Goal: Transaction & Acquisition: Purchase product/service

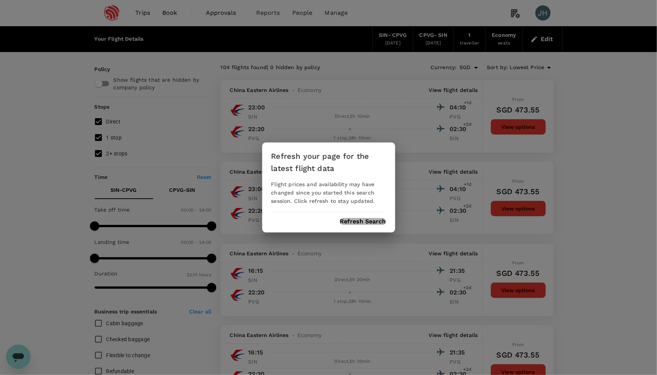
click at [353, 218] on button "Refresh Search" at bounding box center [363, 221] width 46 height 7
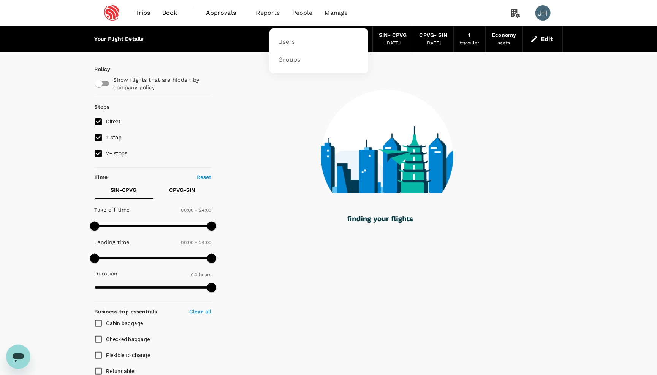
click at [307, 16] on span "People" at bounding box center [302, 12] width 21 height 9
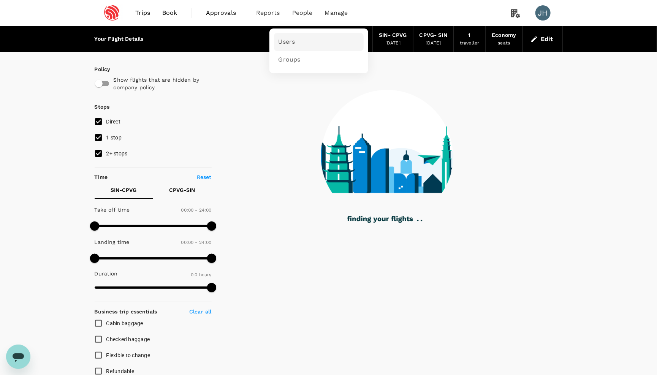
click at [291, 42] on span "Users" at bounding box center [286, 42] width 17 height 9
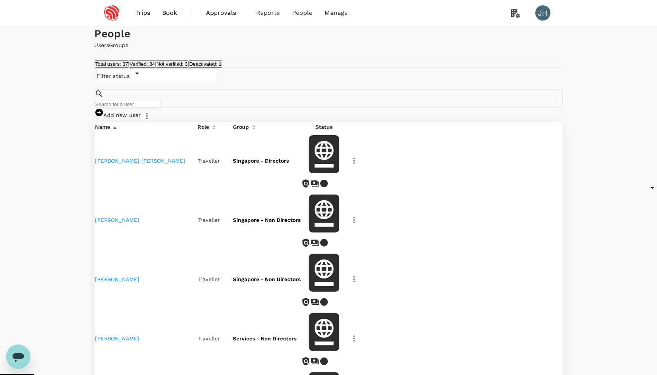
click at [160, 108] on input "text" at bounding box center [128, 104] width 66 height 7
type input "koh"
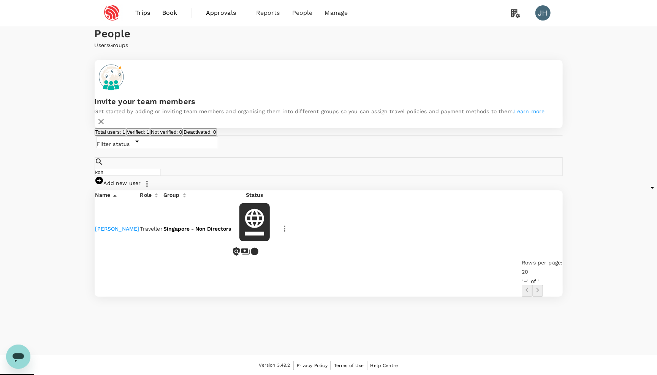
click at [231, 243] on td "Singapore - Non Directors" at bounding box center [197, 228] width 68 height 58
click at [241, 247] on icon at bounding box center [236, 251] width 9 height 9
click at [136, 243] on td "[PERSON_NAME]" at bounding box center [117, 228] width 44 height 58
click at [291, 235] on button "button" at bounding box center [284, 228] width 13 height 13
click at [474, 265] on span "Edit" at bounding box center [474, 266] width 62 height 9
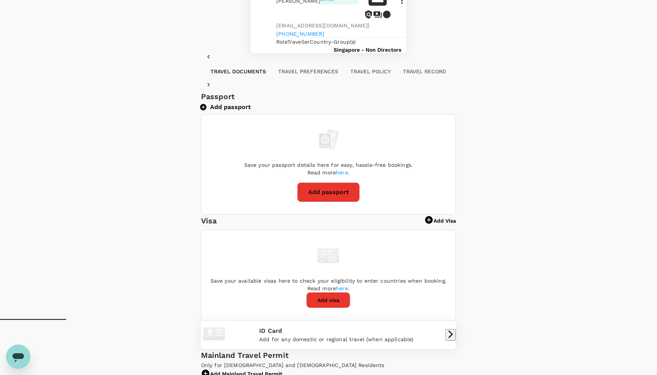
scroll to position [52, 0]
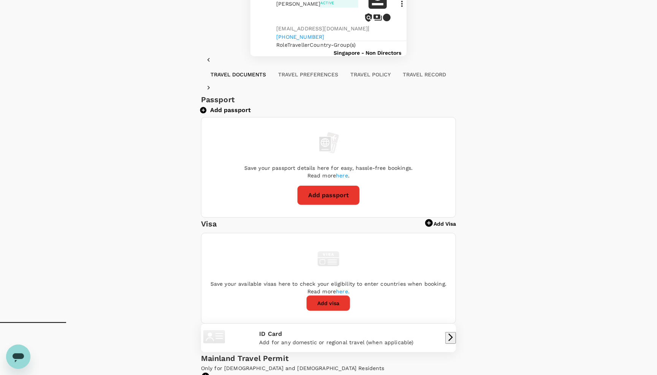
click at [251, 114] on button "Add passport" at bounding box center [226, 110] width 50 height 8
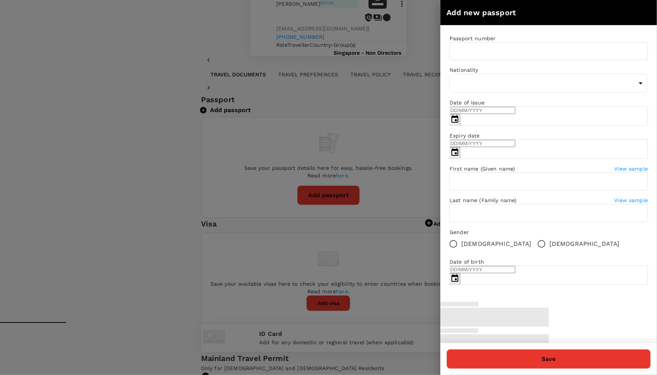
click at [474, 52] on input "text" at bounding box center [553, 51] width 209 height 18
click at [464, 54] on input "text" at bounding box center [553, 51] width 209 height 18
type input "K5778215R"
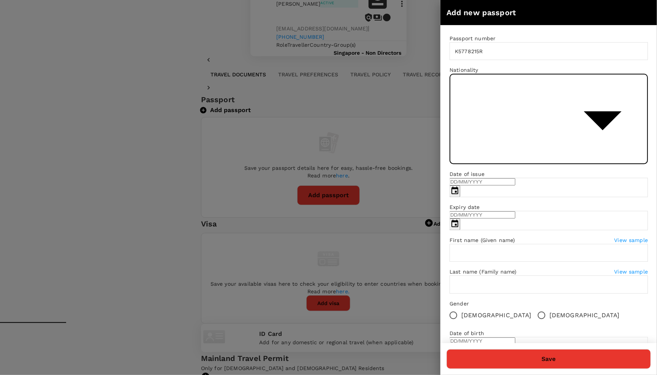
click at [493, 90] on body "Trips Book Approvals 0 Reports People Manage JH Back to users Last edit was on …" at bounding box center [328, 224] width 657 height 553
click at [464, 320] on li "[GEOGRAPHIC_DATA]" at bounding box center [548, 313] width 198 height 14
type input "SG"
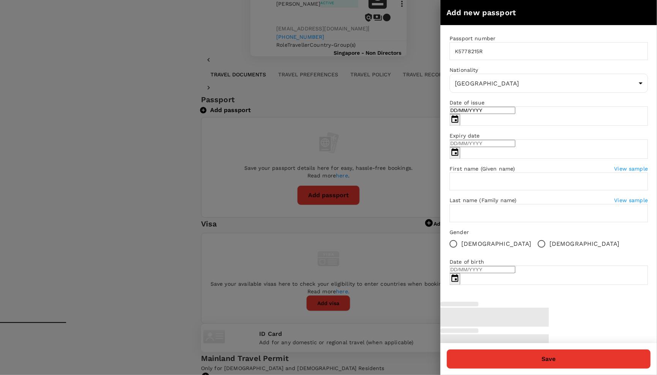
click at [477, 114] on input "DD/MM/YYYY" at bounding box center [482, 110] width 66 height 7
type input "24/07/2025"
click at [488, 147] on input "DD/MM/YYYY" at bounding box center [482, 143] width 66 height 7
type input "24/07/2035"
type input "Wei Jun"
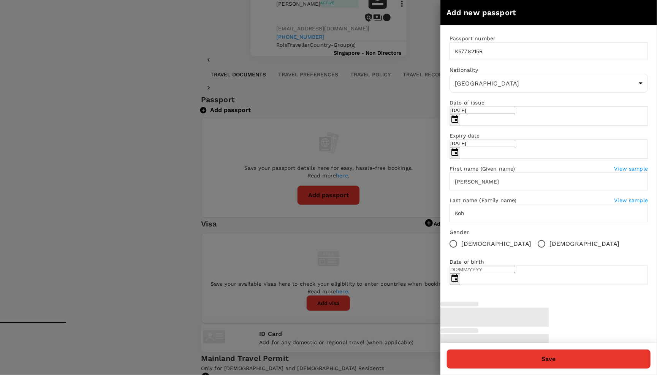
type input "Koh"
click at [469, 248] on span "[DEMOGRAPHIC_DATA]" at bounding box center [496, 243] width 70 height 9
click at [461, 252] on input "[DEMOGRAPHIC_DATA]" at bounding box center [453, 244] width 16 height 16
radio input "true"
click at [533, 252] on input "[DEMOGRAPHIC_DATA]" at bounding box center [541, 244] width 16 height 16
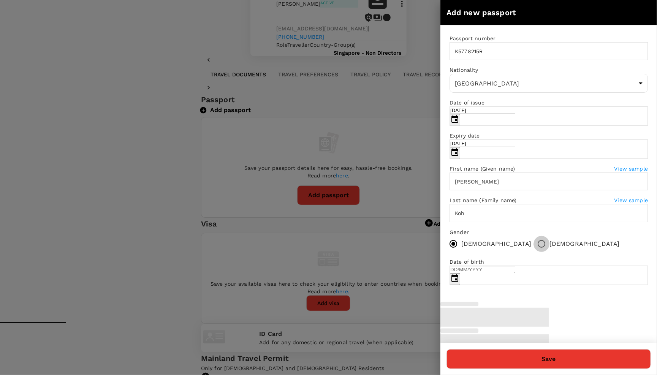
radio input "true"
click at [483, 265] on div "Date of birth" at bounding box center [548, 262] width 198 height 8
type input "25/08/1983"
click at [556, 270] on div "Passport number K5778215R ​ Nationality Singapore SG ​ Date of issue 24/07/2025…" at bounding box center [548, 162] width 216 height 275
click at [630, 356] on button "Save" at bounding box center [548, 359] width 204 height 20
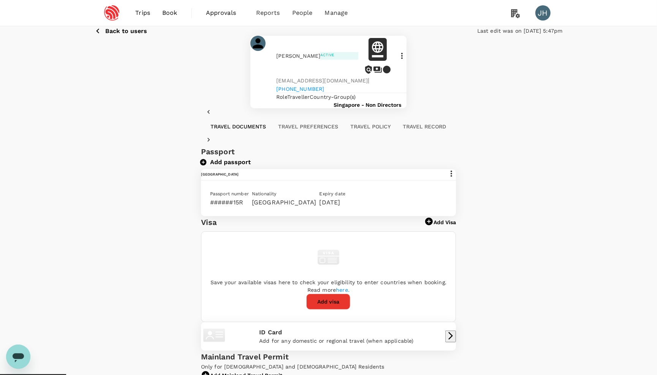
scroll to position [0, 0]
click at [165, 12] on span "Book" at bounding box center [169, 12] width 15 height 9
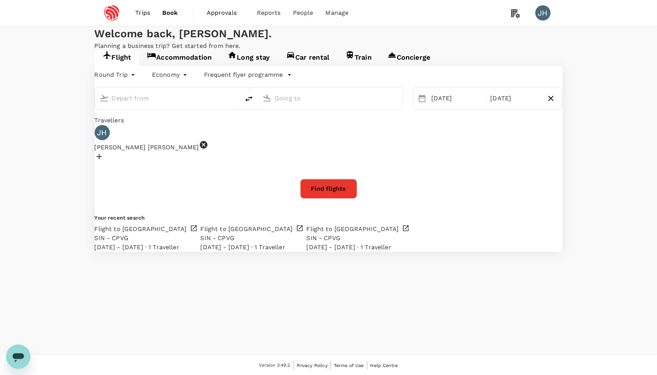
type input "Singapore Changi (SIN)"
type input "[GEOGRAPHIC_DATA], [GEOGRAPHIC_DATA] (any)"
type input "Singapore Changi (SIN)"
type input "[GEOGRAPHIC_DATA], [GEOGRAPHIC_DATA] (any)"
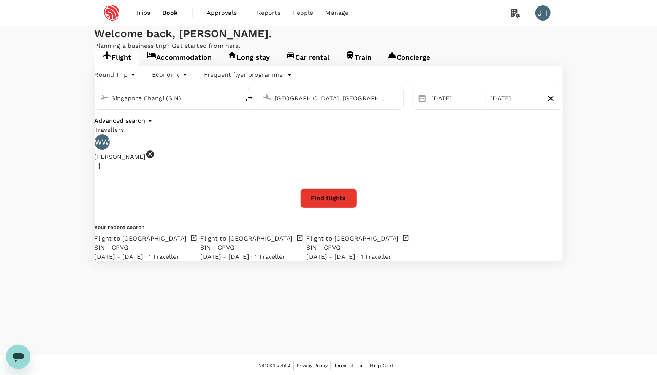
click at [155, 159] on icon at bounding box center [149, 154] width 9 height 9
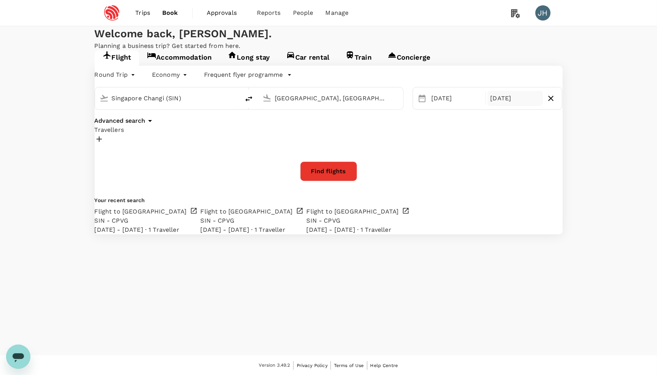
click at [487, 106] on div "08 Nov" at bounding box center [515, 98] width 56 height 15
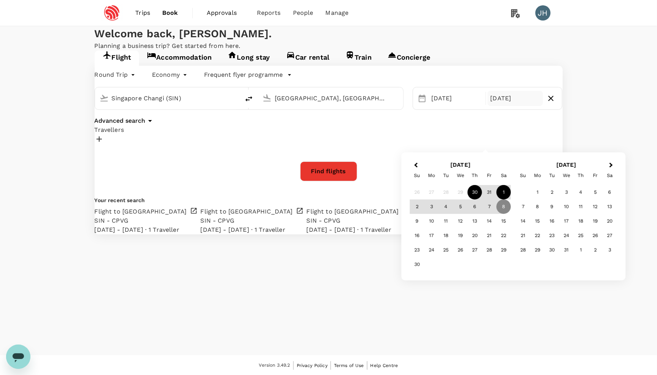
click at [507, 191] on div "1" at bounding box center [503, 192] width 14 height 14
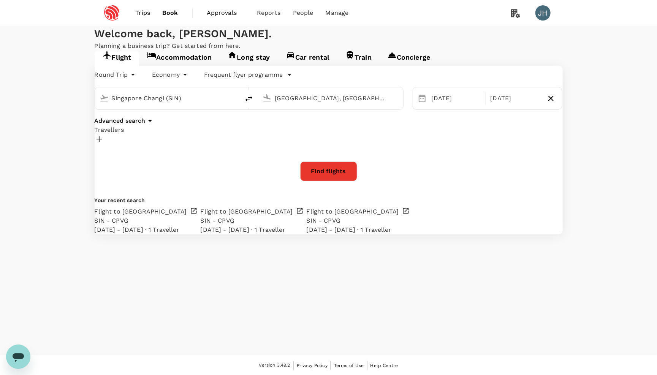
click at [140, 146] on div at bounding box center [329, 140] width 468 height 12
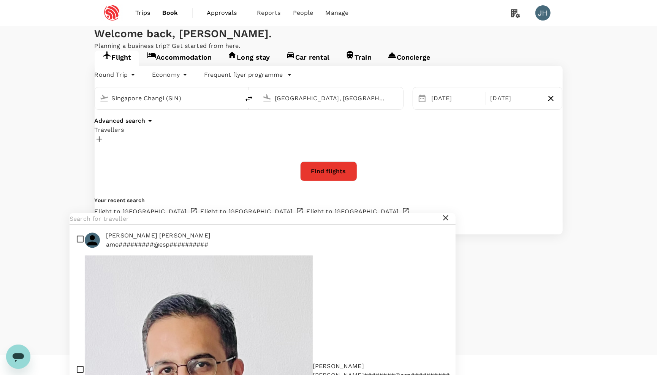
click at [147, 225] on input "text" at bounding box center [254, 219] width 371 height 12
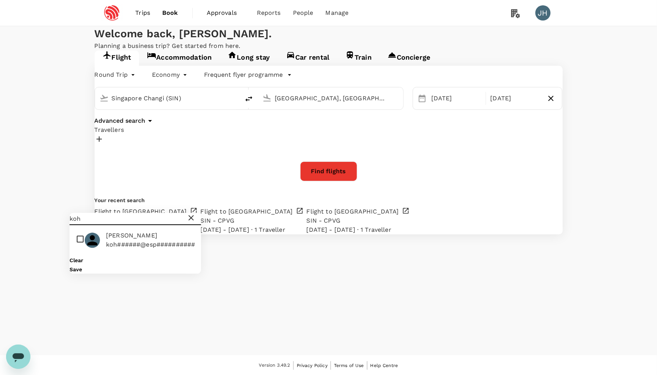
type input "koh"
click at [85, 253] on input "checkbox" at bounding box center [134, 240] width 131 height 24
checkbox input "true"
click at [82, 273] on button "Save" at bounding box center [75, 270] width 13 height 6
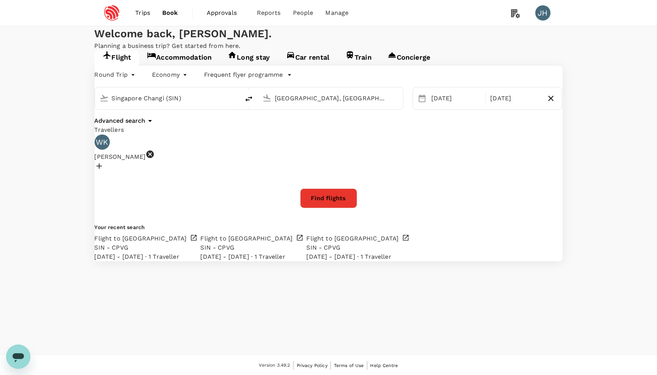
click at [327, 208] on button "Find flights" at bounding box center [328, 198] width 57 height 20
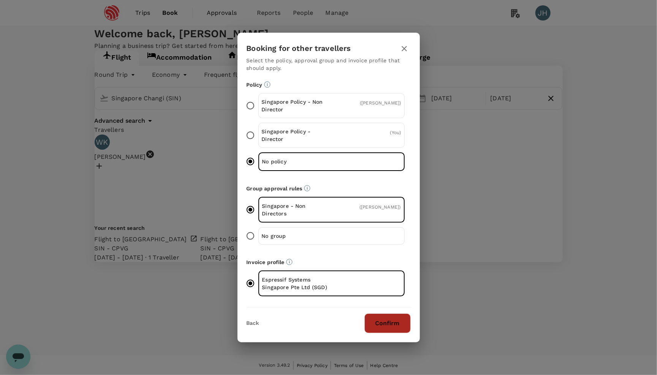
click at [387, 319] on button "Confirm" at bounding box center [387, 323] width 46 height 20
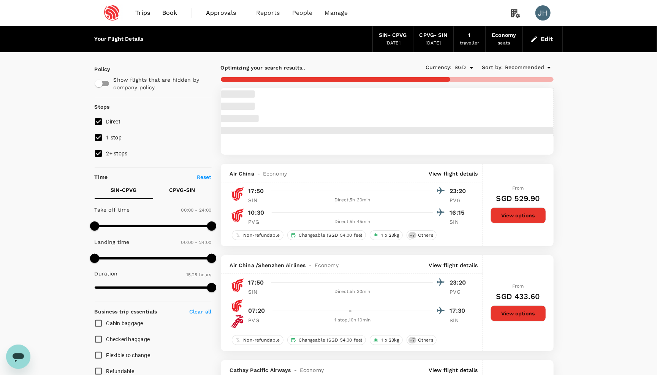
type input "950"
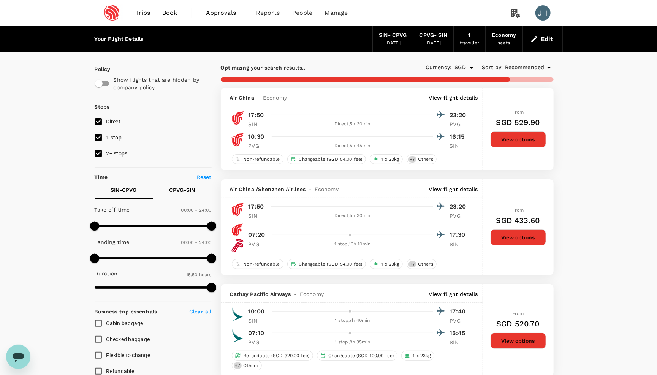
click at [98, 156] on input "2+ stops" at bounding box center [98, 153] width 16 height 16
checkbox input "false"
click at [97, 140] on input "1 stop" at bounding box center [98, 137] width 16 height 16
checkbox input "false"
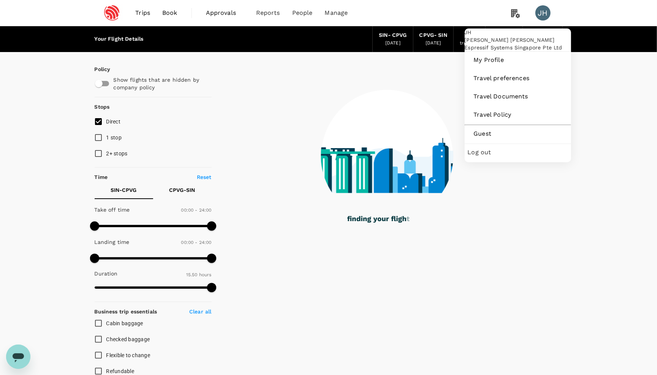
type input "1330"
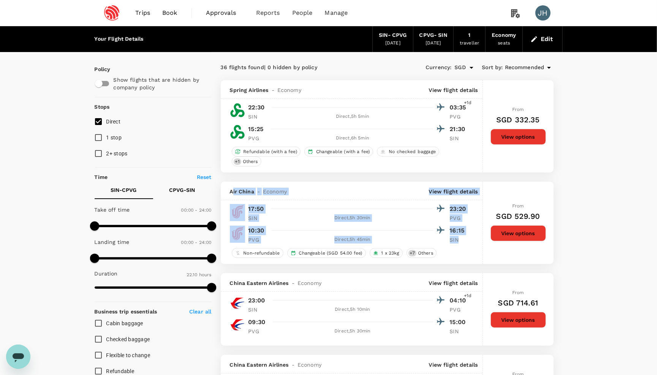
drag, startPoint x: 234, startPoint y: 195, endPoint x: 457, endPoint y: 248, distance: 229.4
click at [457, 248] on div "Air China - Economy View flight details 17:50 23:20 SIN Direct , 5h 30min PVG 1…" at bounding box center [352, 223] width 262 height 82
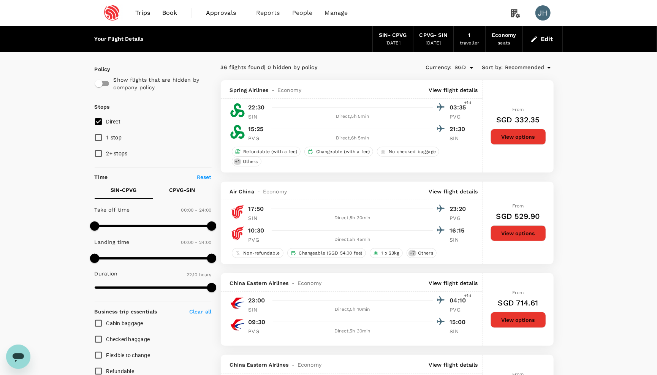
click at [508, 236] on button "View options" at bounding box center [517, 233] width 55 height 16
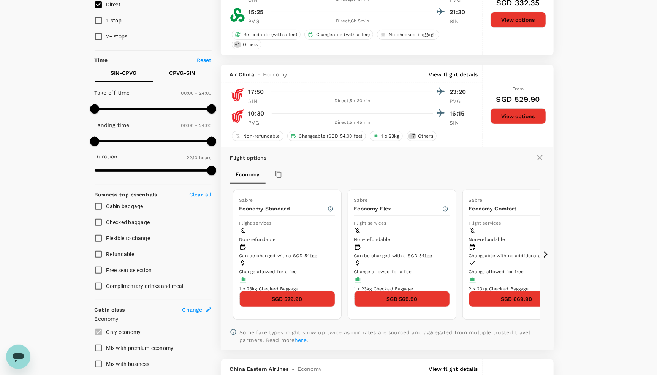
scroll to position [117, 0]
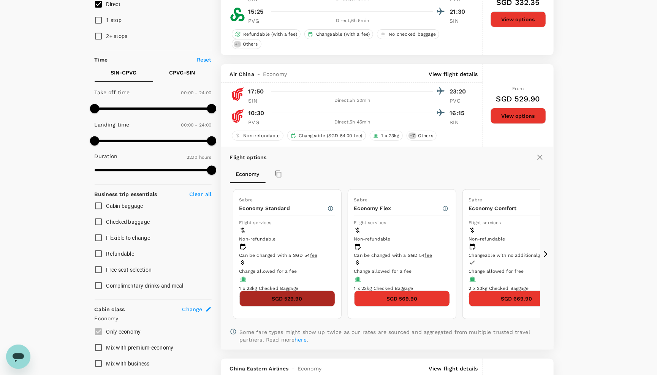
click at [291, 303] on button "SGD 529.90" at bounding box center [287, 298] width 96 height 16
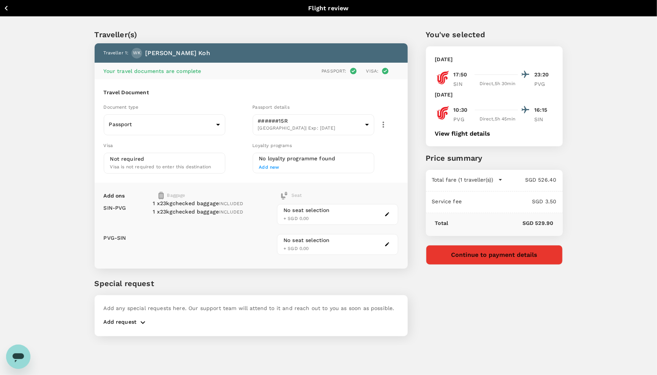
click at [454, 137] on button "View flight details" at bounding box center [462, 133] width 55 height 7
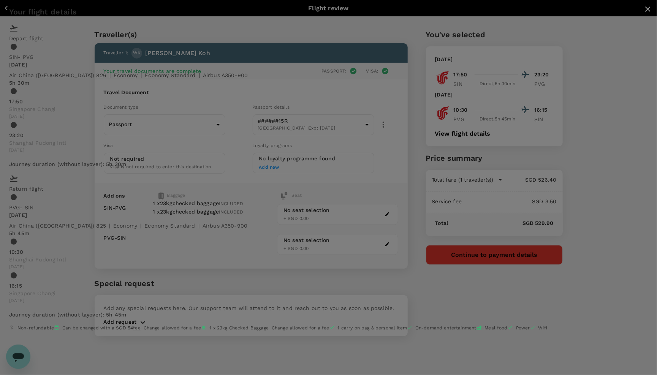
click at [643, 14] on icon "close" at bounding box center [647, 9] width 9 height 9
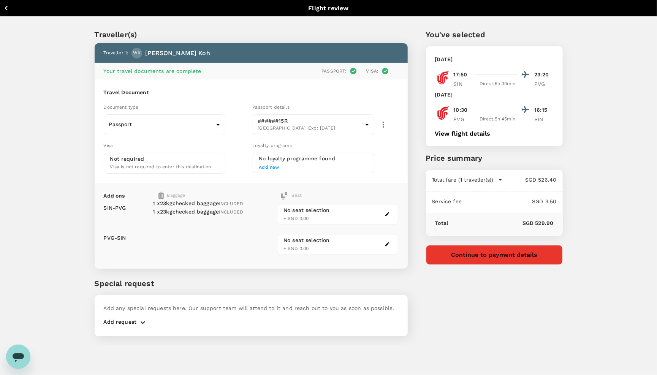
click at [450, 265] on button "Continue to payment details" at bounding box center [494, 255] width 137 height 20
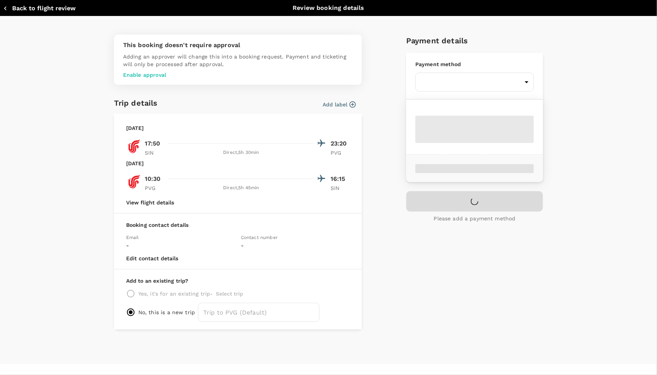
type input "9c4236b1-475f-422d-9c09-8433c73e6af8"
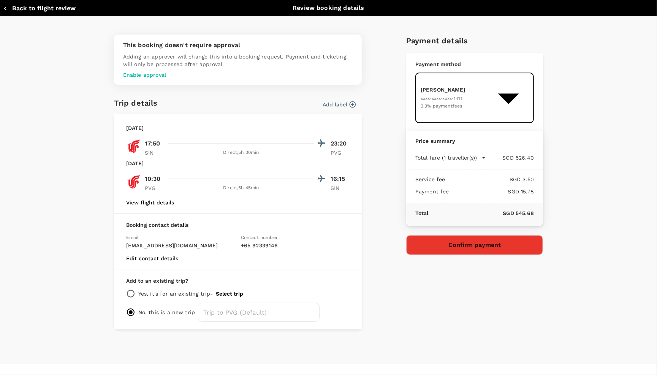
click at [510, 89] on body "Back to flight results Flight review Traveller(s) Traveller 1 : WK Wei Jun Koh …" at bounding box center [328, 197] width 657 height 395
click at [382, 133] on div at bounding box center [328, 187] width 657 height 375
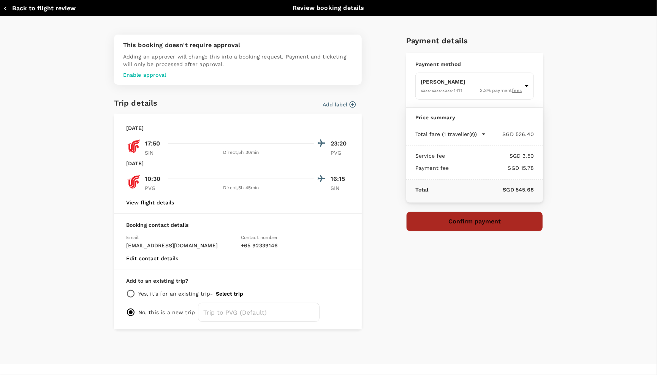
click at [468, 223] on button "Confirm payment" at bounding box center [474, 222] width 137 height 20
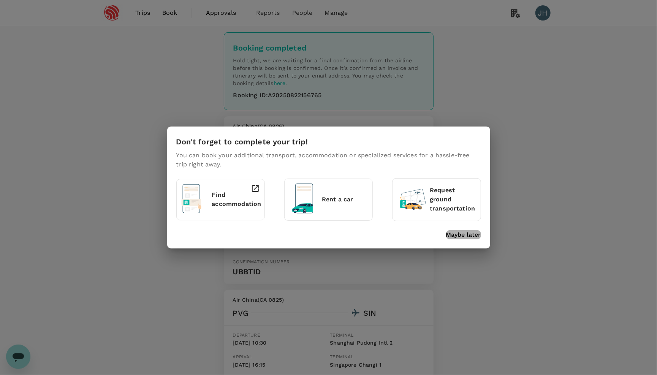
click at [464, 230] on p "Maybe later" at bounding box center [463, 234] width 35 height 9
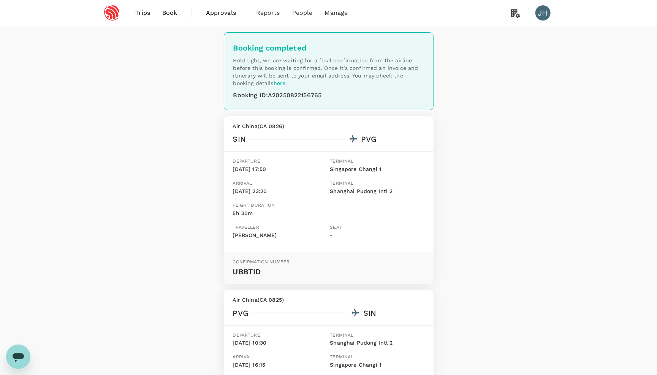
click at [166, 16] on span "Book" at bounding box center [169, 12] width 15 height 9
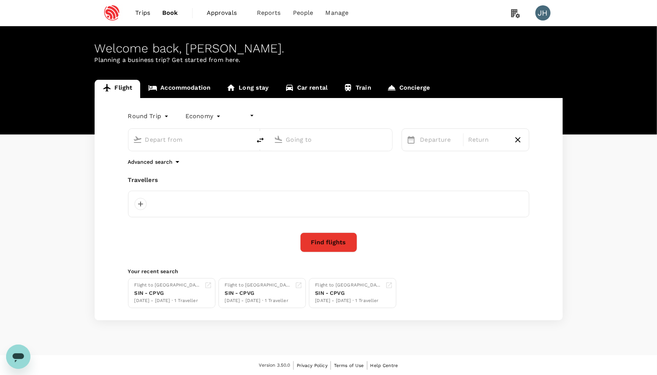
type input "undefined, undefined (any)"
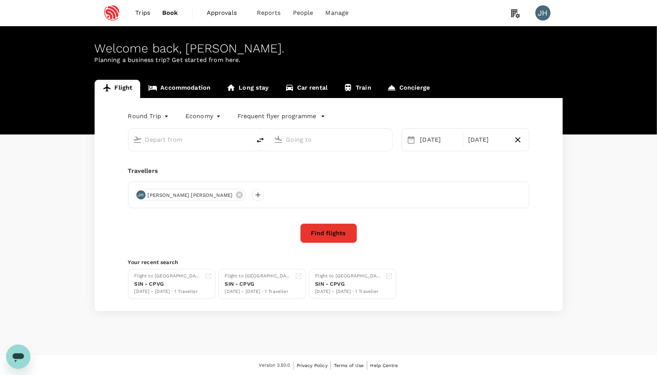
type input "Singapore Changi (SIN)"
type input "[GEOGRAPHIC_DATA], [GEOGRAPHIC_DATA] (any)"
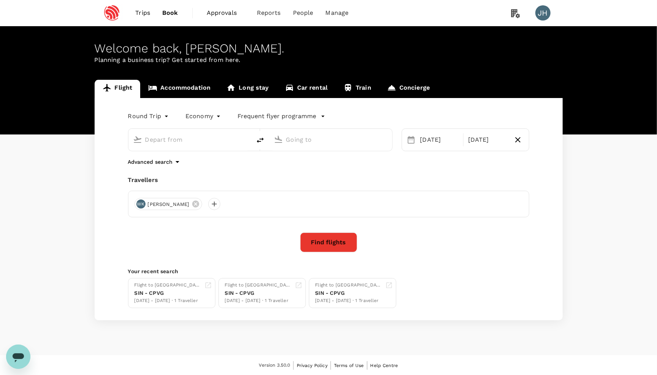
type input "Singapore Changi (SIN)"
type input "[GEOGRAPHIC_DATA], [GEOGRAPHIC_DATA] (any)"
click at [471, 137] on div "[DATE]" at bounding box center [487, 139] width 45 height 15
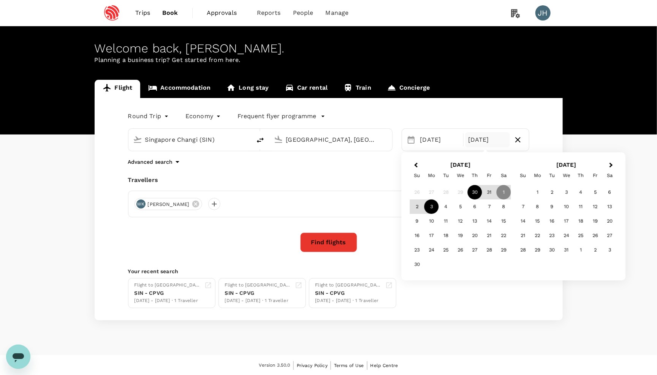
click at [431, 205] on div "3" at bounding box center [431, 206] width 14 height 14
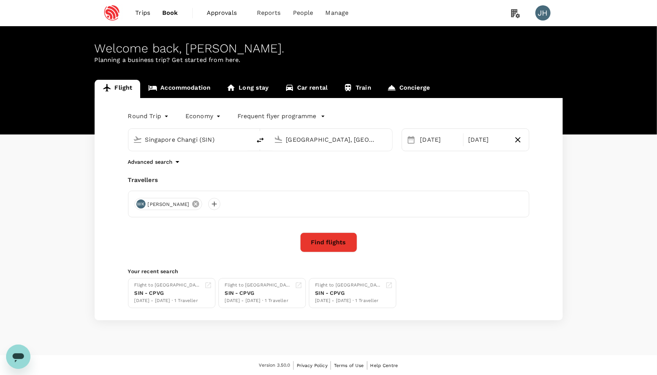
click at [191, 207] on icon at bounding box center [195, 204] width 8 height 8
click at [137, 205] on div at bounding box center [140, 204] width 12 height 12
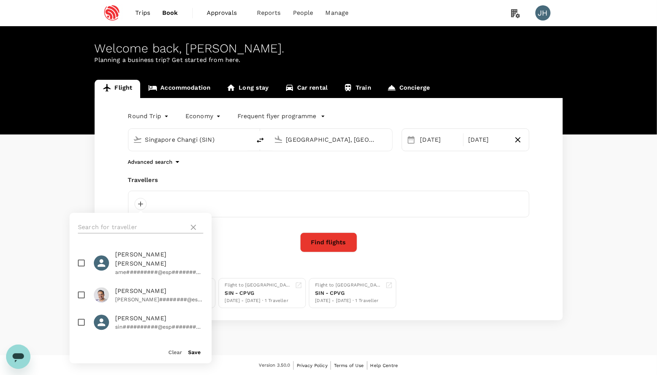
click at [158, 224] on input "text" at bounding box center [132, 227] width 108 height 12
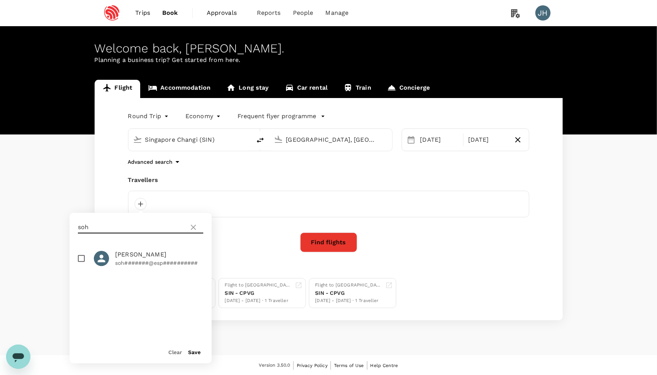
type input "soh"
click at [85, 256] on input "checkbox" at bounding box center [81, 259] width 16 height 16
checkbox input "true"
click at [194, 350] on button "Save" at bounding box center [194, 352] width 13 height 6
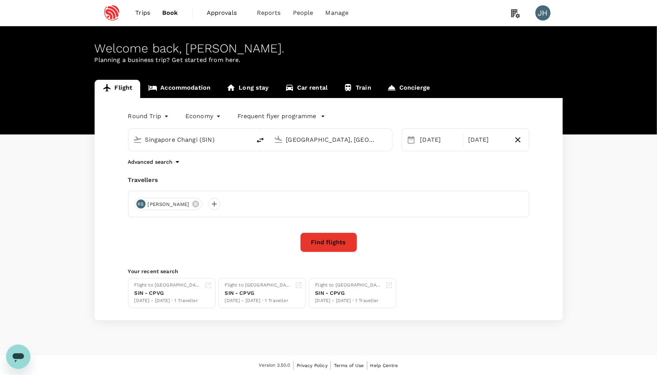
click at [328, 248] on button "Find flights" at bounding box center [328, 242] width 57 height 20
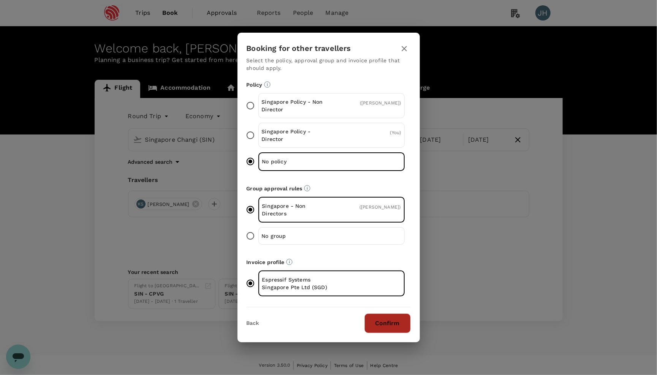
click at [386, 320] on button "Confirm" at bounding box center [387, 323] width 46 height 20
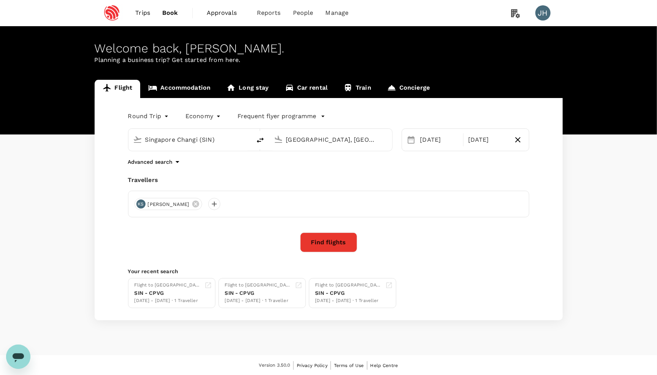
click at [346, 249] on button "Find flights" at bounding box center [328, 242] width 57 height 20
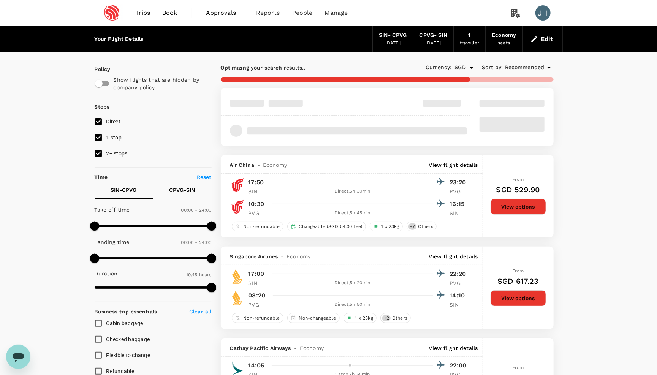
click at [95, 156] on input "2+ stops" at bounding box center [98, 153] width 16 height 16
checkbox input "false"
click at [95, 139] on input "1 stop" at bounding box center [98, 137] width 16 height 16
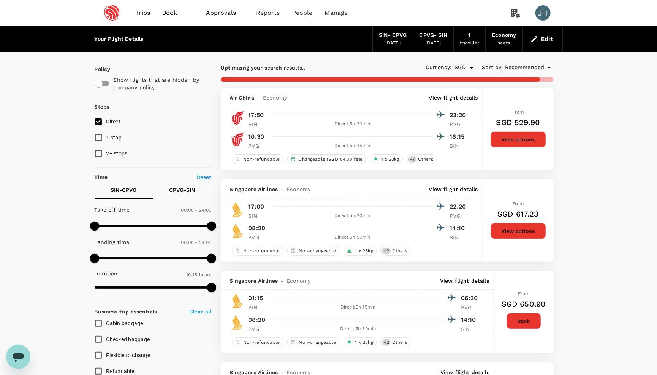
click at [99, 140] on input "1 stop" at bounding box center [98, 137] width 16 height 16
checkbox input "true"
click at [99, 153] on input "2+ stops" at bounding box center [98, 153] width 16 height 16
checkbox input "true"
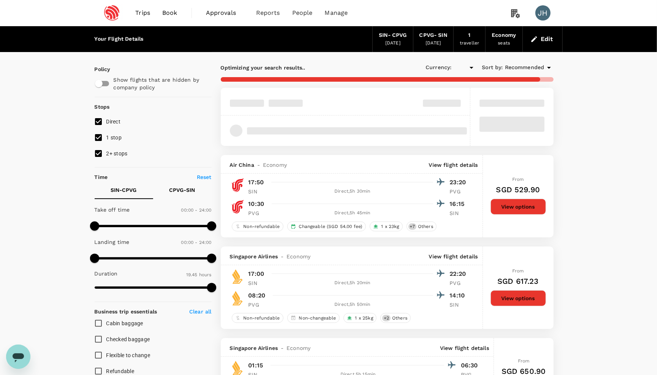
type input "SGD"
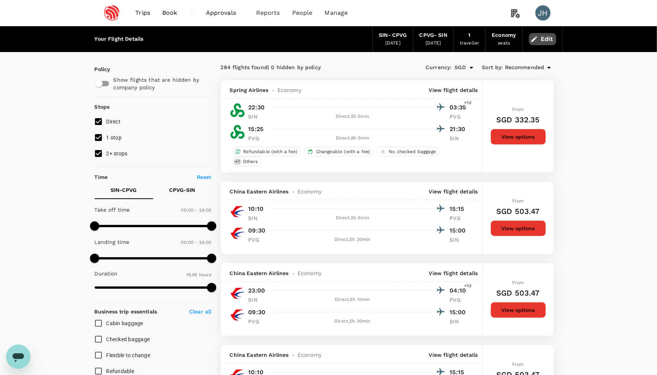
click at [540, 39] on button "Edit" at bounding box center [542, 39] width 27 height 12
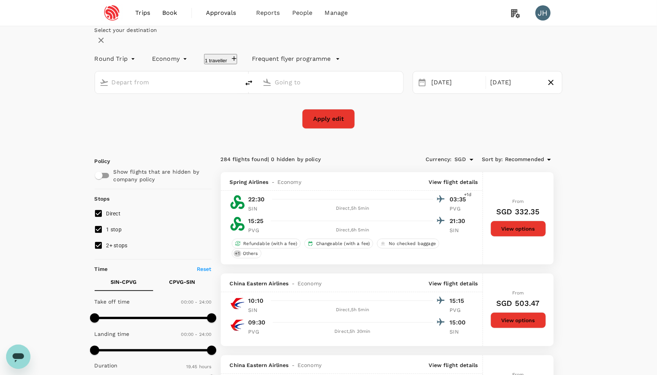
type input "Singapore Changi (SIN)"
type input "[GEOGRAPHIC_DATA], [GEOGRAPHIC_DATA] (any)"
click at [438, 90] on div "30 Oct" at bounding box center [456, 82] width 56 height 15
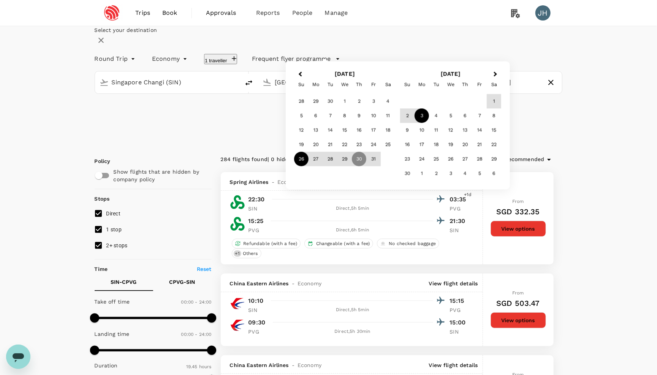
click at [308, 166] on div "26" at bounding box center [301, 159] width 14 height 14
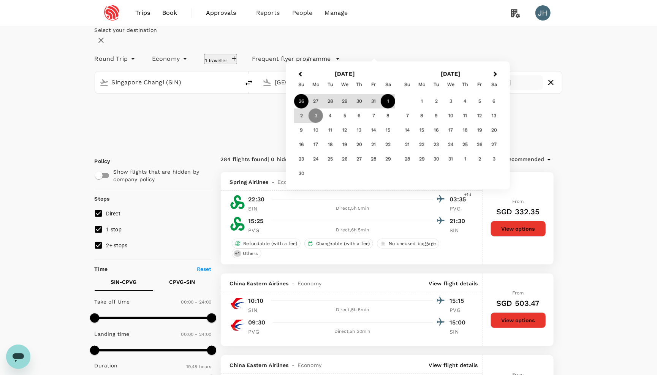
click at [395, 109] on div "1" at bounding box center [387, 101] width 14 height 14
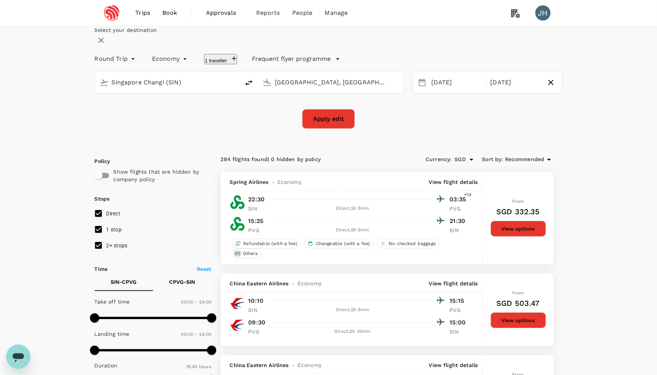
click at [335, 129] on button "Apply edit" at bounding box center [328, 119] width 53 height 20
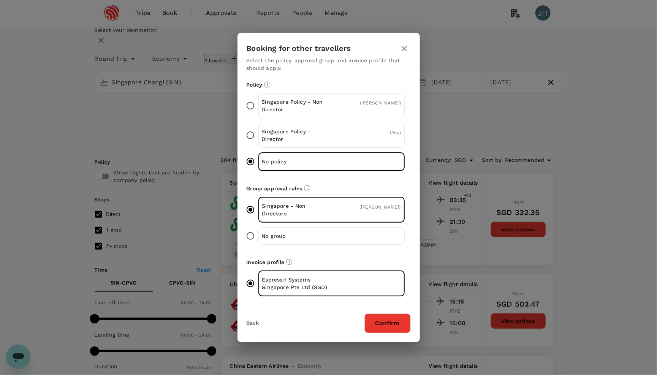
click at [403, 48] on icon "button" at bounding box center [403, 48] width 5 height 5
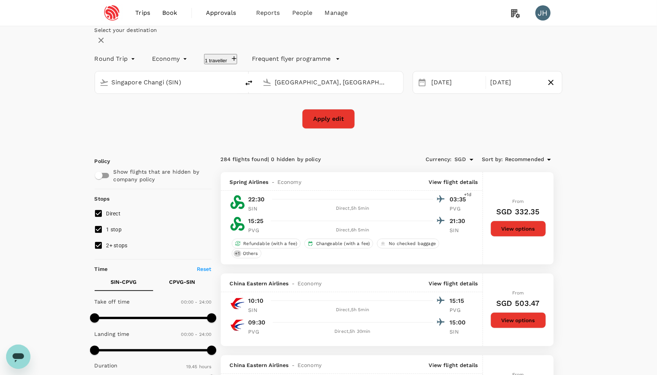
click at [237, 64] on button "1 traveller" at bounding box center [220, 59] width 33 height 10
click at [170, 93] on icon at bounding box center [167, 90] width 8 height 8
click at [124, 46] on input "text" at bounding box center [117, 39] width 11 height 13
click at [235, 77] on div "[PERSON_NAME]" at bounding box center [174, 72] width 121 height 9
type input "anant"
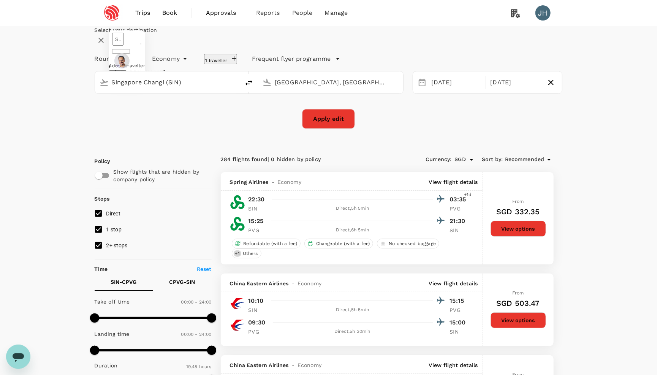
type input "[PERSON_NAME]"
click at [122, 111] on button "Save" at bounding box center [115, 107] width 13 height 7
click at [327, 129] on button "Apply edit" at bounding box center [328, 119] width 53 height 20
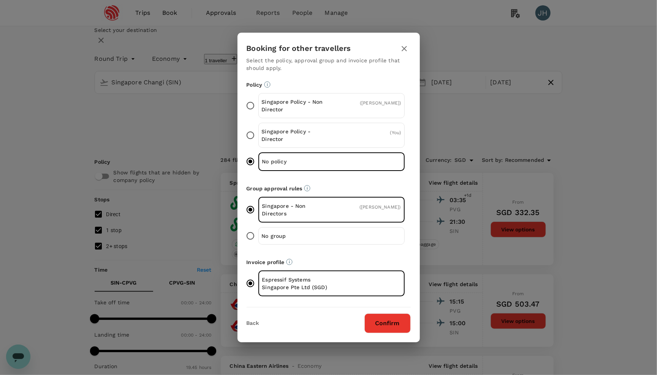
click at [391, 317] on button "Confirm" at bounding box center [387, 323] width 46 height 20
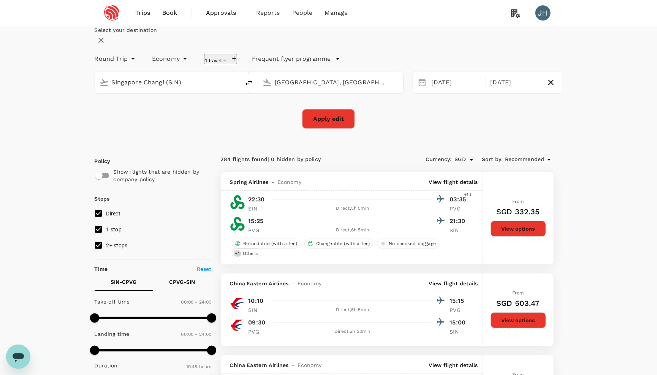
checkbox input "false"
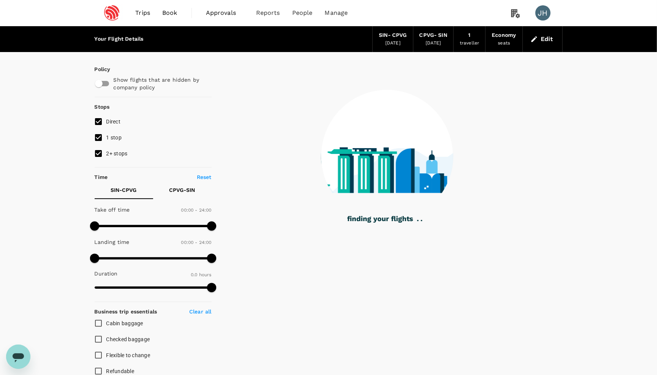
checkbox input "true"
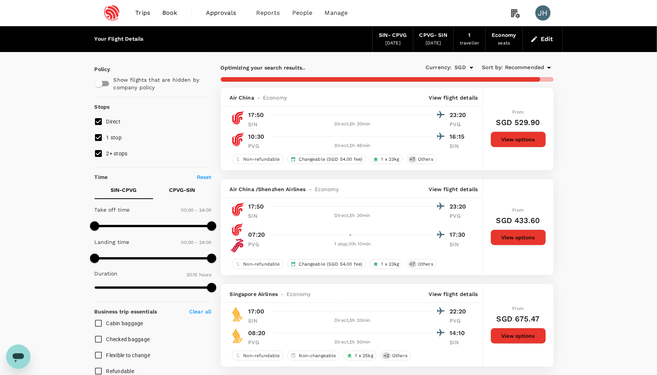
type input "1335"
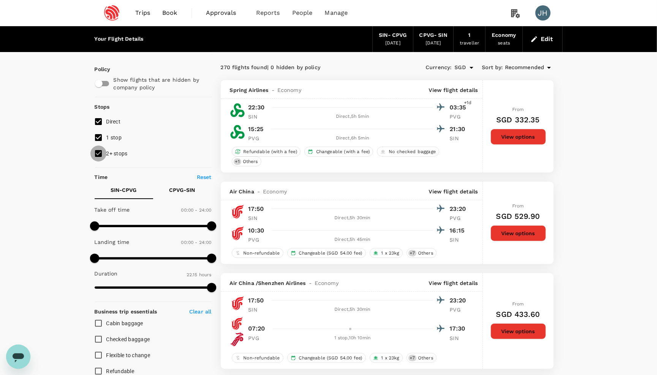
click at [105, 158] on input "2+ stops" at bounding box center [98, 153] width 16 height 16
checkbox input "false"
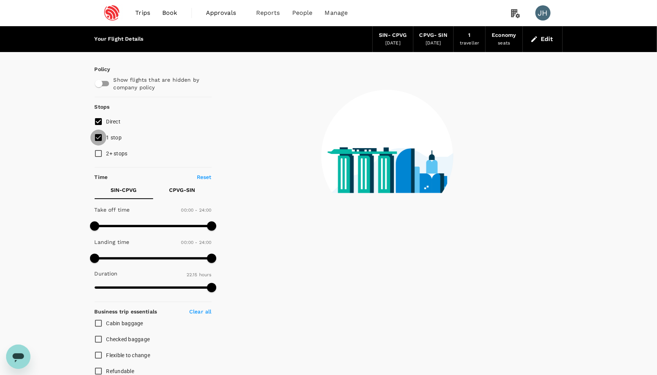
click at [98, 139] on input "1 stop" at bounding box center [98, 137] width 16 height 16
checkbox input "false"
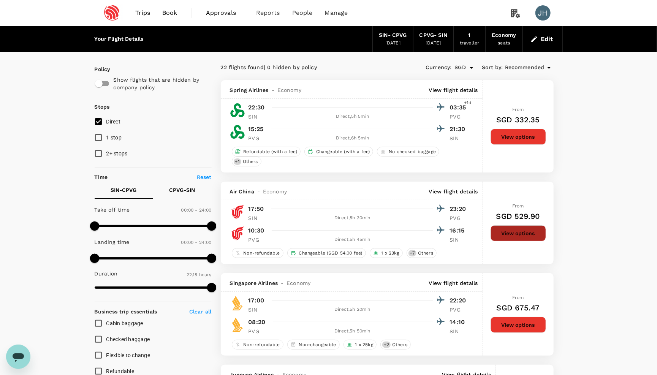
click at [504, 237] on button "View options" at bounding box center [517, 233] width 55 height 16
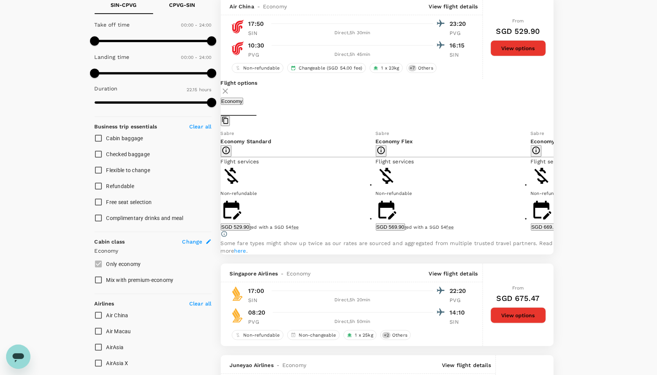
scroll to position [185, 0]
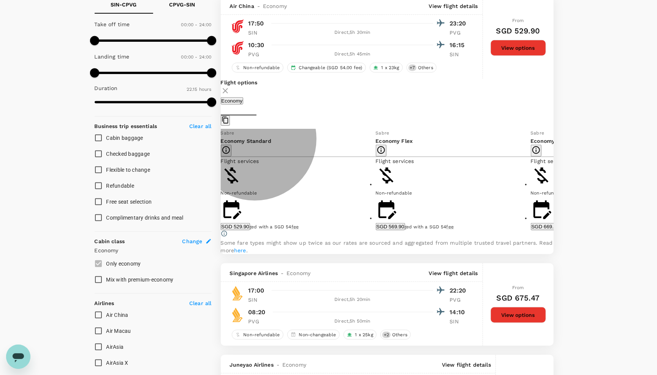
click at [250, 230] on button "SGD 529.90" at bounding box center [235, 226] width 29 height 7
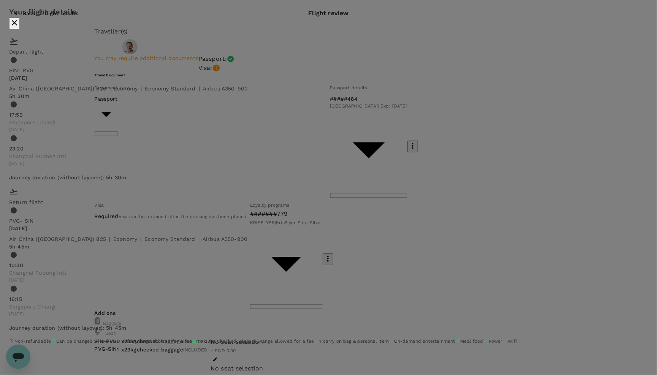
click at [542, 224] on div "Your flight details Depart flight SIN - PVG Sun, 26 Oct Air China (CA) 826 | ec…" at bounding box center [328, 176] width 657 height 353
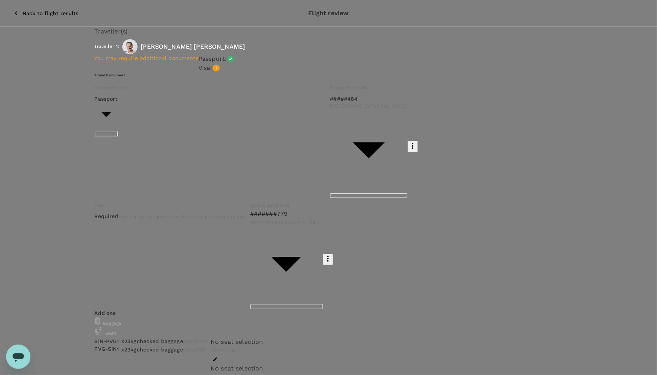
type input "9c4236b1-475f-422d-9c09-8433c73e6af8"
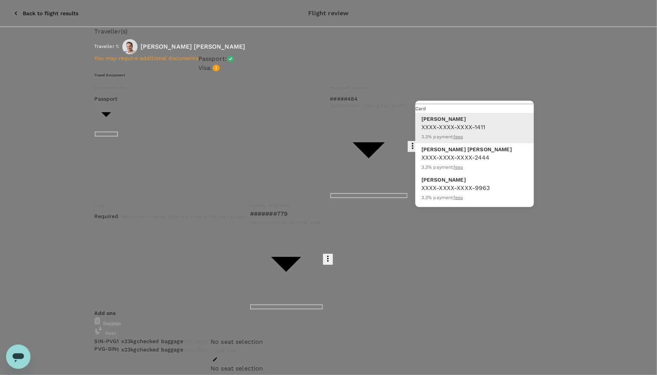
click at [581, 117] on div at bounding box center [328, 187] width 657 height 375
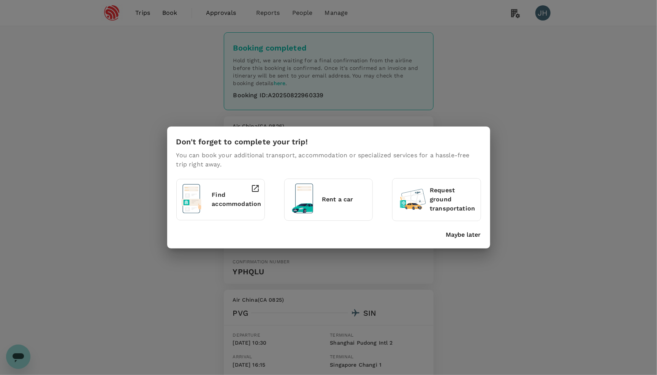
click at [457, 235] on p "Maybe later" at bounding box center [463, 234] width 35 height 9
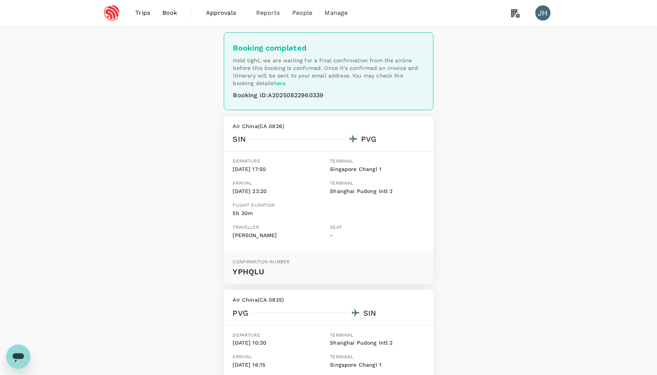
click at [173, 16] on span "Book" at bounding box center [169, 12] width 15 height 9
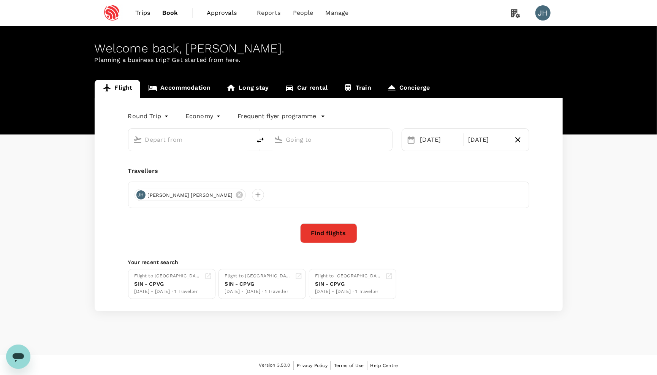
type input "Singapore Changi (SIN)"
type input "[GEOGRAPHIC_DATA], [GEOGRAPHIC_DATA] (any)"
type input "Singapore Changi (SIN)"
type input "Shanghai, China (any)"
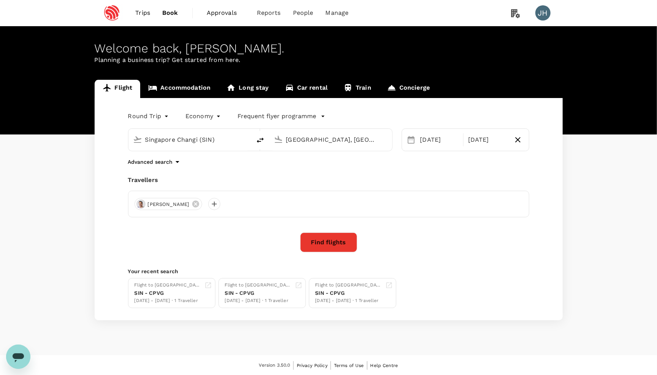
click at [171, 138] on input "Singapore Changi (SIN)" at bounding box center [190, 140] width 90 height 12
click at [486, 144] on div "01 Nov" at bounding box center [487, 139] width 45 height 15
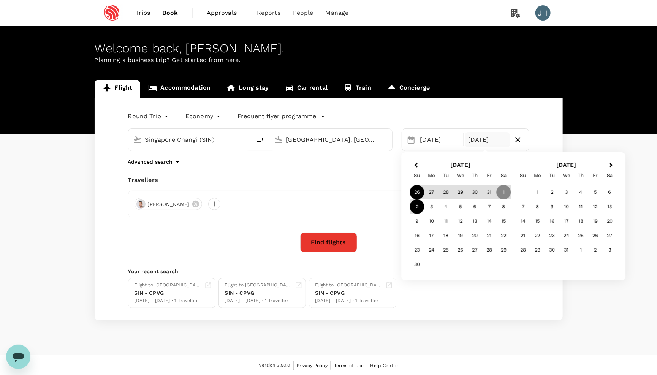
click at [422, 205] on div "2" at bounding box center [417, 206] width 14 height 14
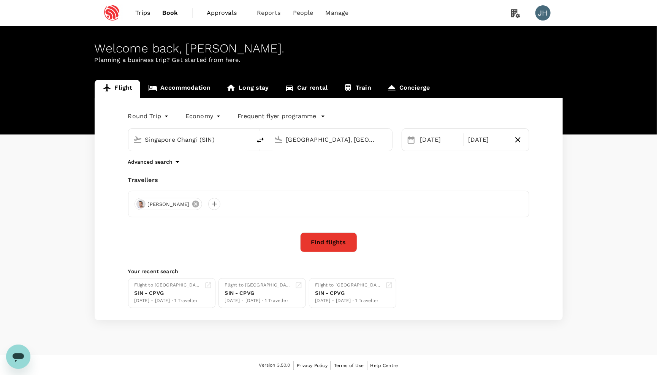
click at [196, 204] on icon at bounding box center [195, 204] width 7 height 7
click at [141, 204] on div at bounding box center [140, 204] width 12 height 12
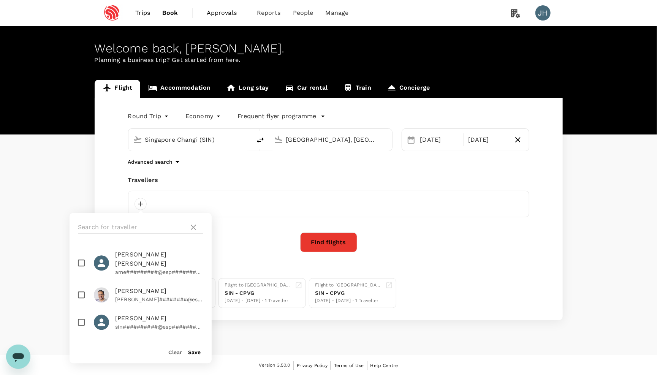
click at [158, 224] on input "text" at bounding box center [132, 227] width 108 height 12
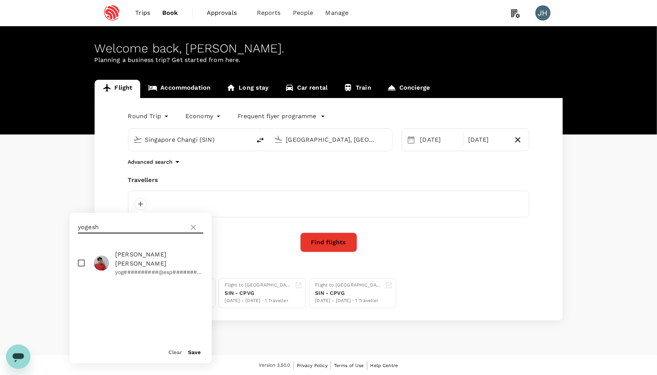
type input "yogesh"
click at [82, 255] on input "checkbox" at bounding box center [81, 263] width 16 height 16
checkbox input "true"
click at [193, 351] on button "Save" at bounding box center [194, 352] width 13 height 6
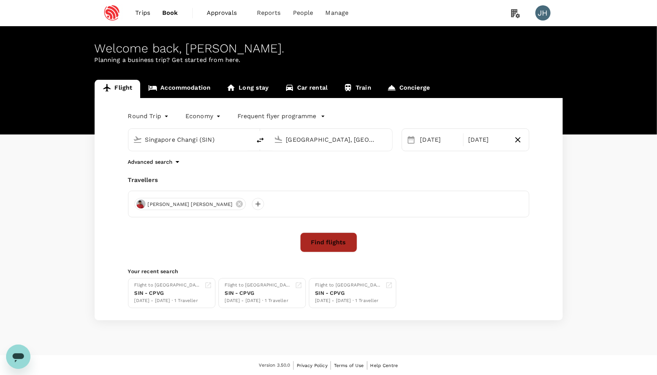
click at [315, 252] on button "Find flights" at bounding box center [328, 242] width 57 height 20
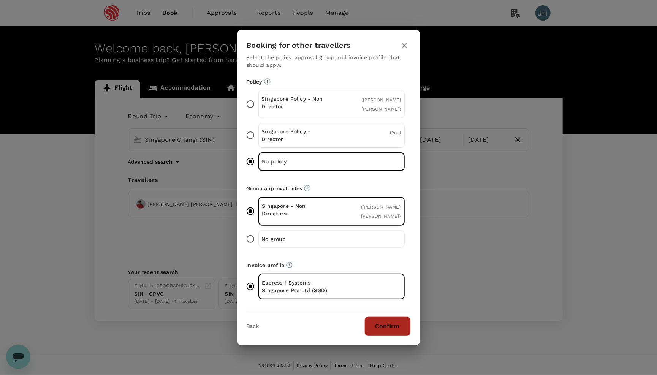
click at [389, 333] on button "Confirm" at bounding box center [387, 326] width 46 height 20
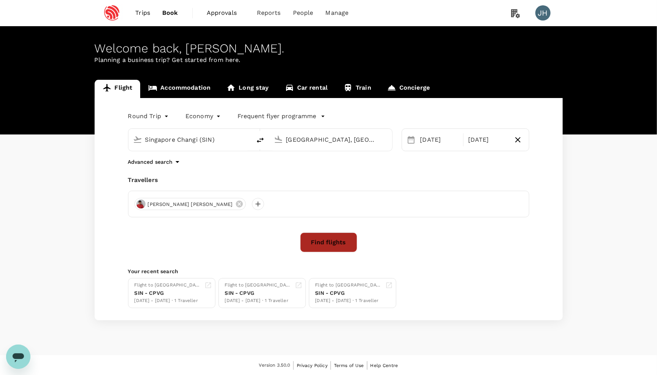
click at [307, 251] on button "Find flights" at bounding box center [328, 242] width 57 height 20
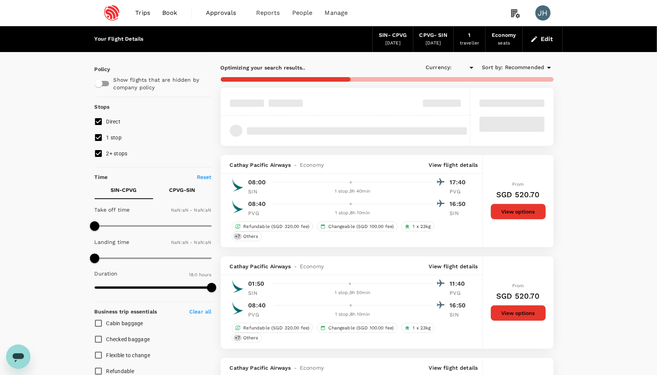
type input "SGD"
type input "1440"
type input "1185"
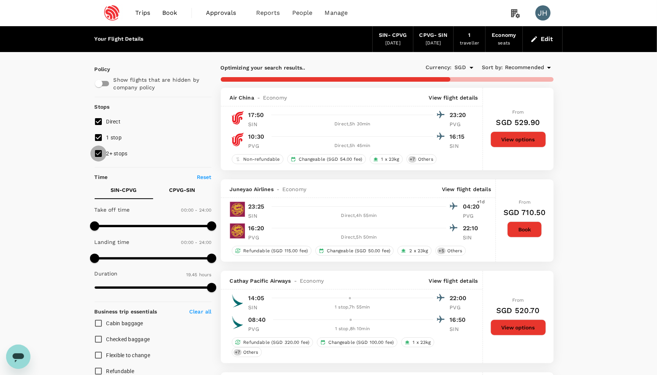
click at [96, 159] on input "2+ stops" at bounding box center [98, 153] width 16 height 16
checkbox input "false"
click at [96, 142] on input "1 stop" at bounding box center [98, 137] width 16 height 16
checkbox input "false"
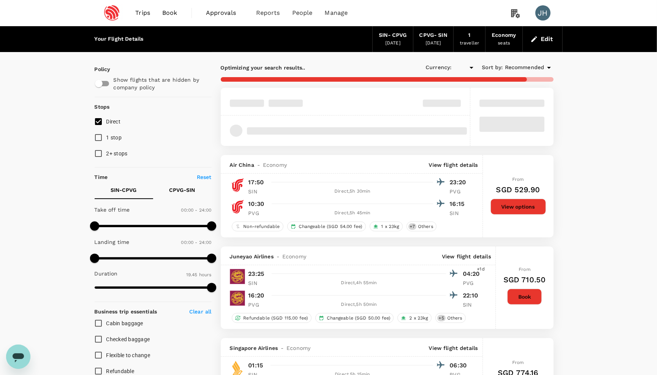
type input "SGD"
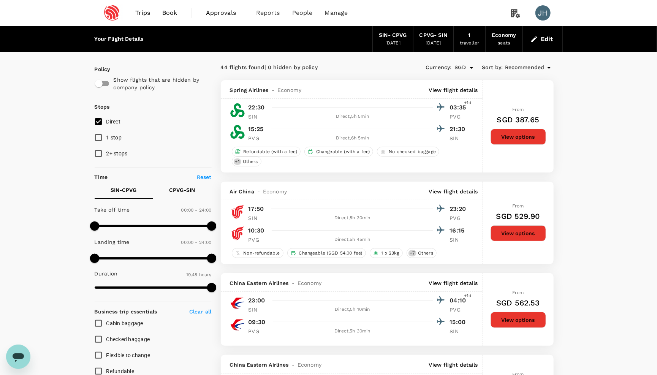
click at [537, 39] on icon "button" at bounding box center [534, 39] width 8 height 8
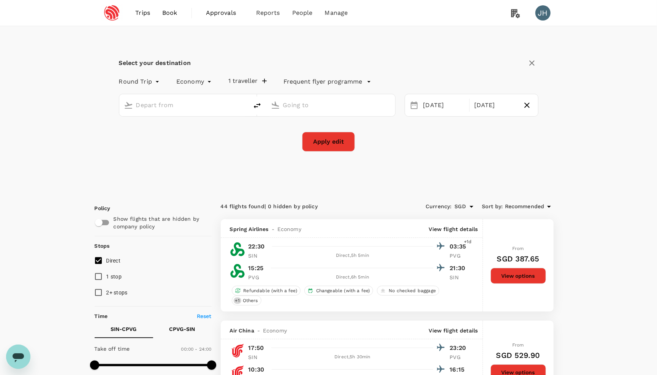
type input "Singapore Changi (SIN)"
type input "Shanghai, China (any)"
click at [483, 115] on div "26 Oct 02 Nov" at bounding box center [471, 105] width 134 height 23
click at [482, 107] on div "02 Nov" at bounding box center [495, 105] width 48 height 15
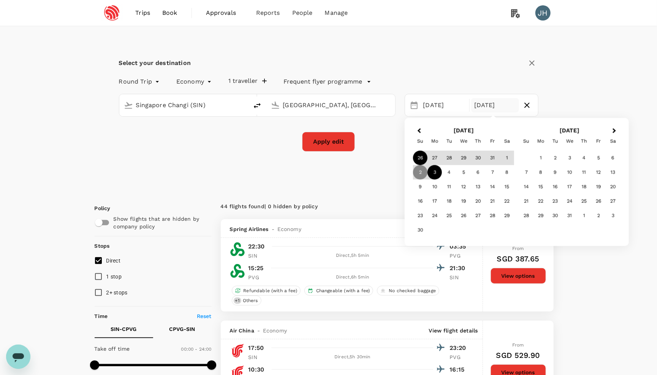
click at [439, 170] on div "3" at bounding box center [434, 172] width 14 height 14
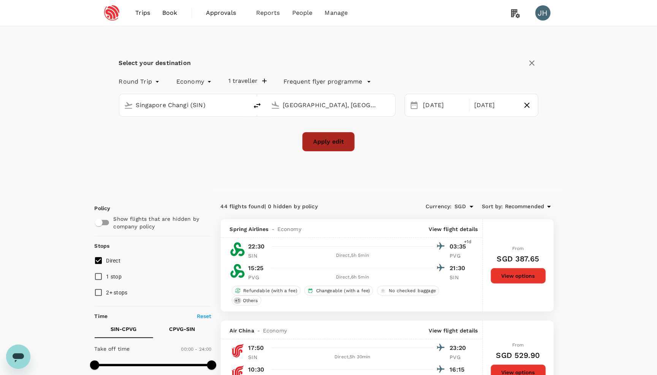
click at [338, 142] on button "Apply edit" at bounding box center [328, 142] width 53 height 20
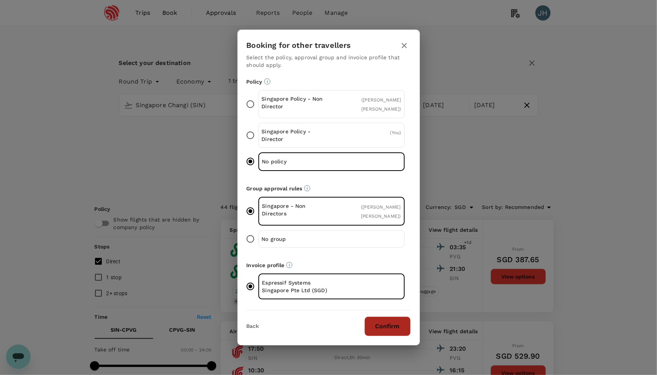
click at [406, 336] on button "Confirm" at bounding box center [387, 326] width 46 height 20
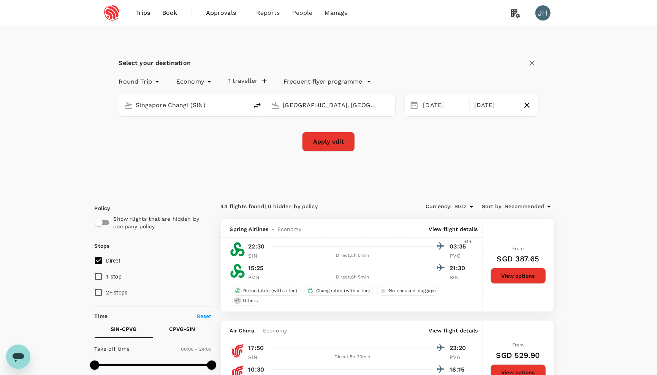
checkbox input "false"
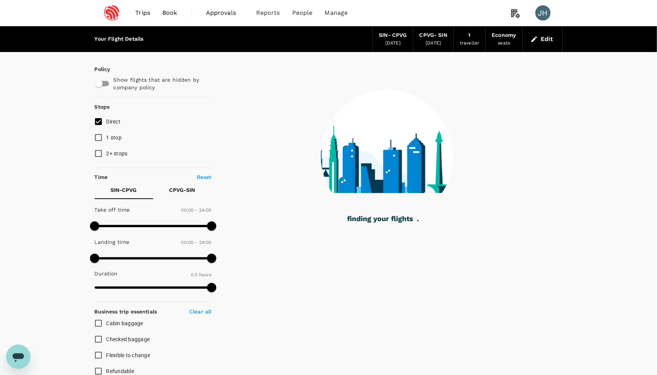
type input "580"
checkbox input "true"
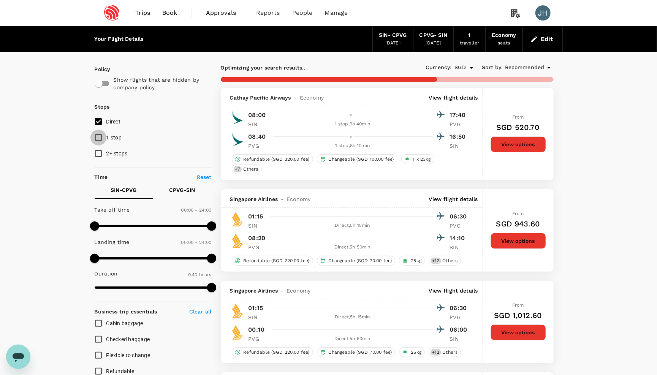
click at [94, 145] on input "1 stop" at bounding box center [98, 137] width 16 height 16
checkbox input "true"
type input "840"
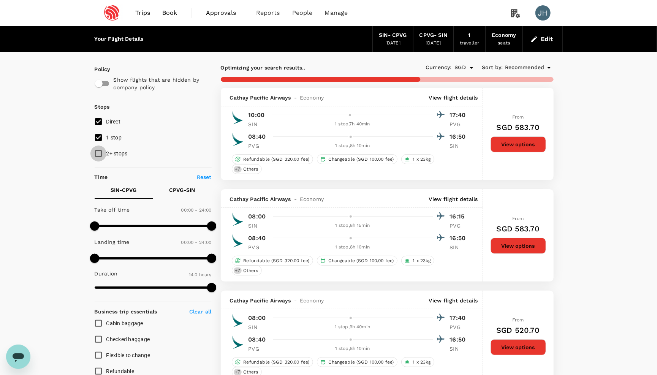
click at [95, 153] on input "2+ stops" at bounding box center [98, 153] width 16 height 16
checkbox input "true"
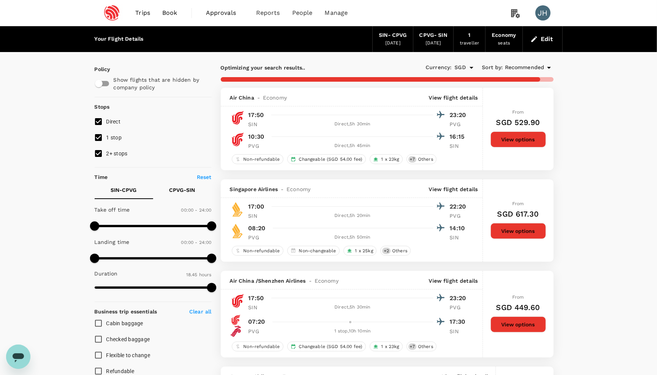
type input "1810"
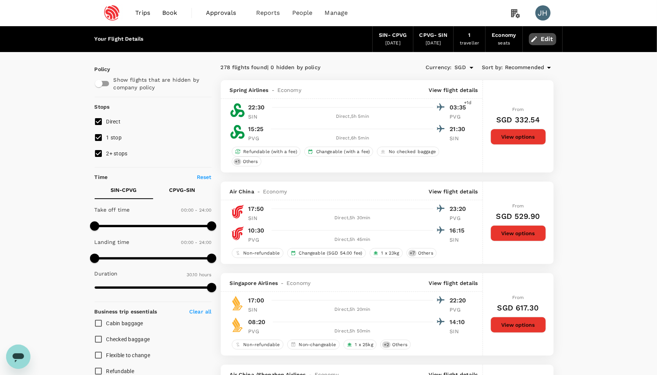
click at [539, 37] on button "Edit" at bounding box center [542, 39] width 27 height 12
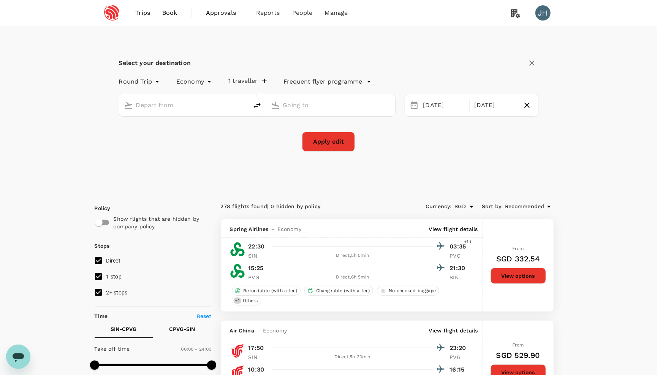
type input "Singapore Changi (SIN)"
type input "Shanghai, China (any)"
click at [475, 110] on div "03 Nov" at bounding box center [495, 105] width 48 height 15
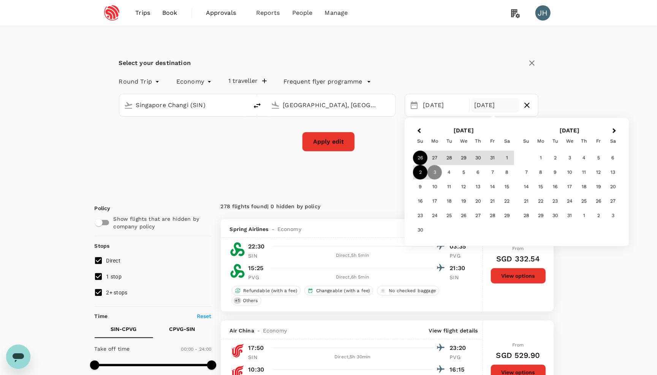
click at [419, 174] on div "2" at bounding box center [420, 172] width 14 height 14
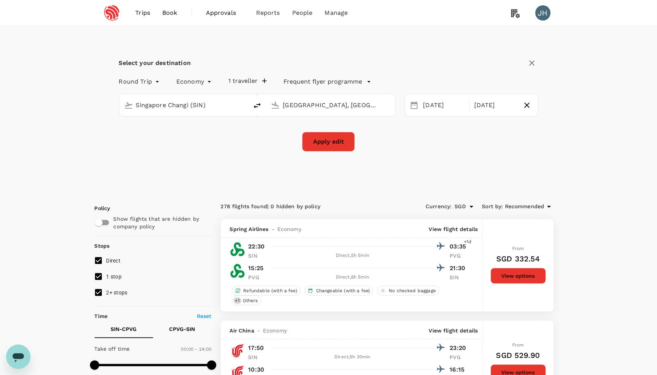
click at [427, 154] on div "Select your destination Round Trip roundtrip Economy economy 1 traveller Freque…" at bounding box center [329, 108] width 468 height 165
click at [245, 77] on div "1 traveller" at bounding box center [240, 80] width 55 height 12
click at [245, 79] on button "1 traveller" at bounding box center [247, 81] width 38 height 8
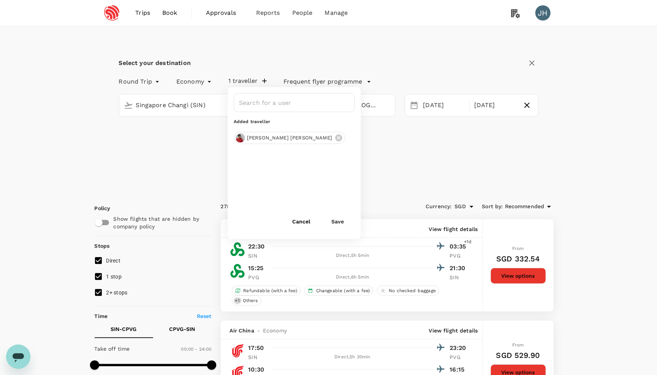
click at [379, 143] on div "Apply edit" at bounding box center [328, 142] width 419 height 20
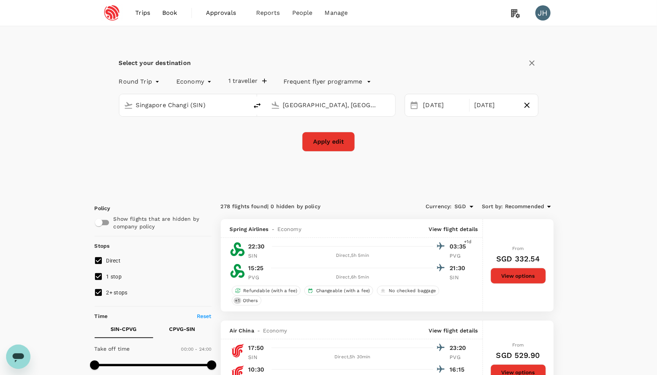
click at [344, 143] on button "Apply edit" at bounding box center [328, 142] width 53 height 20
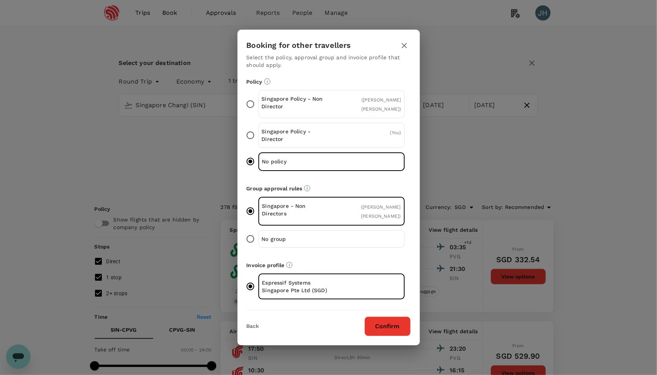
click at [390, 336] on button "Confirm" at bounding box center [387, 326] width 46 height 20
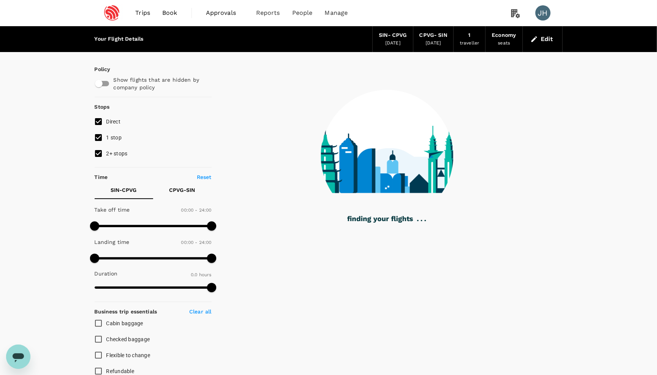
checkbox input "true"
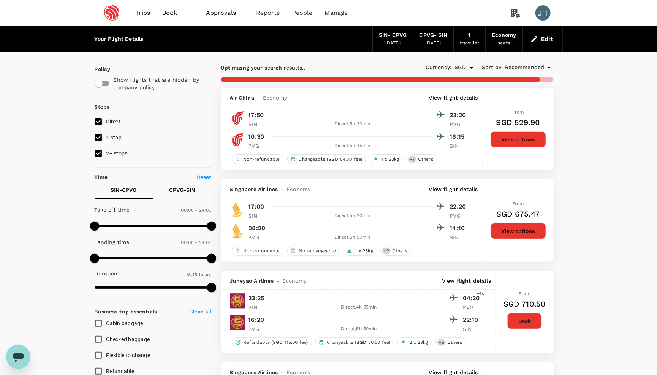
type input "1125"
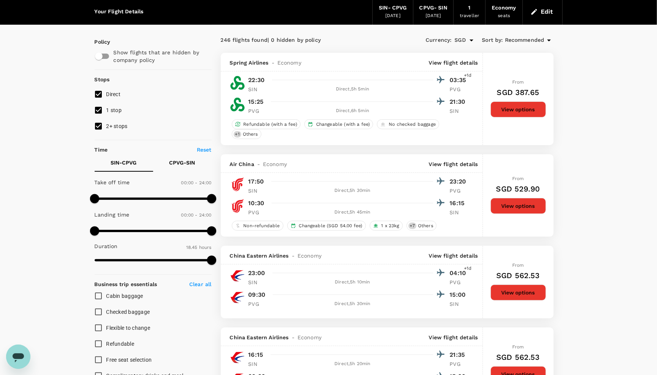
scroll to position [21, 0]
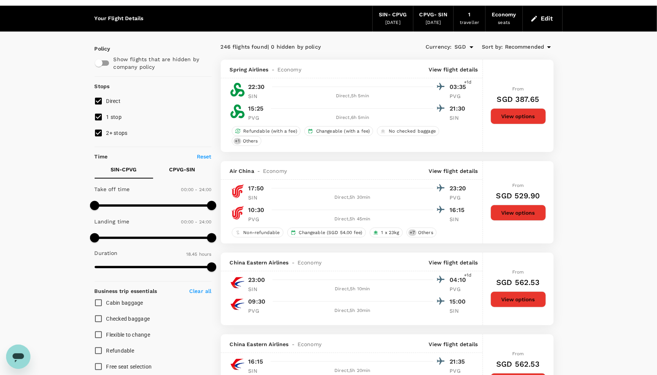
click at [517, 219] on button "View options" at bounding box center [517, 213] width 55 height 16
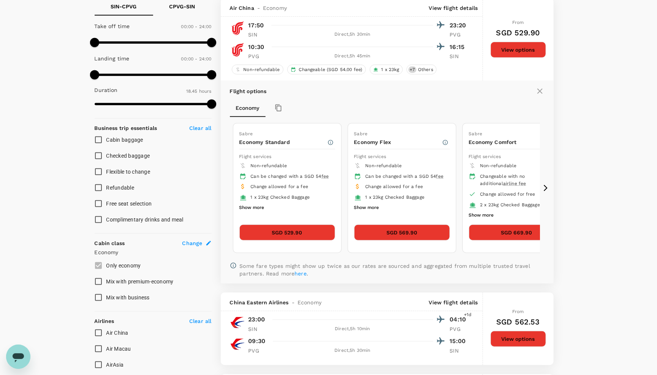
scroll to position [185, 0]
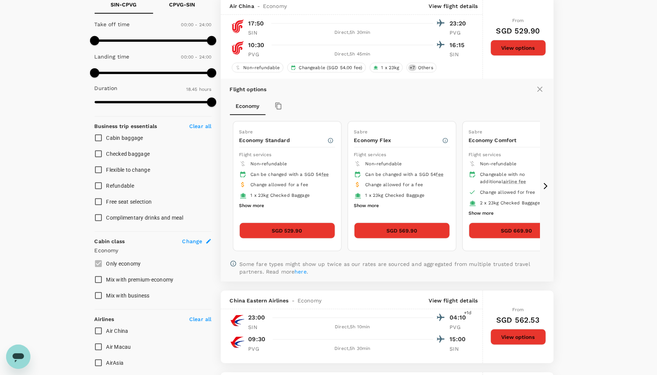
click at [334, 236] on button "SGD 529.90" at bounding box center [287, 231] width 96 height 16
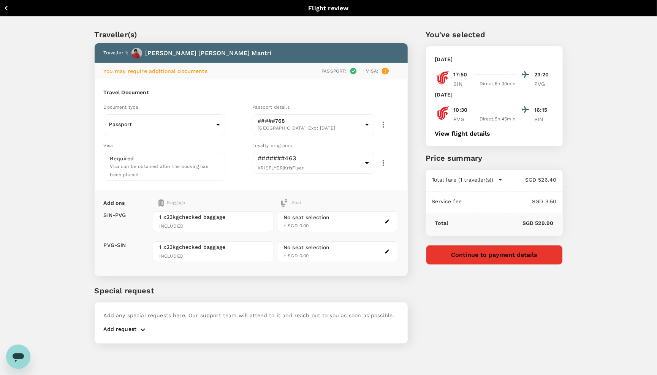
click at [460, 137] on button "View flight details" at bounding box center [462, 133] width 55 height 7
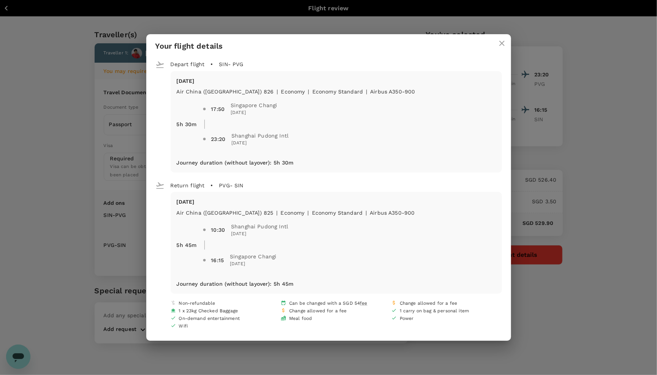
click at [499, 41] on icon "close" at bounding box center [501, 43] width 9 height 9
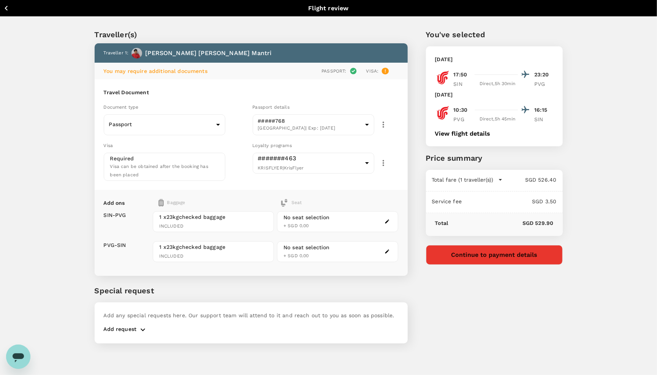
click at [467, 264] on button "Continue to payment details" at bounding box center [494, 255] width 137 height 20
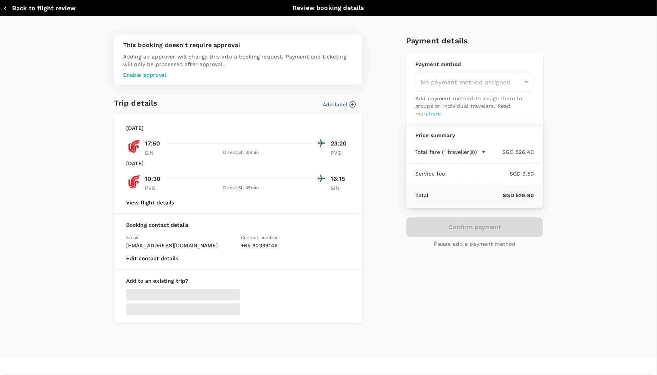
type input "9c4236b1-475f-422d-9c09-8433c73e6af8"
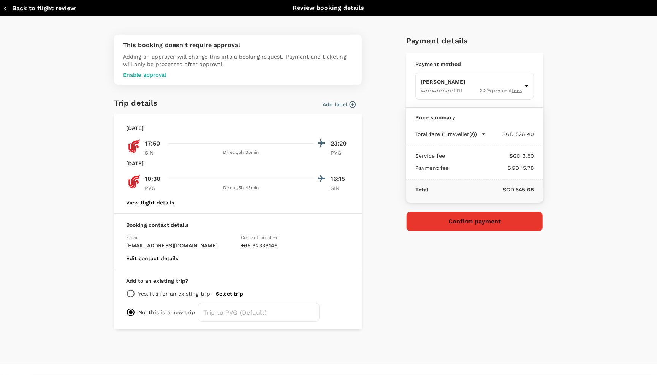
click at [21, 5] on button "Back to flight review" at bounding box center [39, 9] width 73 height 8
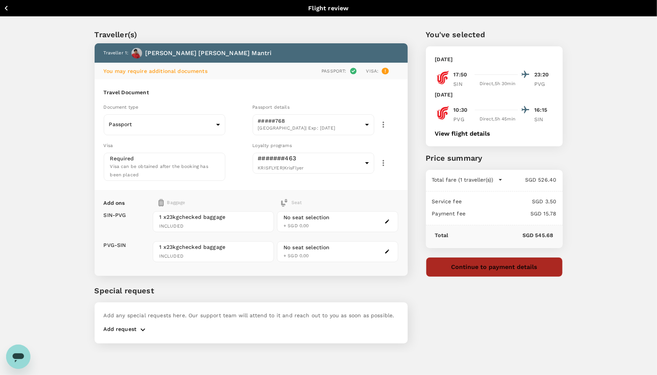
click at [475, 277] on button "Continue to payment details" at bounding box center [494, 267] width 137 height 20
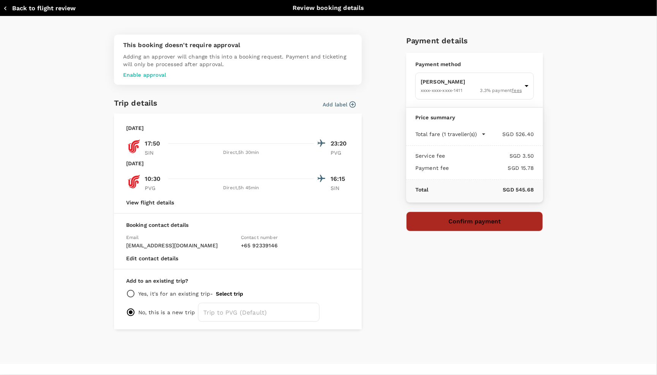
click at [490, 213] on button "Confirm payment" at bounding box center [474, 222] width 137 height 20
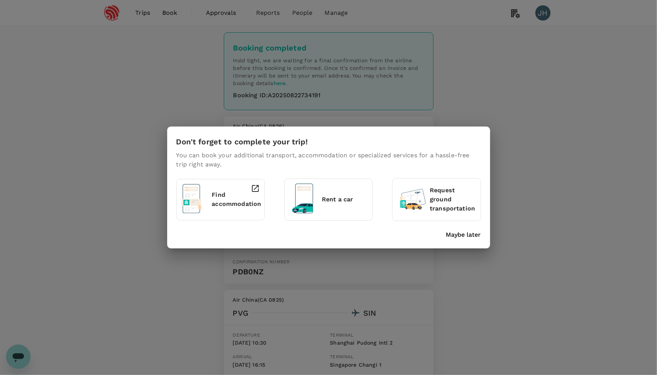
click at [474, 236] on p "Maybe later" at bounding box center [463, 234] width 35 height 9
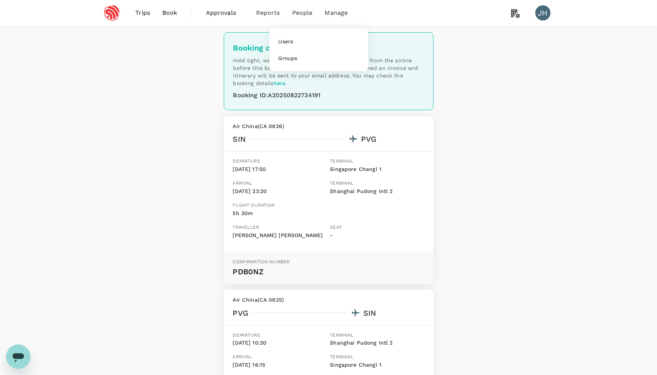
click at [292, 16] on span "People" at bounding box center [302, 12] width 21 height 9
click at [292, 44] on span "Users" at bounding box center [285, 42] width 15 height 8
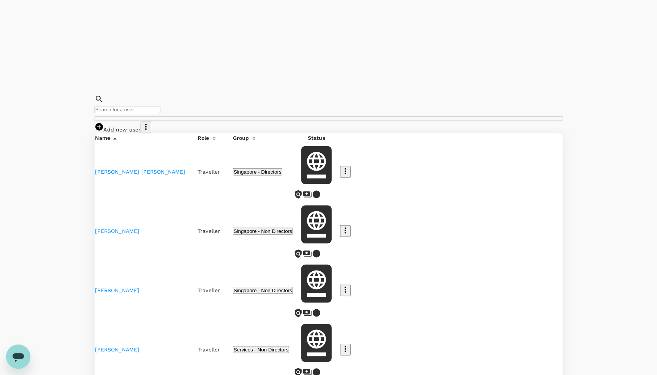
scroll to position [440, 0]
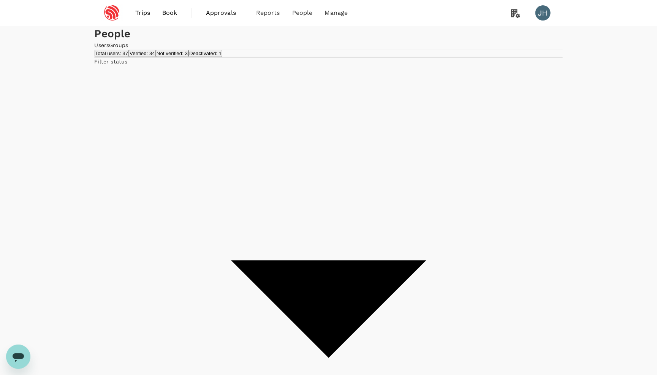
scroll to position [0, 0]
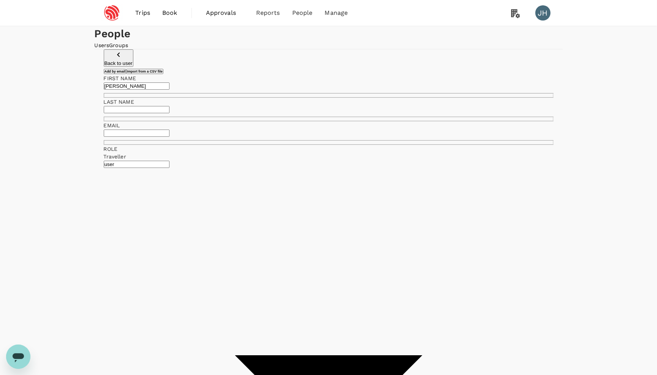
type input "Li Yah"
type input "Ho"
type input "L"
type input "li_yah@yahoo.com"
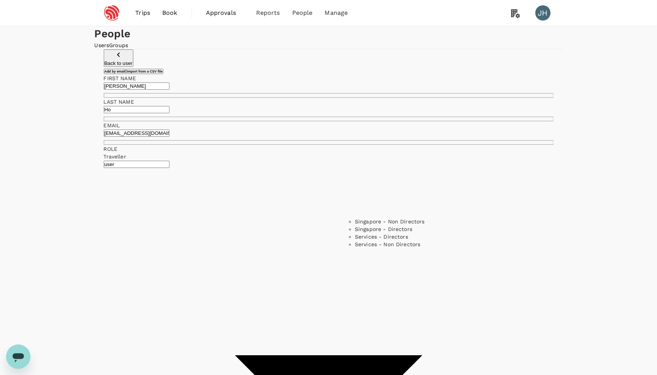
click at [401, 221] on li "Singapore - Non Directors" at bounding box center [410, 222] width 111 height 8
type input "Singapore - Non Directors"
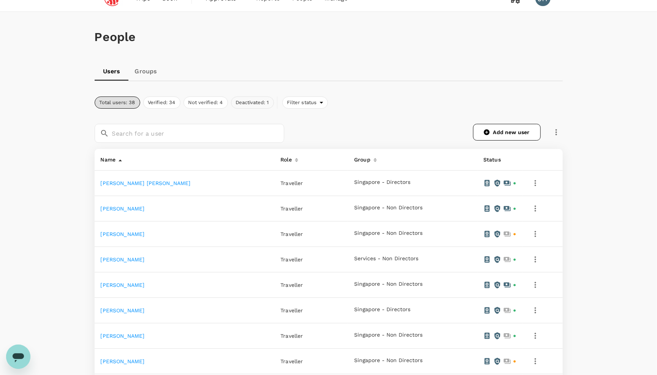
scroll to position [1, 0]
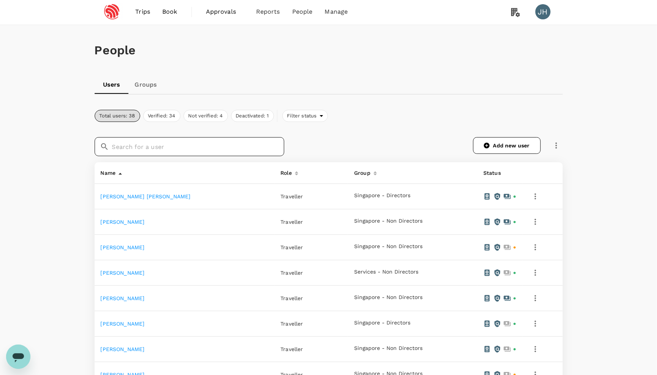
click at [173, 137] on input "text" at bounding box center [198, 146] width 172 height 19
type input "ho"
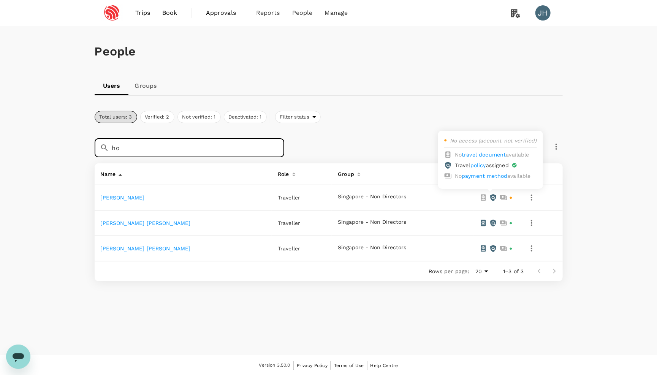
click at [500, 198] on icon at bounding box center [503, 198] width 8 height 8
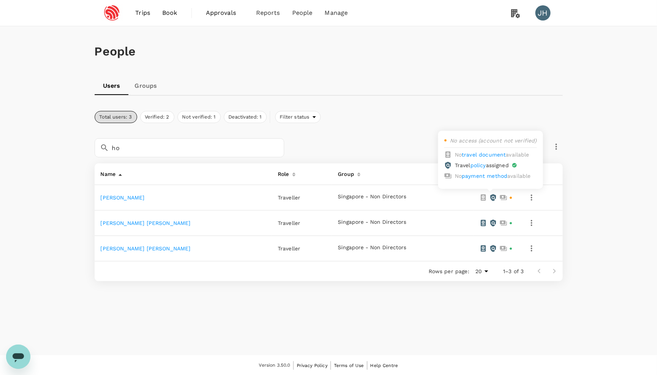
click at [489, 197] on icon at bounding box center [493, 198] width 8 height 8
click at [527, 194] on icon "button" at bounding box center [531, 197] width 9 height 9
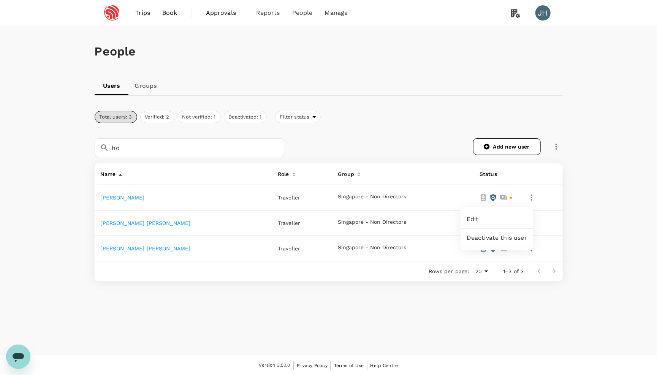
click at [480, 222] on span "Edit" at bounding box center [496, 219] width 60 height 9
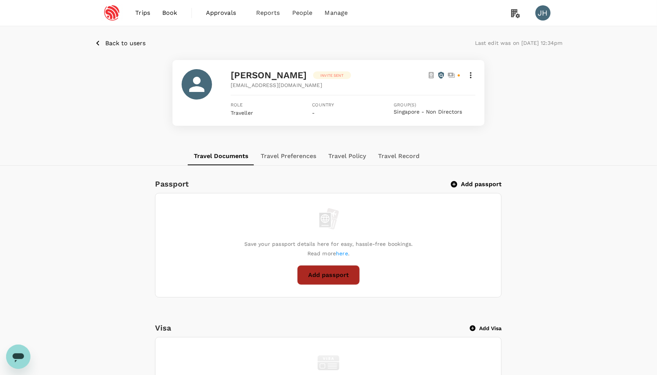
click at [331, 275] on button "Add passport" at bounding box center [328, 275] width 63 height 20
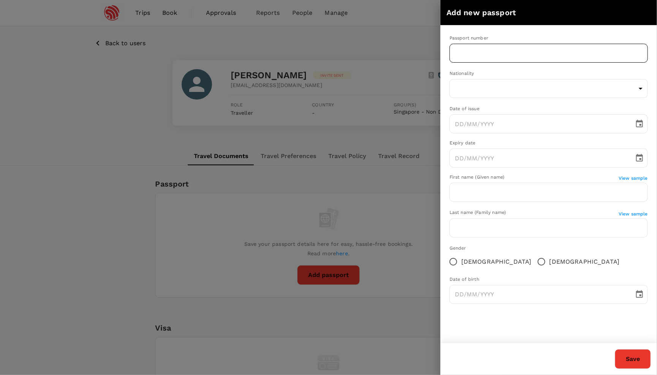
click at [515, 51] on input "text" at bounding box center [548, 53] width 198 height 19
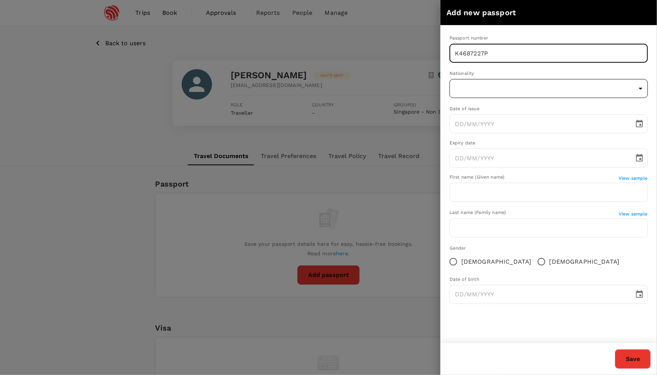
type input "K4687227P"
click at [525, 92] on body "Trips Book Approvals 0 Reports People Manage JH Back to users Last edit was on …" at bounding box center [328, 336] width 657 height 673
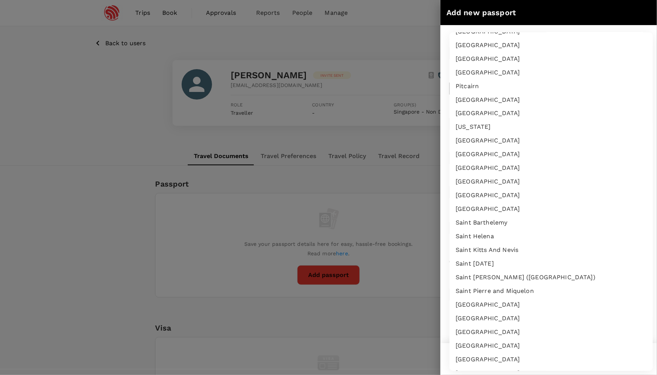
scroll to position [2498, 0]
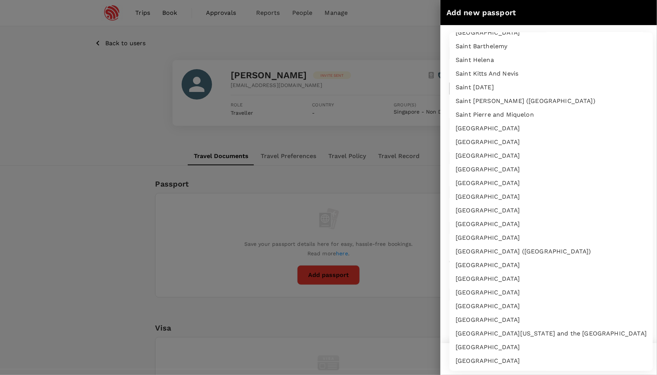
click at [480, 231] on li "[GEOGRAPHIC_DATA]" at bounding box center [550, 238] width 203 height 14
type input "SG"
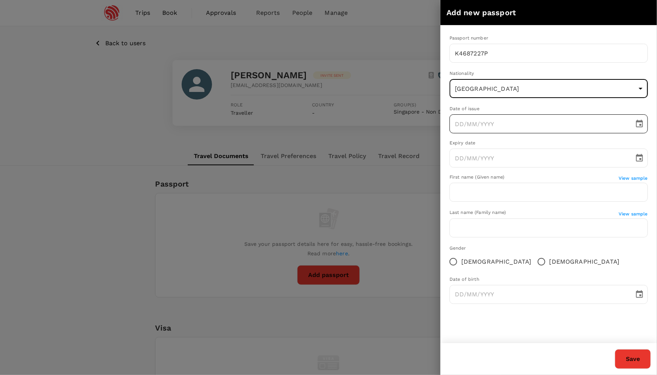
type input "DD/MM/YYYY"
click at [473, 123] on input "DD/MM/YYYY" at bounding box center [538, 123] width 179 height 19
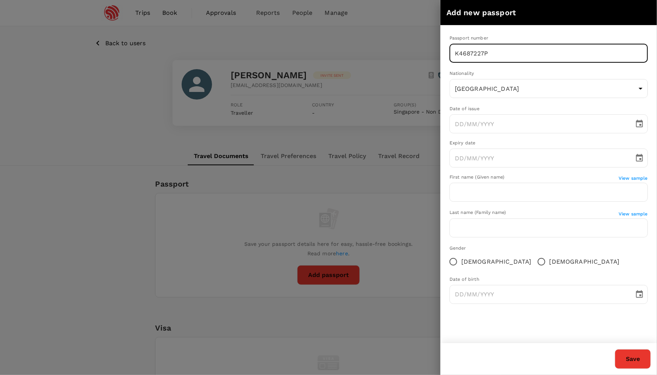
drag, startPoint x: 508, startPoint y: 45, endPoint x: 503, endPoint y: 50, distance: 7.8
click at [503, 50] on input "K4687227P" at bounding box center [548, 53] width 198 height 19
type input "K3263279R"
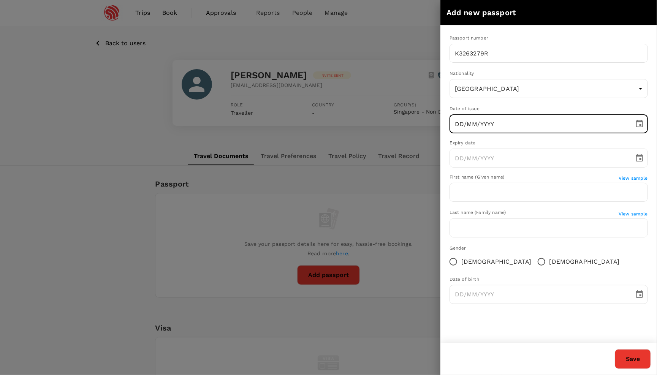
click at [484, 118] on input "DD/MM/YYYY" at bounding box center [538, 123] width 179 height 19
type input "[DATE]"
click at [494, 161] on input "text" at bounding box center [538, 157] width 179 height 19
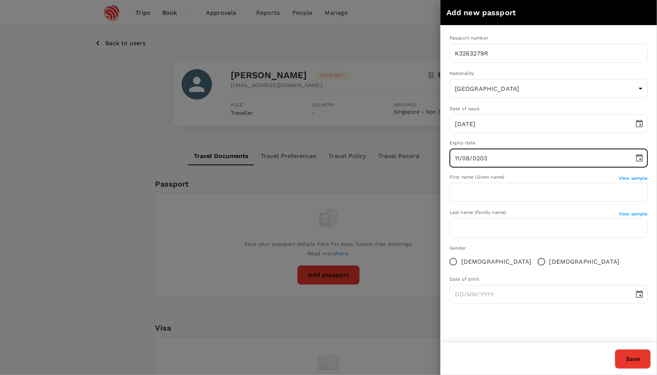
type input "[DATE]"
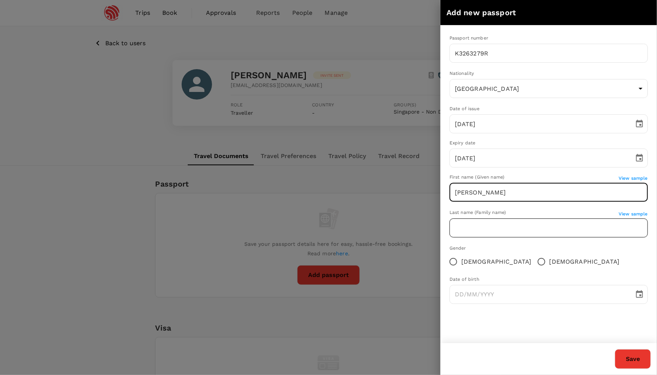
type input "[PERSON_NAME]"
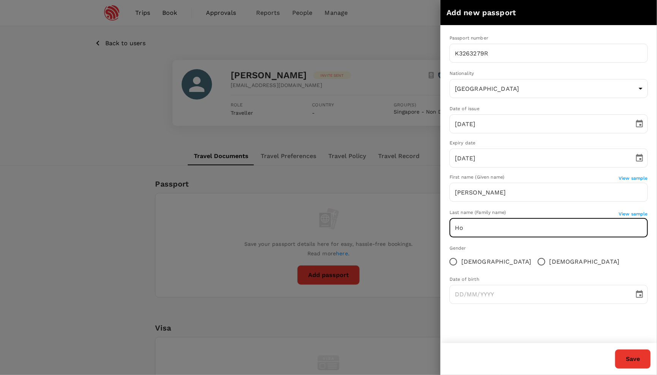
type input "Ho"
click at [471, 264] on span "[DEMOGRAPHIC_DATA]" at bounding box center [496, 261] width 70 height 9
click at [461, 264] on input "[DEMOGRAPHIC_DATA]" at bounding box center [453, 262] width 16 height 16
radio input "true"
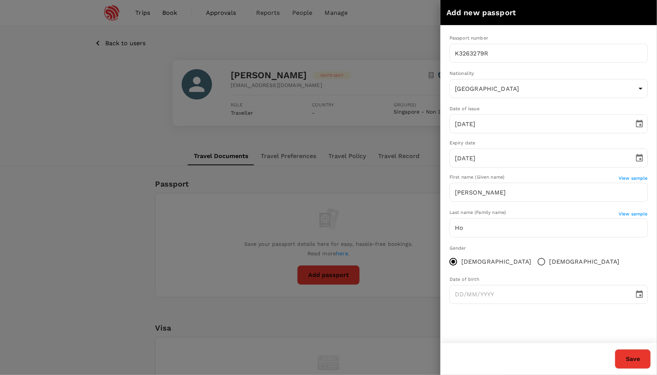
click at [470, 264] on span "[DEMOGRAPHIC_DATA]" at bounding box center [496, 261] width 70 height 9
click at [461, 264] on input "[DEMOGRAPHIC_DATA]" at bounding box center [453, 262] width 16 height 16
click at [455, 298] on input "DD/MM/YYYY" at bounding box center [538, 294] width 179 height 19
type input "[DATE]"
click at [629, 357] on button "Save" at bounding box center [632, 359] width 36 height 20
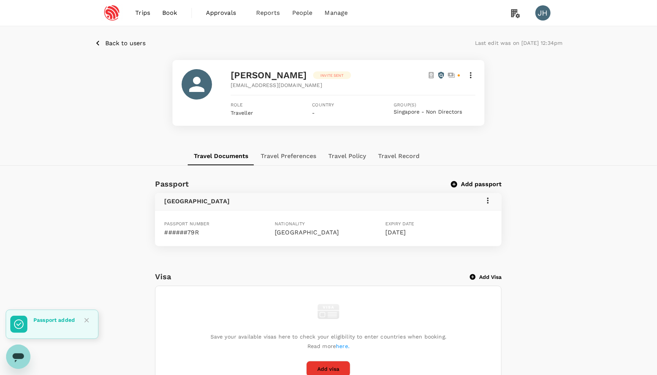
click at [488, 201] on icon at bounding box center [487, 200] width 9 height 9
click at [469, 216] on div "Edit" at bounding box center [477, 222] width 32 height 18
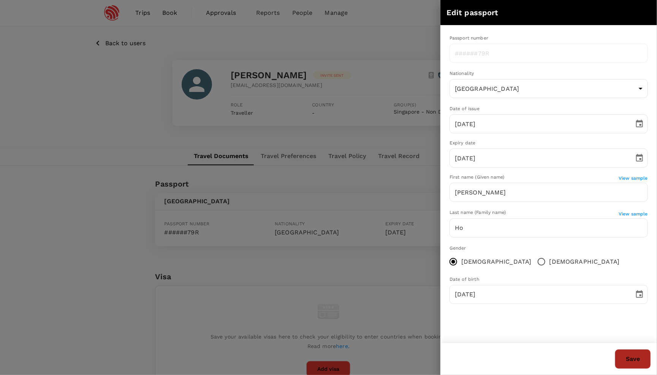
click at [633, 352] on button "Save" at bounding box center [632, 359] width 36 height 20
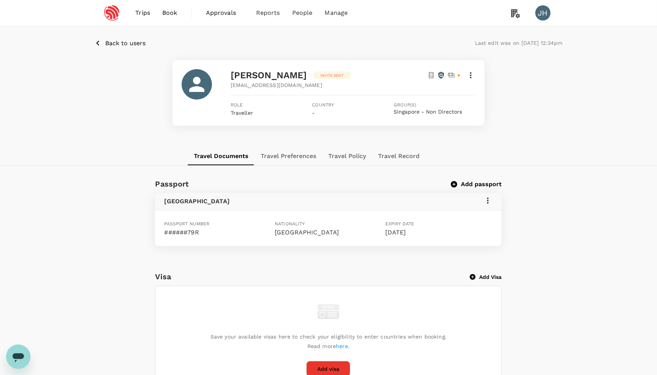
click at [173, 14] on span "Book" at bounding box center [169, 12] width 15 height 9
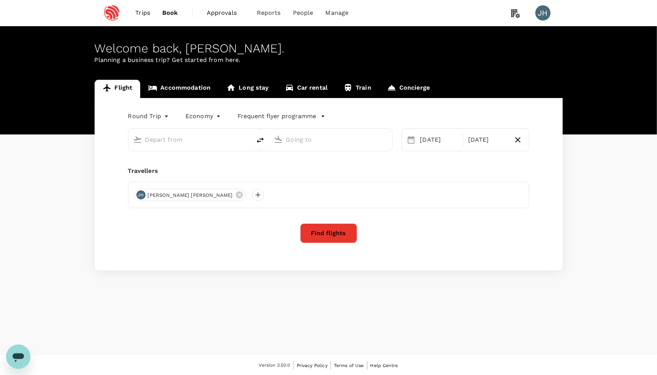
type input "Singapore Changi (SIN)"
type input "[GEOGRAPHIC_DATA], [GEOGRAPHIC_DATA] (any)"
type input "Singapore Changi (SIN)"
type input "[GEOGRAPHIC_DATA], [GEOGRAPHIC_DATA] (any)"
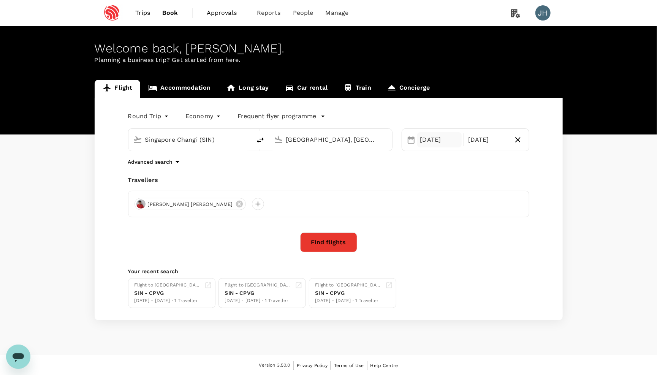
click at [433, 145] on div "[DATE]" at bounding box center [439, 139] width 45 height 15
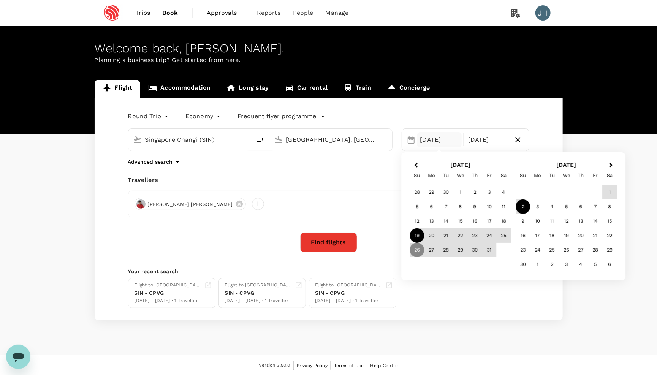
click at [414, 234] on div "19" at bounding box center [417, 235] width 14 height 14
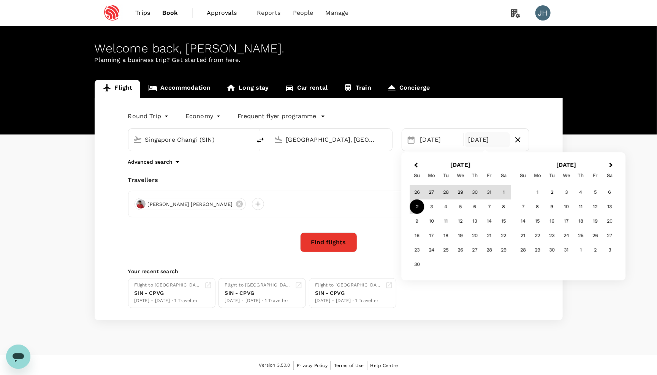
click at [416, 206] on div "2" at bounding box center [417, 206] width 14 height 14
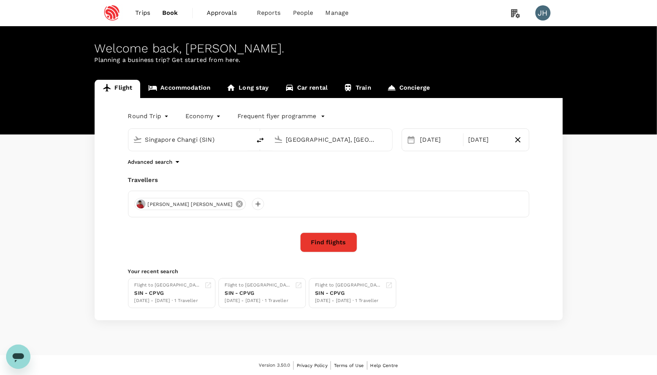
click at [235, 208] on icon at bounding box center [239, 204] width 8 height 8
click at [140, 206] on div at bounding box center [140, 204] width 12 height 12
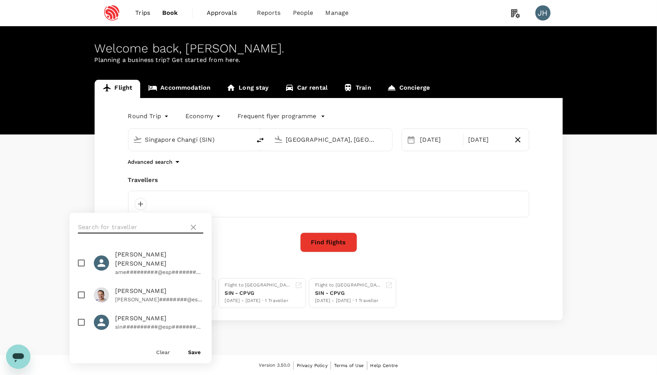
click at [151, 227] on input "text" at bounding box center [132, 227] width 108 height 12
type input "tian"
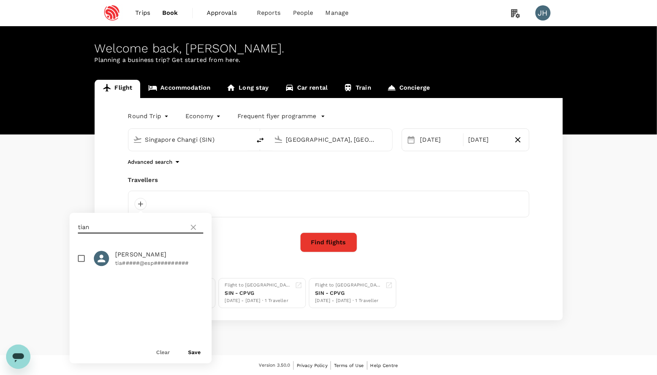
click at [81, 254] on input "checkbox" at bounding box center [81, 259] width 16 height 16
checkbox input "true"
click at [194, 351] on button "Save" at bounding box center [194, 352] width 13 height 6
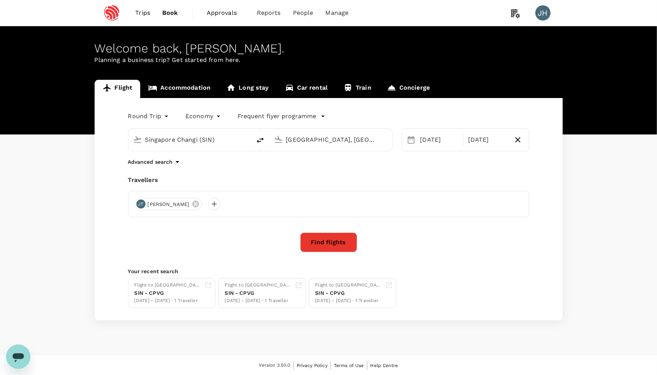
click at [319, 248] on button "Find flights" at bounding box center [328, 242] width 57 height 20
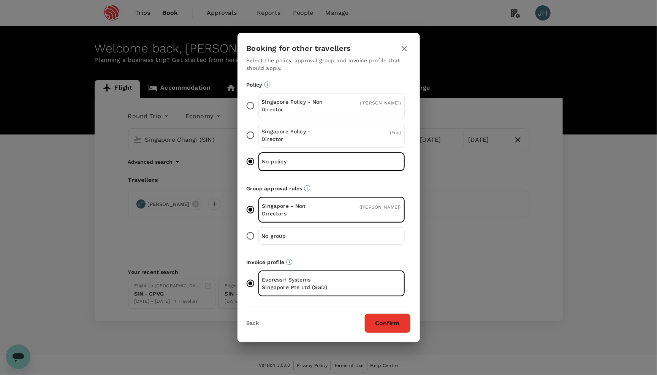
click at [390, 323] on button "Confirm" at bounding box center [387, 323] width 46 height 20
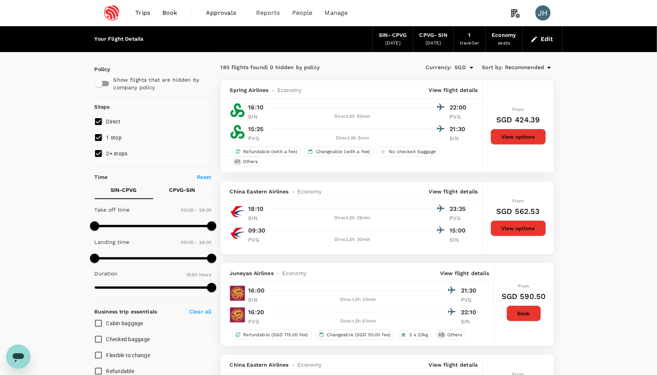
click at [469, 37] on div "1" at bounding box center [469, 35] width 2 height 8
click at [542, 40] on button "Edit" at bounding box center [542, 39] width 27 height 12
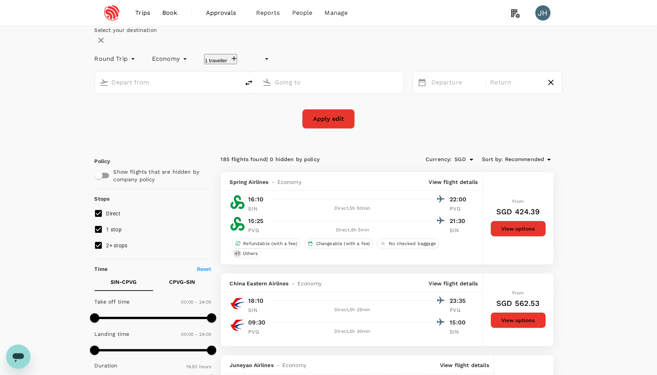
type input "undefined, undefined (any)"
type input "Singapore Changi (SIN)"
type input "Shanghai, China (any)"
click at [256, 89] on div "Singapore Changi (SIN) Shanghai, China (any)" at bounding box center [244, 78] width 318 height 32
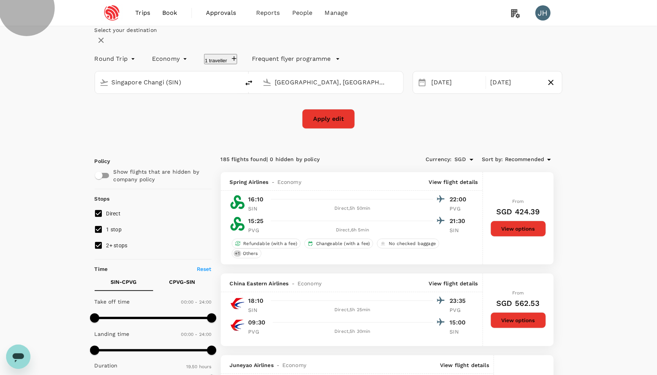
click at [237, 64] on button "1 traveller" at bounding box center [220, 59] width 33 height 10
click at [170, 85] on icon at bounding box center [167, 82] width 8 height 8
click at [127, 46] on input "text" at bounding box center [119, 39] width 15 height 13
type input "ashish"
click at [235, 77] on div "Ashish Sharma" at bounding box center [174, 72] width 121 height 9
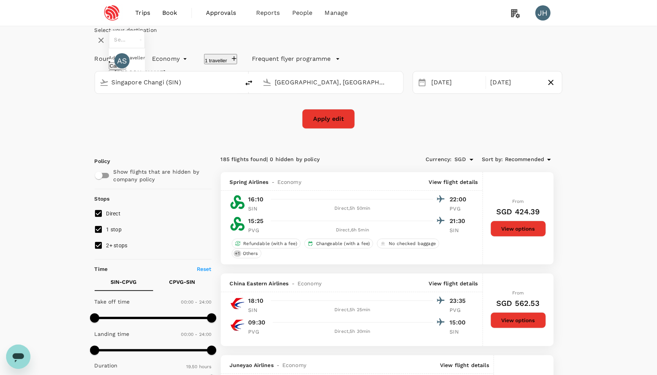
type input "Ashish Sharma"
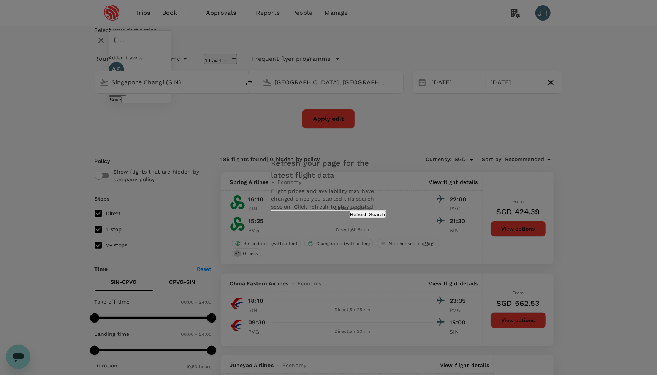
click at [126, 96] on button "Cancel" at bounding box center [117, 91] width 17 height 7
click at [362, 216] on div "Refresh your page for the latest flight data Flight prices and availability may…" at bounding box center [328, 187] width 133 height 76
click at [349, 218] on button "Refresh Search" at bounding box center [367, 214] width 37 height 7
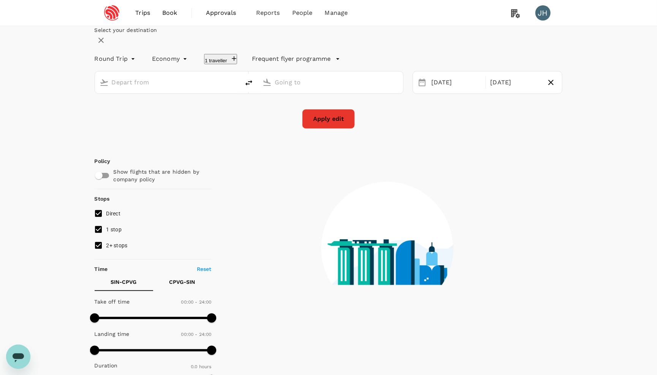
type input "Singapore Changi (SIN)"
type input "Shanghai, China (any)"
type input "1110"
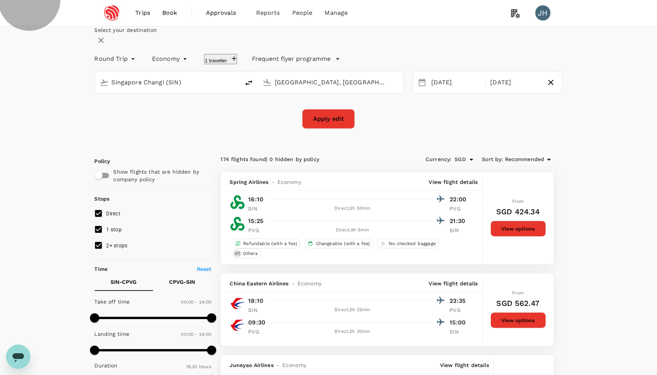
click at [237, 64] on button "1 traveller" at bounding box center [220, 59] width 33 height 10
click at [404, 129] on div "Apply edit" at bounding box center [329, 119] width 468 height 20
click at [321, 129] on button "Apply edit" at bounding box center [328, 119] width 53 height 20
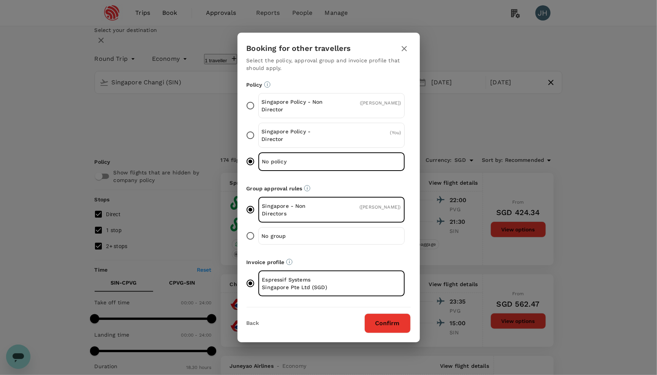
click at [401, 323] on button "Confirm" at bounding box center [387, 323] width 46 height 20
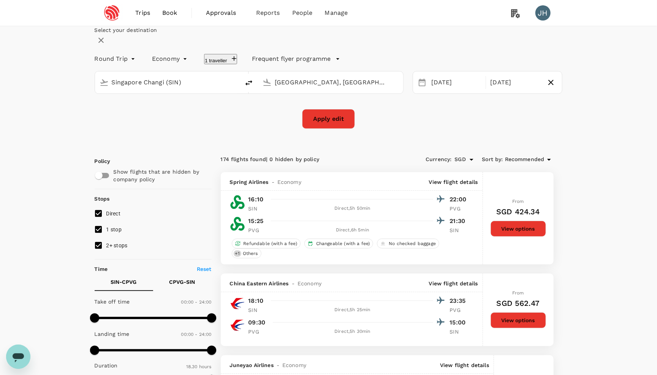
checkbox input "false"
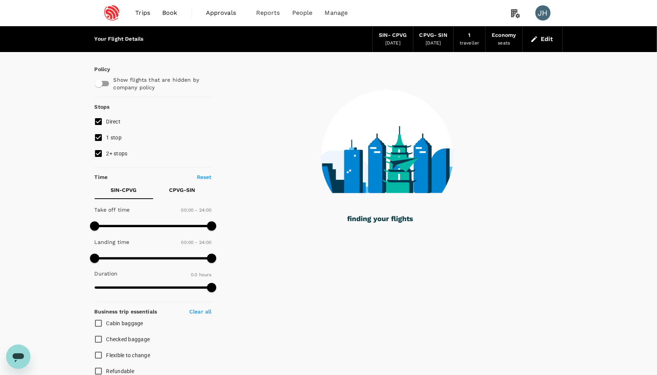
type input "1190"
checkbox input "true"
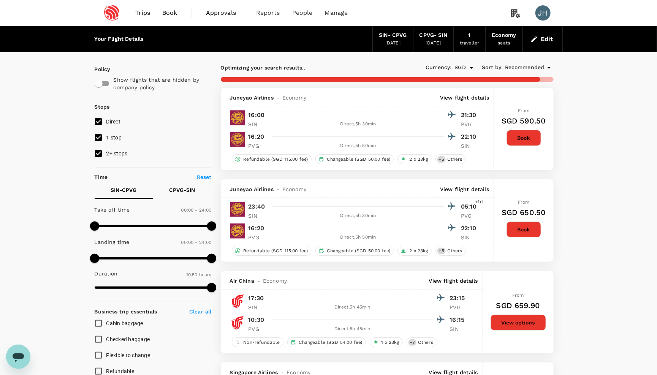
click at [98, 156] on input "2+ stops" at bounding box center [98, 153] width 16 height 16
checkbox input "false"
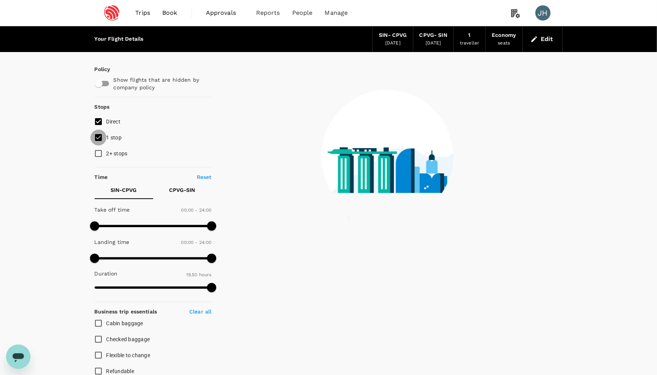
click at [95, 136] on input "1 stop" at bounding box center [98, 137] width 16 height 16
checkbox input "false"
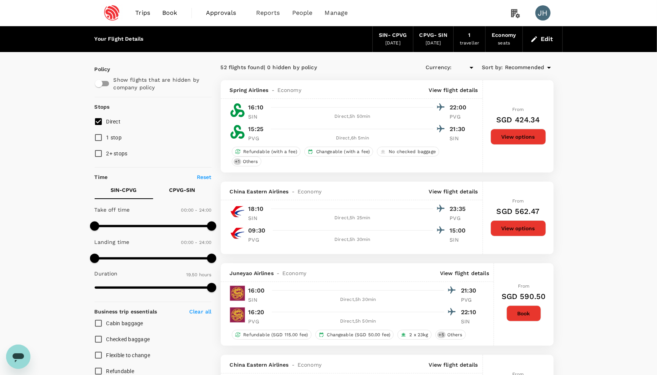
type input "SGD"
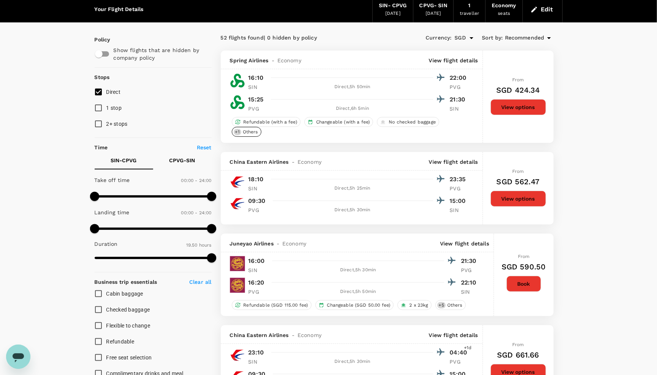
scroll to position [29, 0]
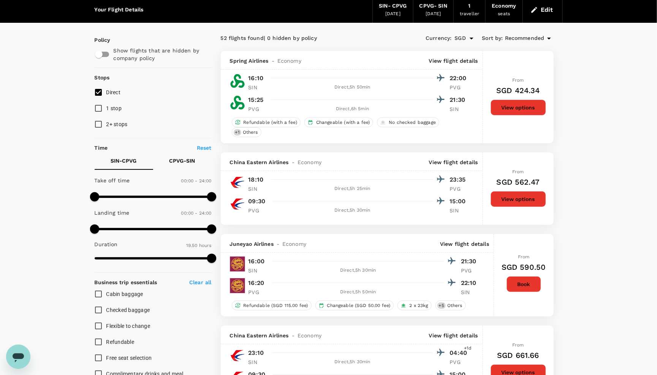
click at [97, 124] on input "2+ stops" at bounding box center [98, 124] width 16 height 16
checkbox input "true"
click at [97, 112] on input "1 stop" at bounding box center [98, 108] width 16 height 16
checkbox input "true"
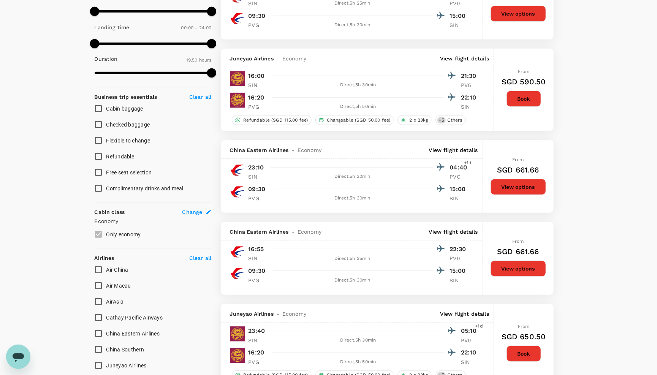
scroll to position [155, 0]
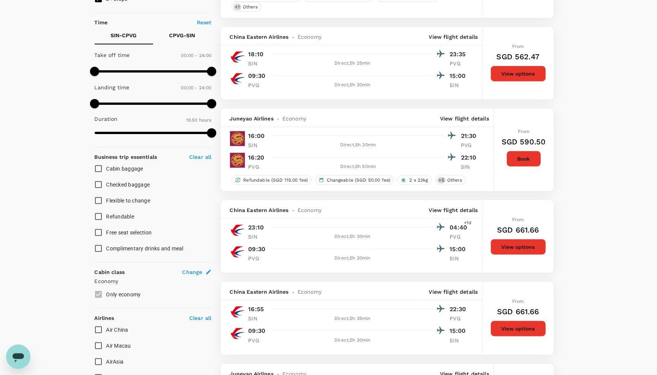
click at [517, 76] on button "View options" at bounding box center [517, 74] width 55 height 16
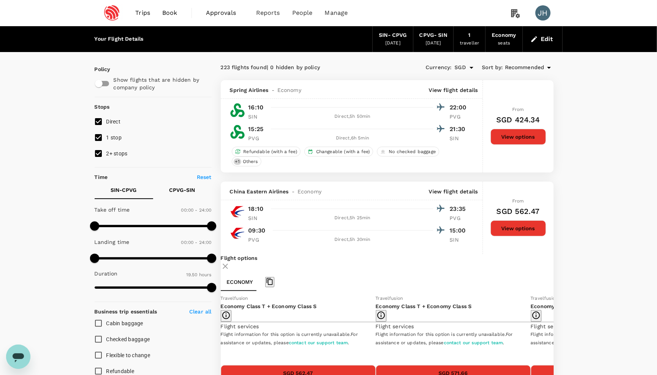
scroll to position [0, 0]
click at [545, 41] on button "Edit" at bounding box center [542, 39] width 27 height 12
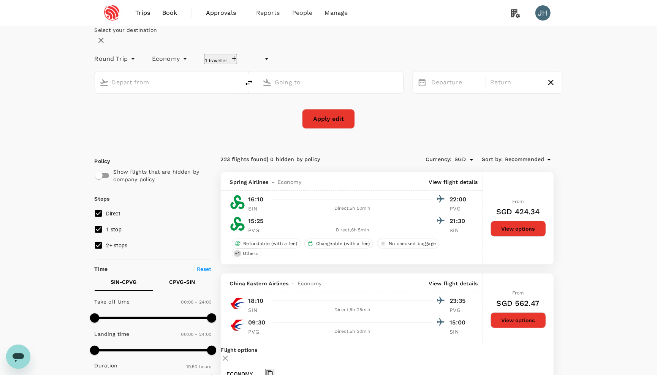
type input "undefined, undefined (any)"
type input "Singapore Changi (SIN)"
type input "Shanghai, China (any)"
type input "Singapore Changi (SIN)"
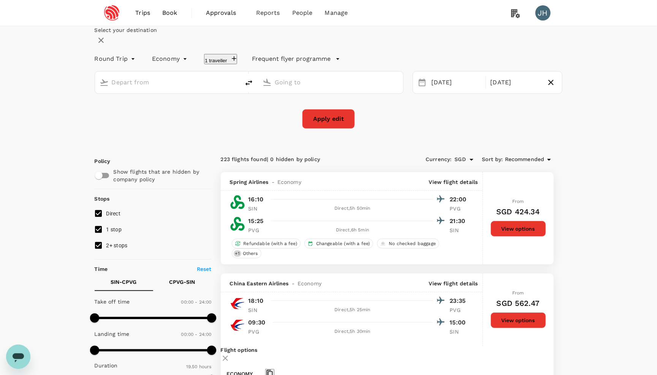
type input "Shanghai, China (any)"
click at [495, 94] on div "19 Oct 02 Nov" at bounding box center [487, 82] width 150 height 23
click at [492, 90] on div "02 Nov" at bounding box center [515, 82] width 56 height 15
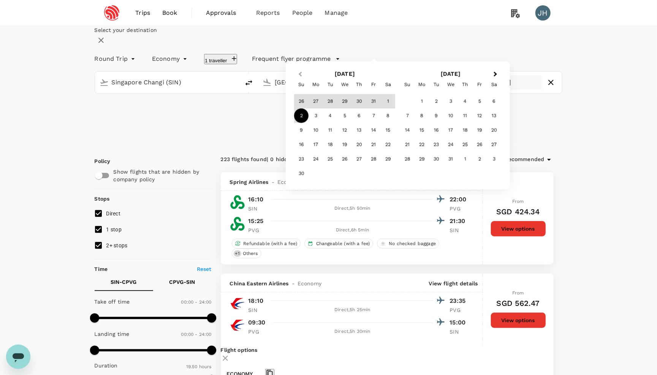
click at [305, 81] on button "Previous Month" at bounding box center [299, 75] width 12 height 12
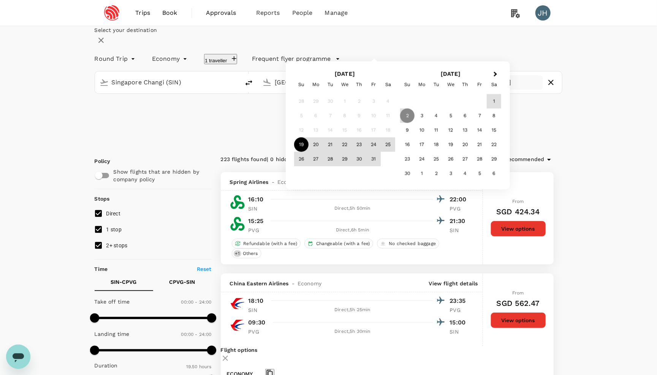
click at [395, 137] on div "18" at bounding box center [387, 130] width 14 height 14
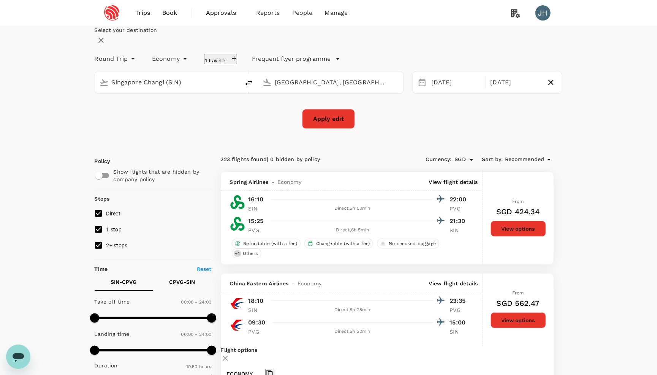
click at [417, 87] on icon at bounding box center [421, 82] width 9 height 9
click at [433, 90] on div "19 Oct" at bounding box center [456, 82] width 56 height 15
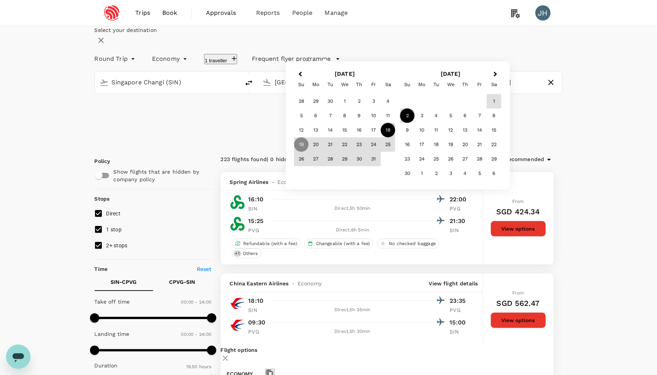
click at [395, 137] on div "18" at bounding box center [387, 130] width 14 height 14
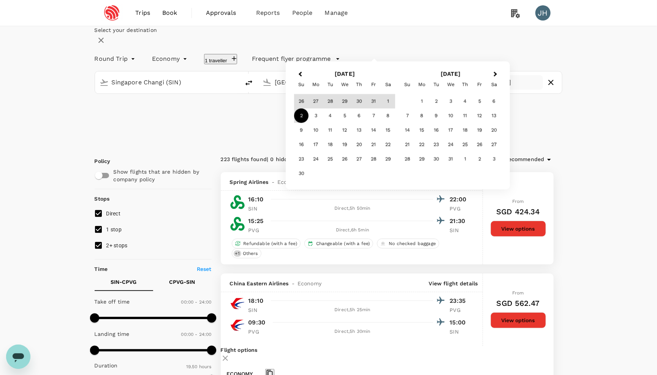
click at [308, 123] on div "2" at bounding box center [301, 116] width 14 height 14
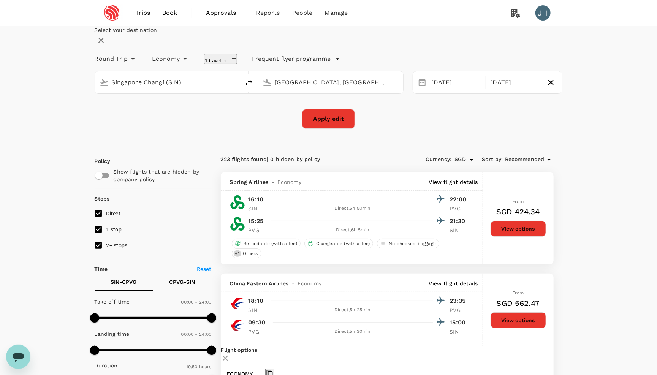
click at [341, 129] on button "Apply edit" at bounding box center [328, 119] width 53 height 20
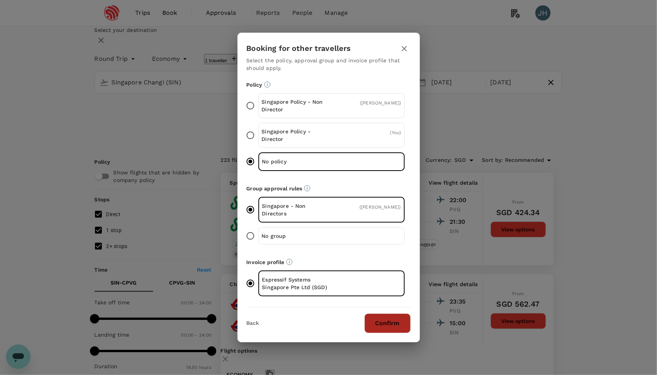
click at [390, 323] on button "Confirm" at bounding box center [387, 323] width 46 height 20
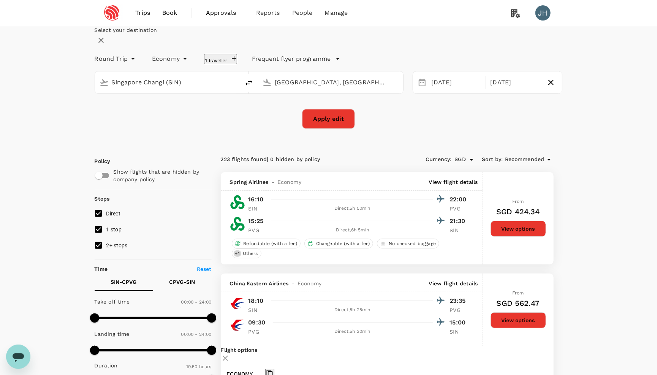
checkbox input "false"
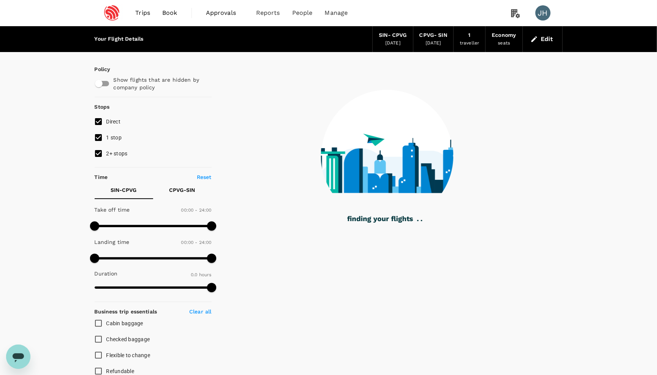
click at [95, 157] on input "2+ stops" at bounding box center [98, 153] width 16 height 16
checkbox input "false"
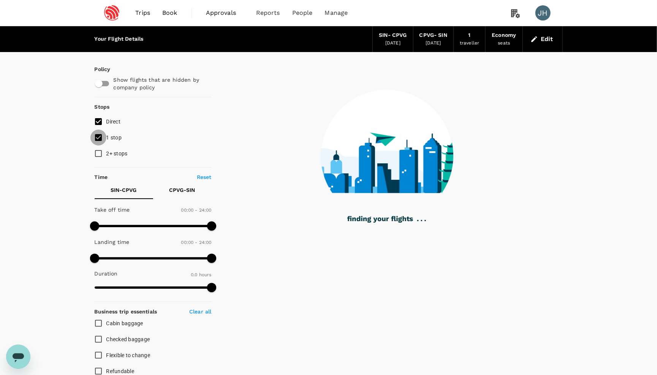
click at [95, 135] on input "1 stop" at bounding box center [98, 137] width 16 height 16
checkbox input "false"
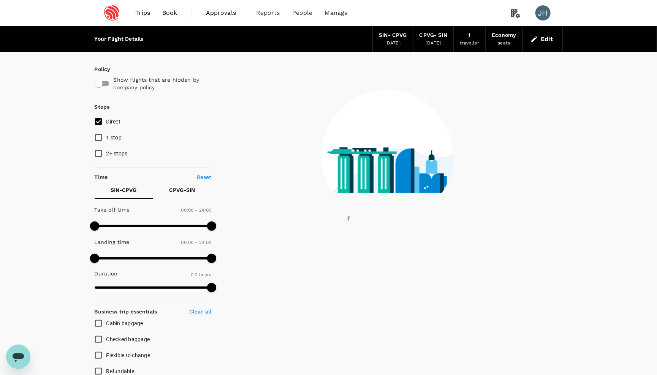
type input "1155"
checkbox input "true"
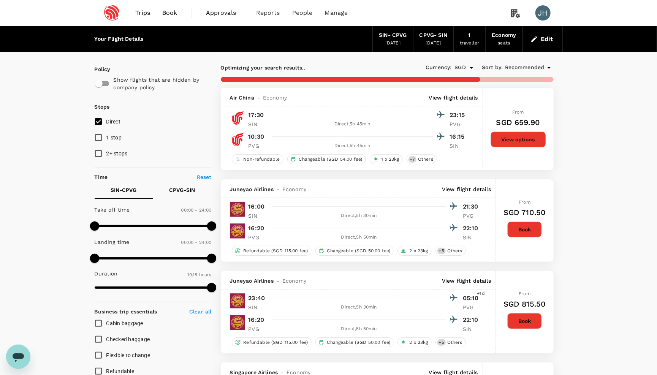
type input "1160"
click at [101, 141] on input "1 stop" at bounding box center [98, 137] width 16 height 16
checkbox input "true"
click at [101, 153] on input "2+ stops" at bounding box center [98, 153] width 16 height 16
checkbox input "true"
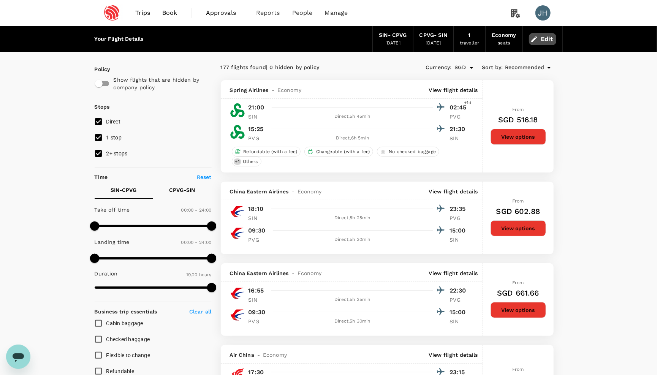
click at [544, 39] on button "Edit" at bounding box center [542, 39] width 27 height 12
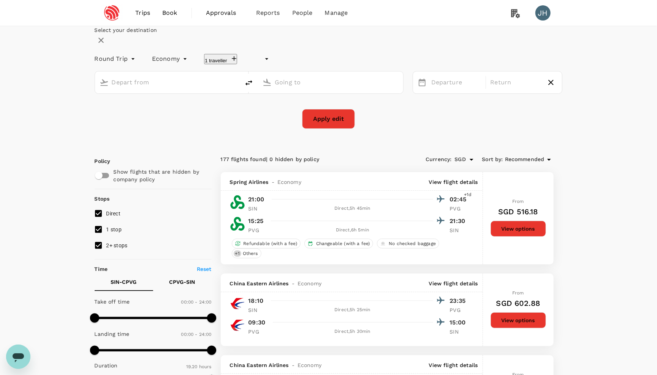
type input "undefined, undefined (any)"
type input "Singapore Changi (SIN)"
type input "Shanghai, China (any)"
click at [436, 90] on div "18 Oct" at bounding box center [456, 82] width 56 height 15
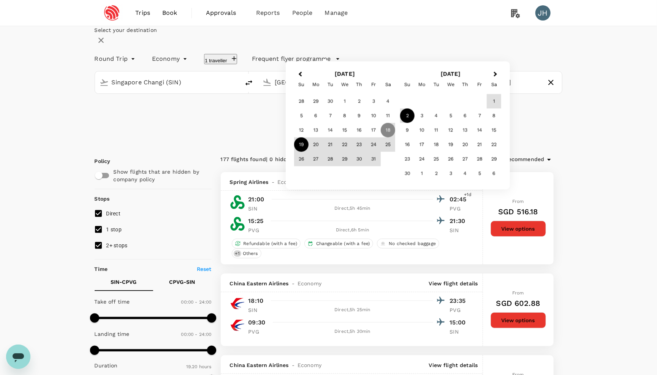
click at [308, 152] on div "19" at bounding box center [301, 144] width 14 height 14
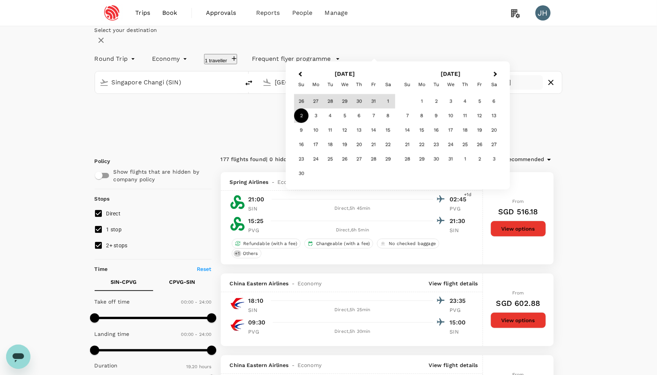
click at [308, 123] on div "2" at bounding box center [301, 116] width 14 height 14
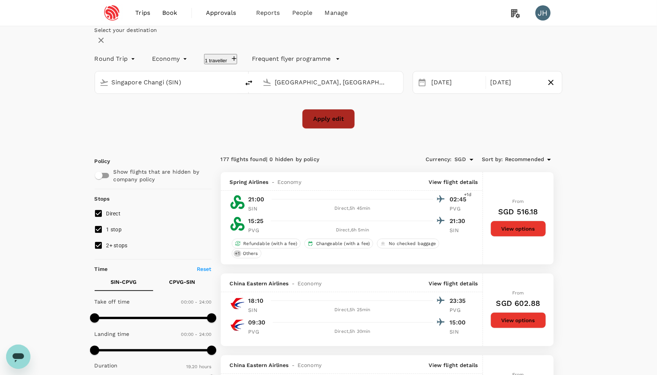
click at [338, 129] on button "Apply edit" at bounding box center [328, 119] width 53 height 20
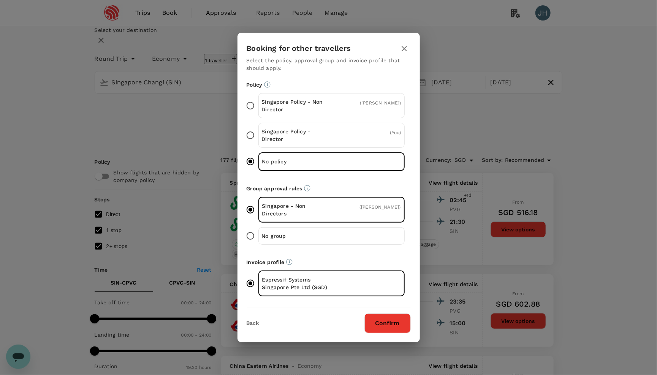
click at [396, 324] on button "Confirm" at bounding box center [387, 323] width 46 height 20
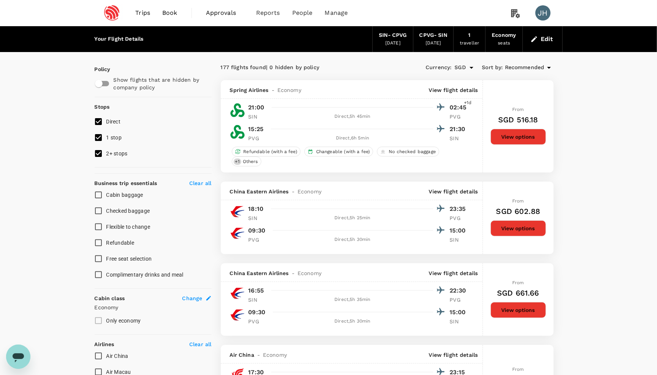
checkbox input "false"
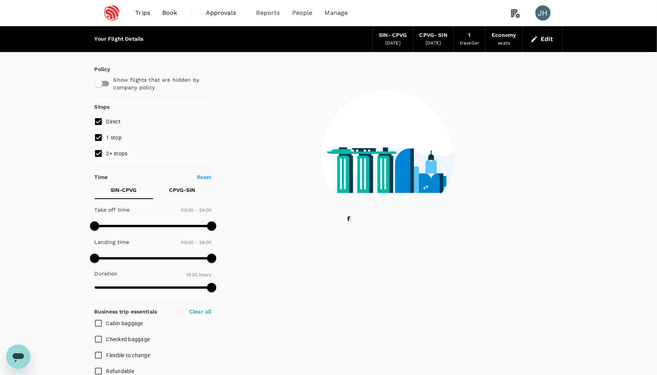
click at [335, 143] on image at bounding box center [558, 159] width 464 height 67
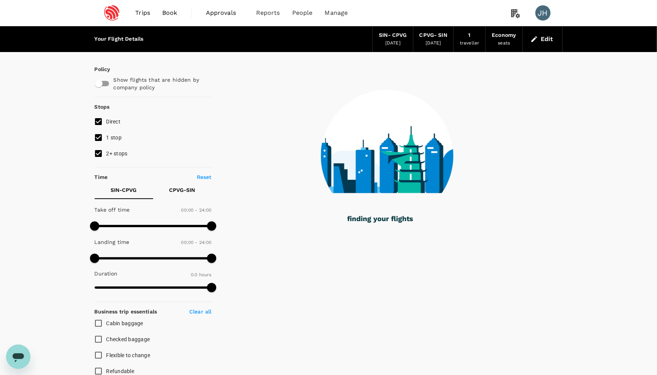
type input "1190"
checkbox input "true"
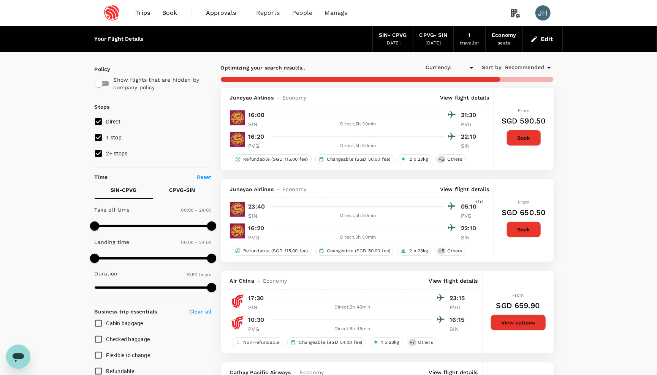
type input "SGD"
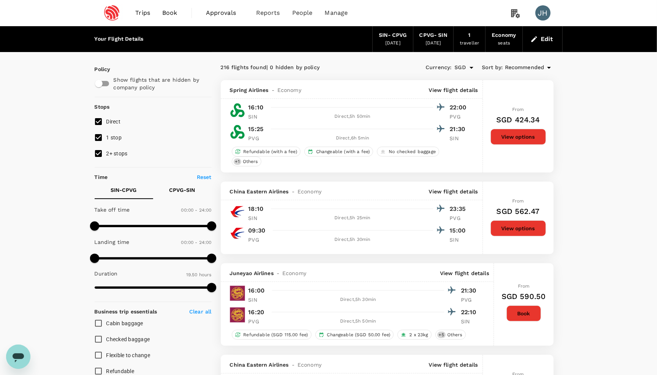
click at [545, 37] on button "Edit" at bounding box center [542, 39] width 27 height 12
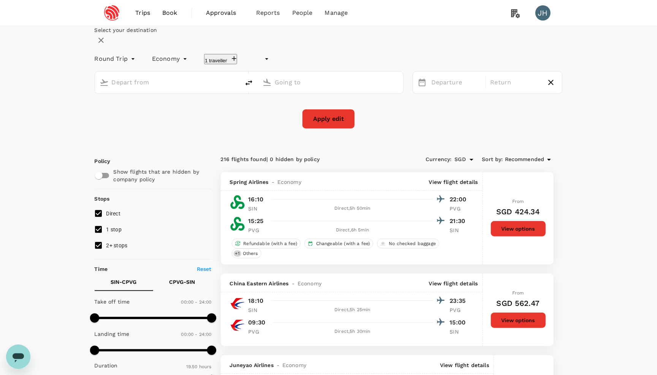
type input "undefined, undefined (any)"
type input "Singapore Changi (SIN)"
type input "Shanghai, China (any)"
click at [491, 90] on div "02 Nov" at bounding box center [515, 82] width 56 height 15
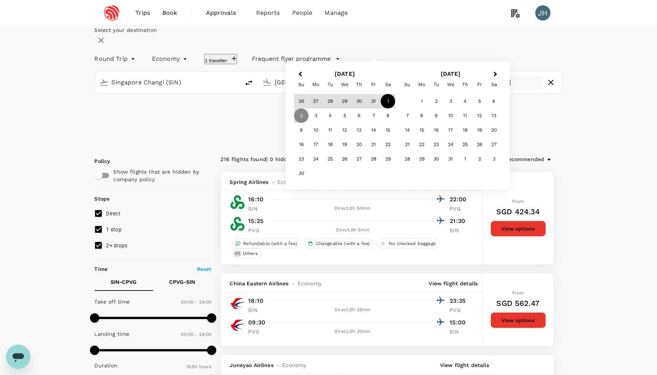
click at [395, 109] on div "1" at bounding box center [387, 101] width 14 height 14
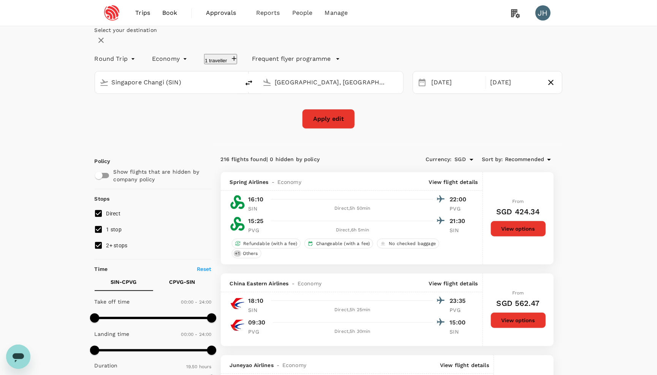
click at [339, 129] on button "Apply edit" at bounding box center [328, 119] width 53 height 20
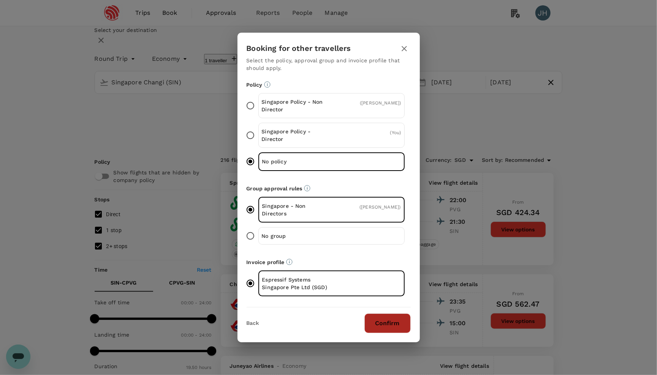
click at [395, 317] on button "Confirm" at bounding box center [387, 323] width 46 height 20
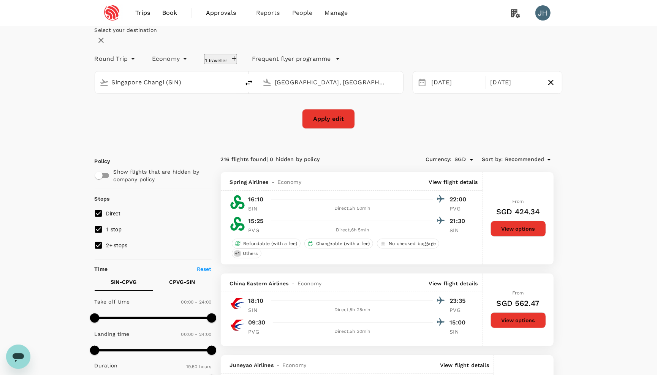
checkbox input "false"
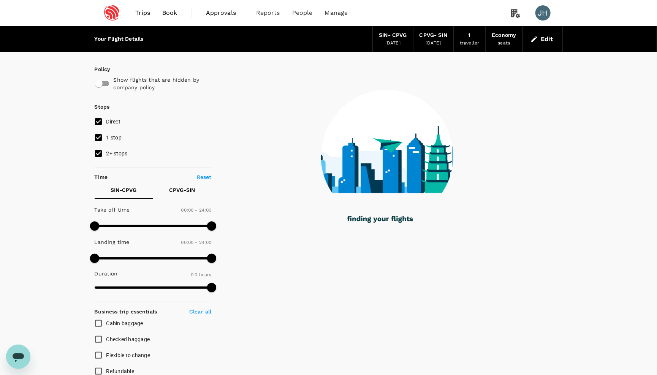
type input "1110"
checkbox input "true"
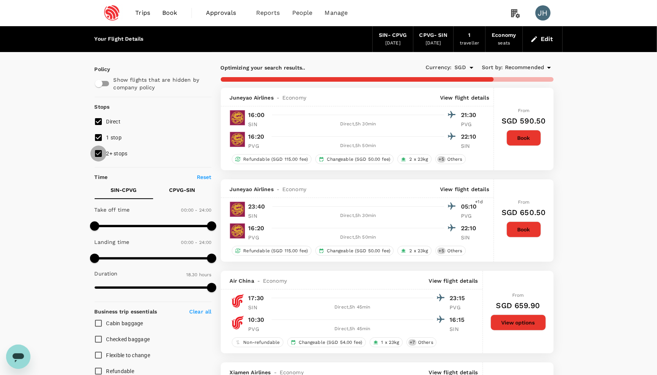
click at [97, 158] on input "2+ stops" at bounding box center [98, 153] width 16 height 16
click at [97, 149] on input "2+ stops" at bounding box center [98, 153] width 16 height 16
checkbox input "true"
click at [97, 142] on input "1 stop" at bounding box center [98, 137] width 16 height 16
checkbox input "false"
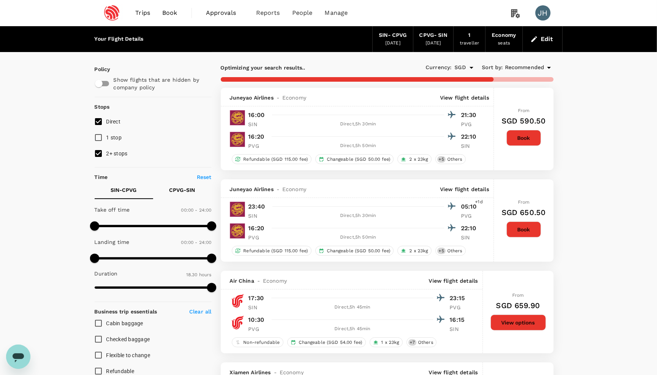
click at [97, 151] on input "2+ stops" at bounding box center [98, 153] width 16 height 16
checkbox input "false"
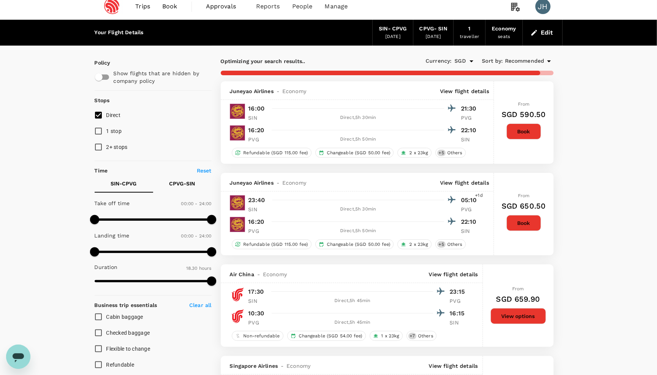
scroll to position [12, 0]
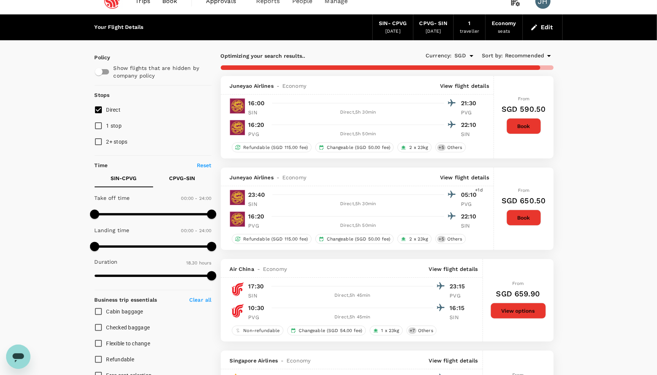
click at [426, 25] on div "CPVG - SIN" at bounding box center [433, 23] width 28 height 8
click at [536, 24] on icon "button" at bounding box center [534, 28] width 8 height 8
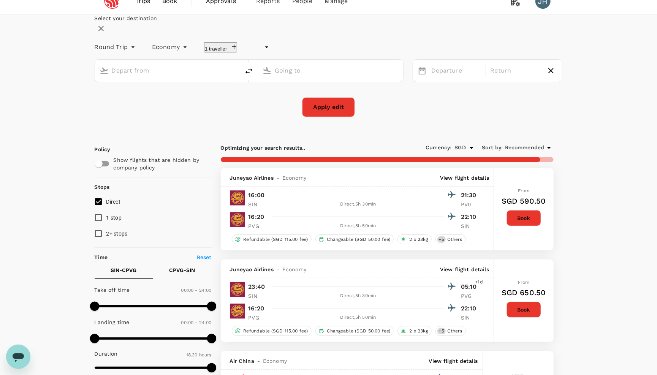
type input "undefined, undefined (any)"
type input "Singapore Changi (SIN)"
type input "Shanghai, China (any)"
click at [490, 78] on div "01 Nov" at bounding box center [515, 70] width 56 height 15
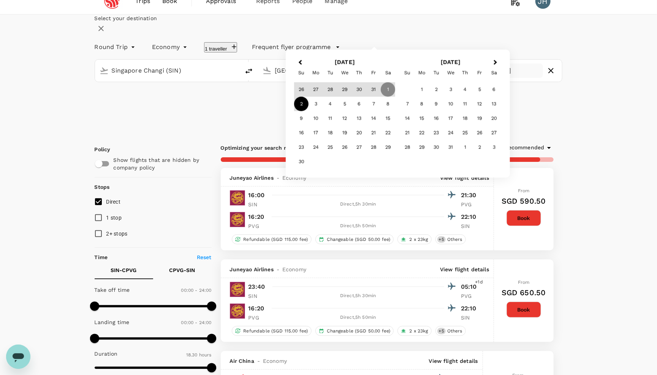
click at [308, 111] on div "2" at bounding box center [301, 104] width 14 height 14
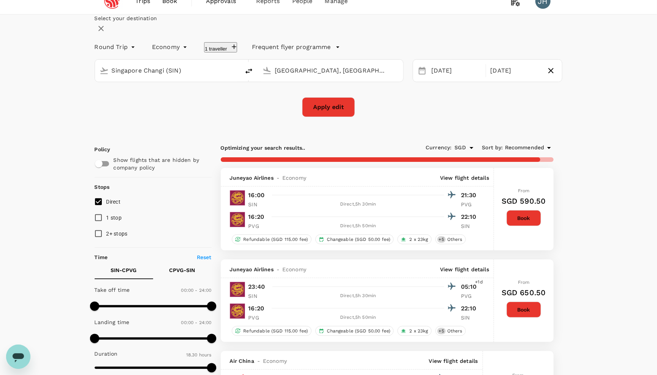
click at [339, 117] on button "Apply edit" at bounding box center [328, 107] width 53 height 20
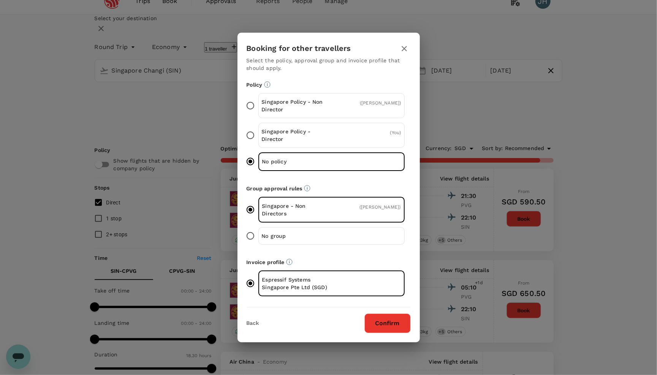
click at [390, 334] on div "Booking for other travellers Select the policy, approval group and invoice prof…" at bounding box center [328, 187] width 182 height 309
click at [390, 329] on button "Confirm" at bounding box center [387, 323] width 46 height 20
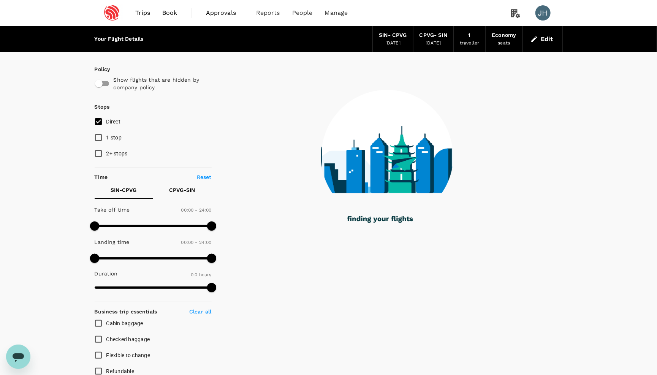
checkbox input "true"
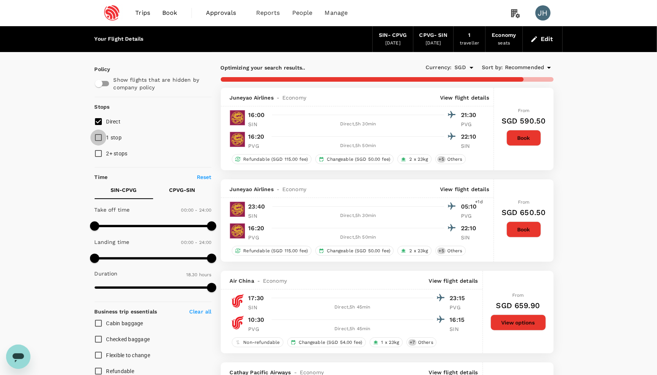
click at [100, 137] on input "1 stop" at bounding box center [98, 137] width 16 height 16
checkbox input "true"
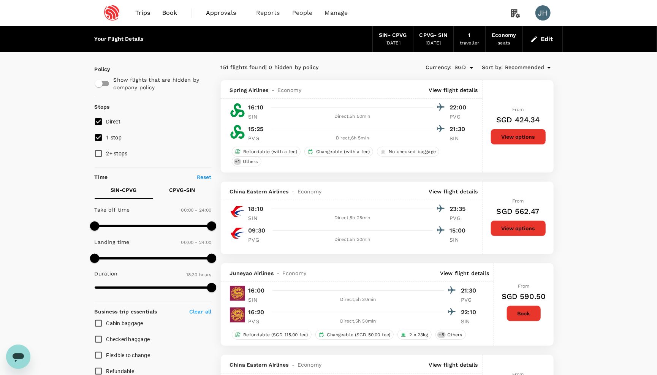
click at [101, 157] on input "2+ stops" at bounding box center [98, 153] width 16 height 16
checkbox input "true"
type input "SGD"
click at [503, 235] on button "View options" at bounding box center [517, 228] width 55 height 16
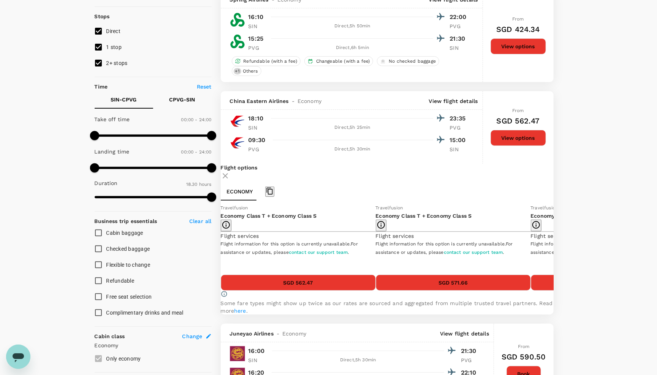
scroll to position [77, 0]
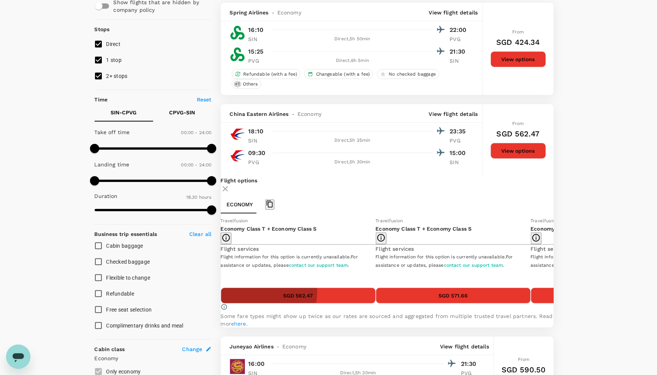
click at [283, 303] on button "SGD 562.47" at bounding box center [298, 295] width 155 height 16
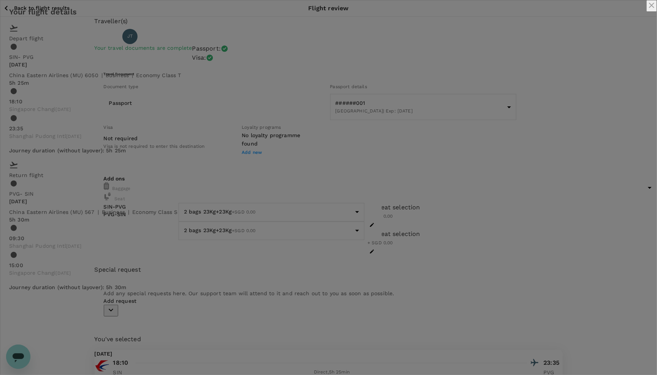
click at [649, 8] on icon "close" at bounding box center [651, 5] width 5 height 5
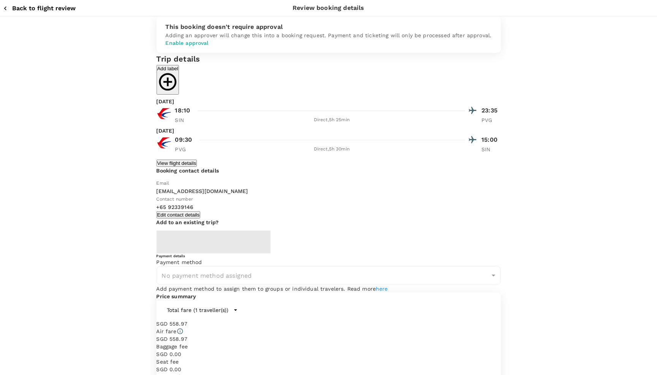
type input "9c4236b1-475f-422d-9c09-8433c73e6af8"
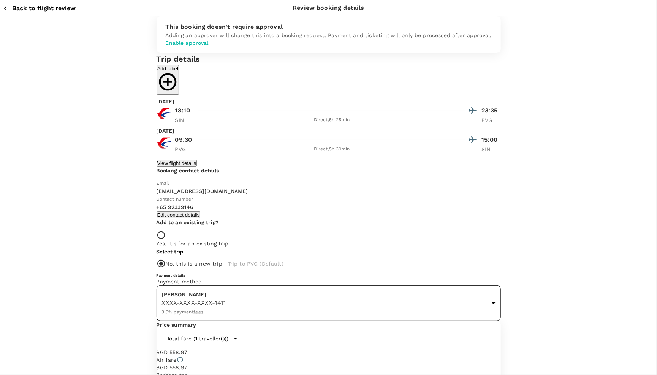
click at [489, 82] on body "Back to flight results Flight review Traveller(s) Traveller 1 : JT Jing Tian Yo…" at bounding box center [328, 302] width 657 height 605
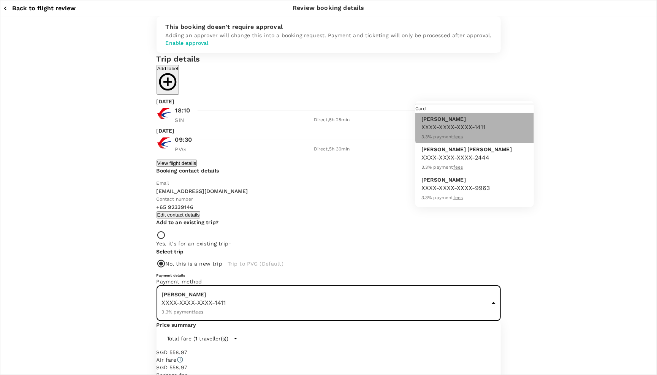
click at [463, 134] on span "3.3 % payment fees" at bounding box center [441, 136] width 41 height 5
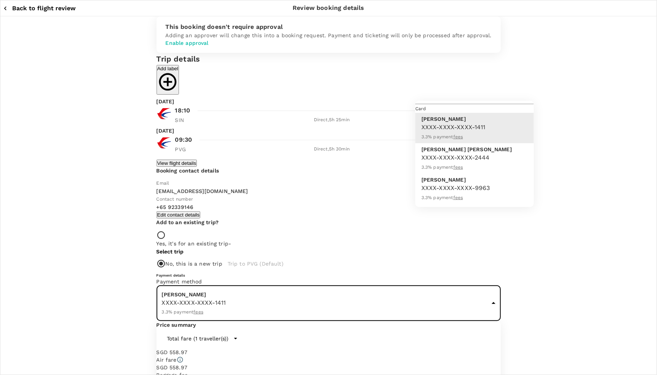
click at [515, 88] on body "Back to flight results Flight review Traveller(s) Traveller 1 : JT Jing Tian Yo…" at bounding box center [328, 302] width 657 height 605
click at [426, 111] on span "Card" at bounding box center [420, 108] width 11 height 5
click at [377, 202] on div at bounding box center [328, 187] width 657 height 375
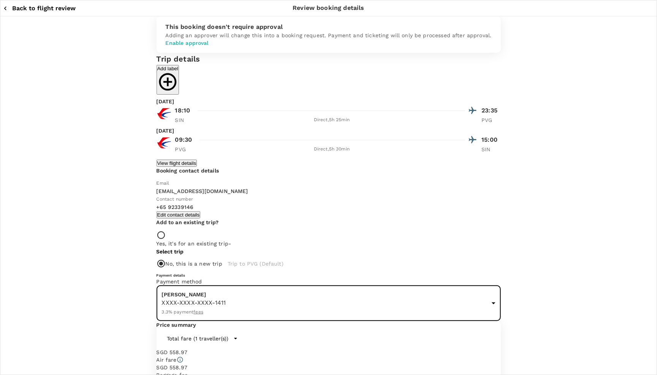
click at [527, 85] on body "Back to flight results Flight review Traveller(s) Traveller 1 : JT Jing Tian Yo…" at bounding box center [328, 302] width 657 height 605
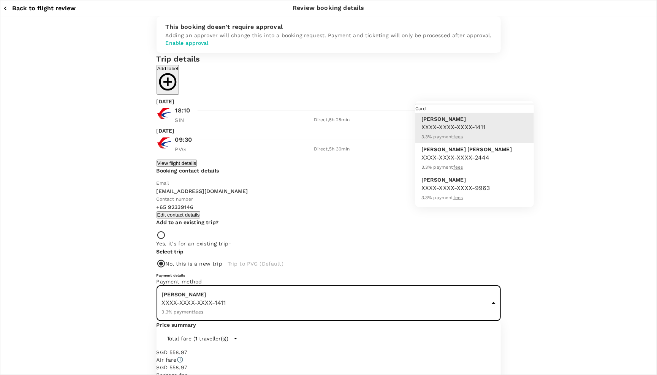
click at [556, 124] on div at bounding box center [328, 187] width 657 height 375
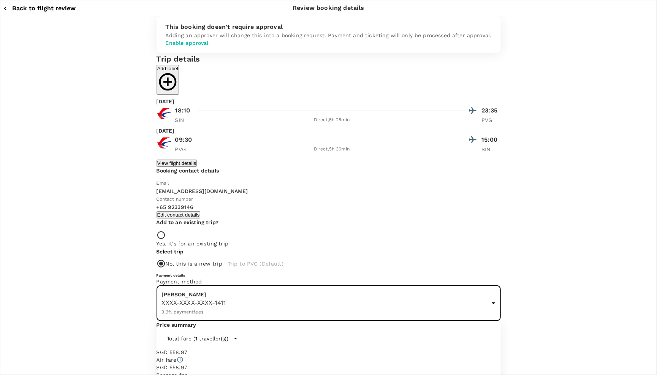
click at [507, 85] on body "Back to flight results Flight review Traveller(s) Traveller 1 : JT Jing Tian Yo…" at bounding box center [328, 302] width 657 height 605
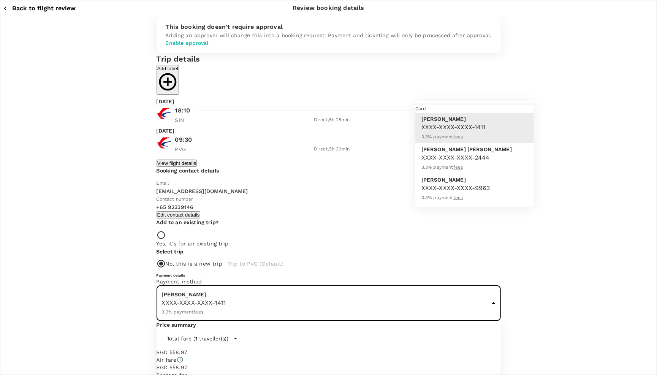
click at [562, 142] on div at bounding box center [328, 187] width 657 height 375
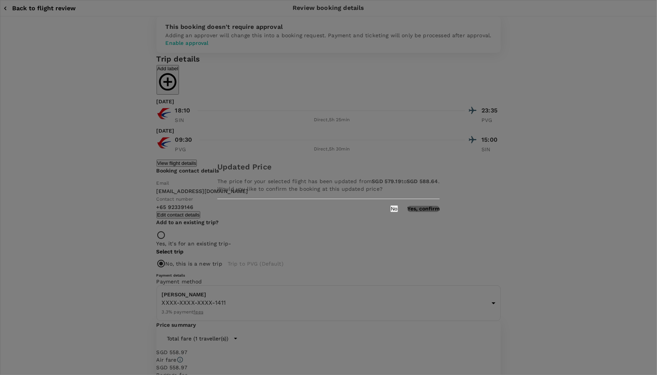
click at [407, 212] on button "Yes, confirm" at bounding box center [423, 209] width 32 height 6
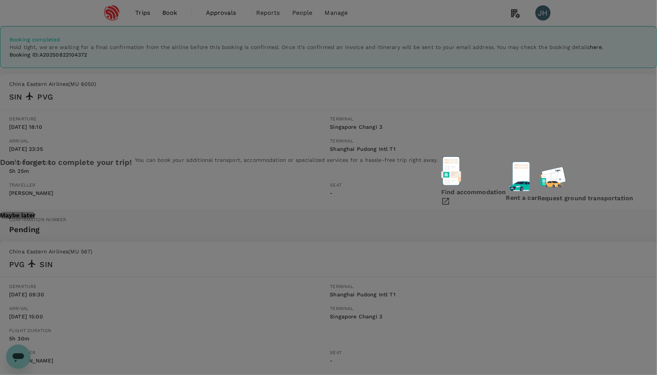
click at [35, 219] on p "Maybe later" at bounding box center [17, 215] width 35 height 7
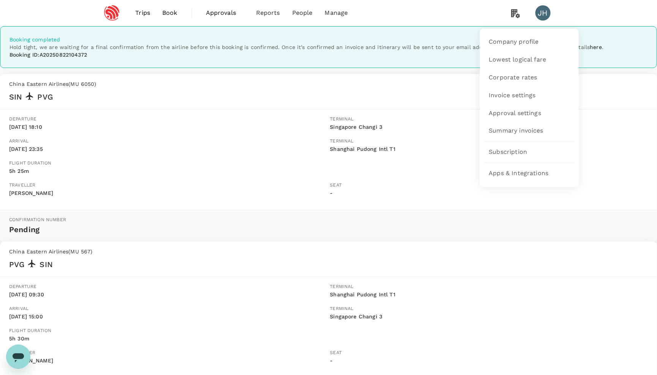
click at [516, 8] on icon at bounding box center [515, 13] width 15 height 16
click at [515, 14] on icon at bounding box center [515, 13] width 9 height 9
click at [507, 46] on span "Company profile" at bounding box center [514, 42] width 50 height 9
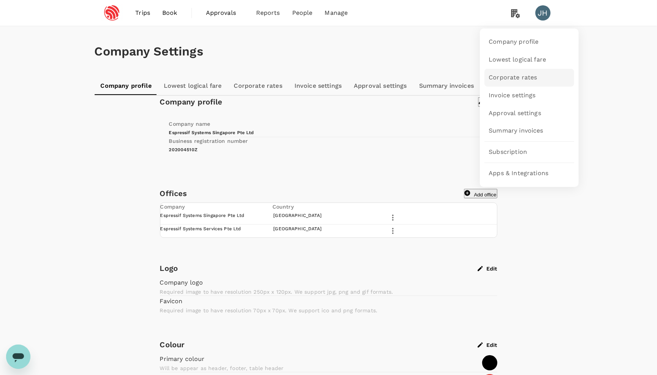
click at [508, 79] on span "Corporate rates" at bounding box center [513, 77] width 48 height 9
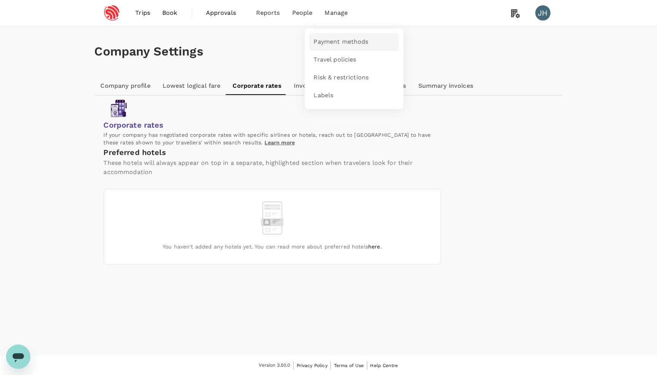
click at [330, 38] on span "Payment methods" at bounding box center [341, 42] width 55 height 9
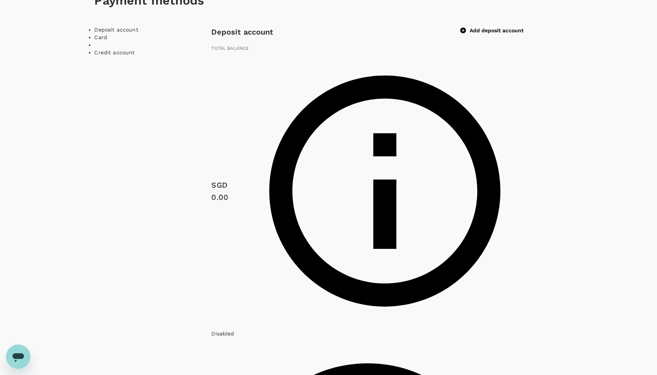
scroll to position [46, 0]
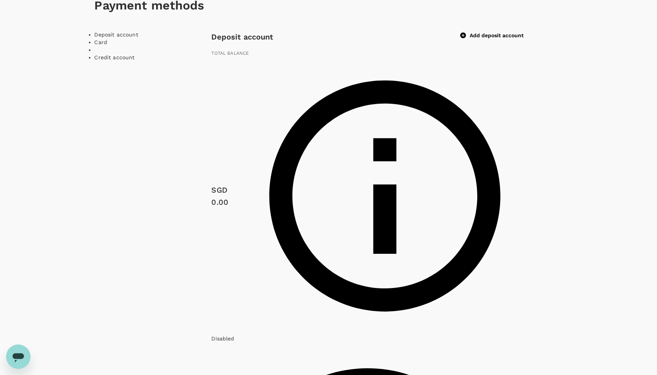
click at [114, 46] on li "Card" at bounding box center [153, 42] width 117 height 8
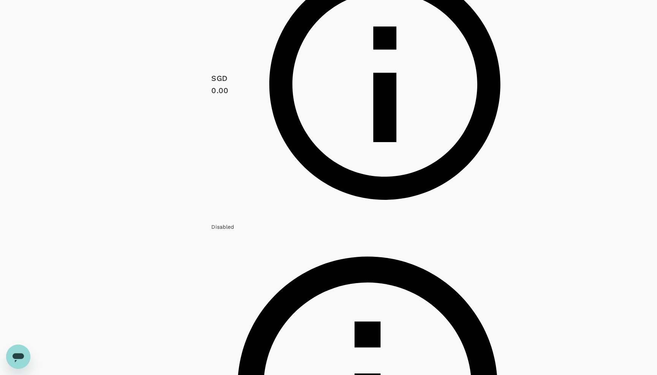
scroll to position [187, 0]
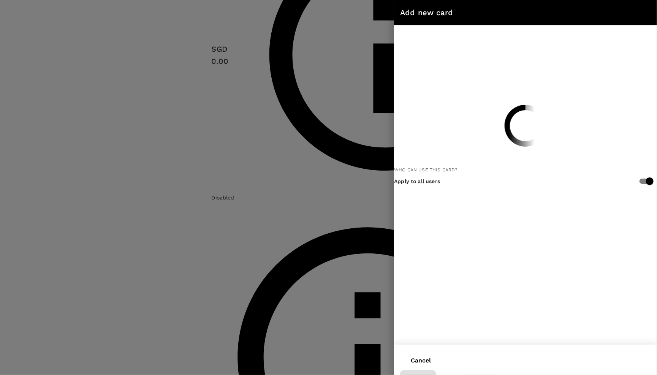
scroll to position [0, 0]
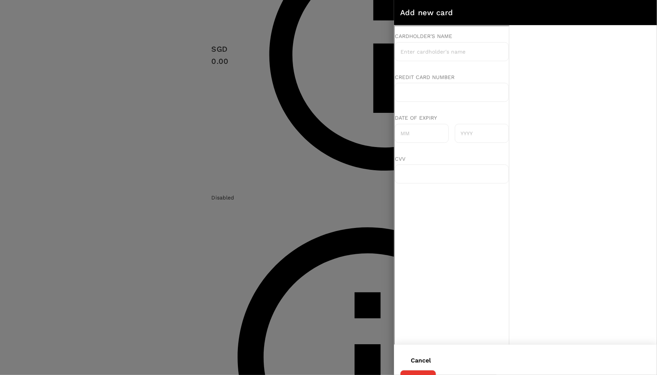
checkbox input "false"
click at [302, 90] on div at bounding box center [328, 187] width 657 height 375
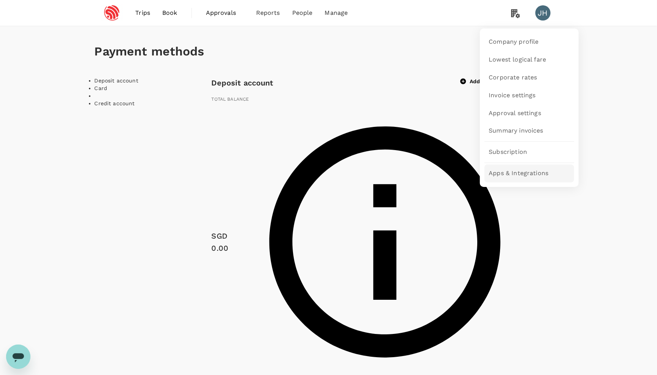
click at [518, 171] on span "Apps & Integrations" at bounding box center [519, 173] width 60 height 9
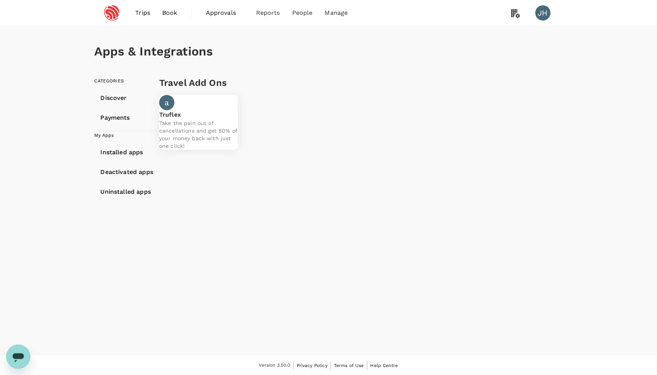
click at [114, 123] on h6 "Payments" at bounding box center [127, 117] width 52 height 11
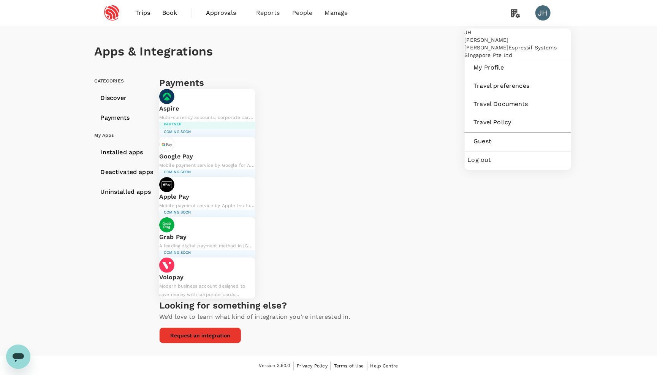
click at [539, 13] on div "JH" at bounding box center [542, 12] width 15 height 15
click at [543, 11] on div "JH" at bounding box center [542, 12] width 15 height 15
click at [508, 51] on span "Jung Yi Hsu" at bounding box center [486, 44] width 44 height 14
click at [499, 72] on span "My Profile" at bounding box center [518, 67] width 88 height 9
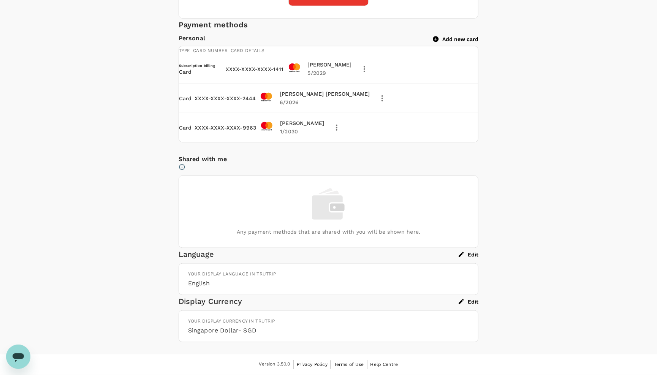
scroll to position [527, 0]
click at [387, 99] on icon "delete" at bounding box center [381, 98] width 9 height 9
click at [456, 137] on span "Delete" at bounding box center [459, 136] width 20 height 9
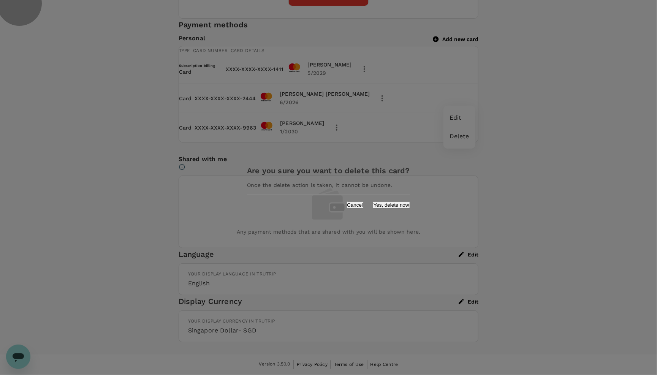
click at [387, 208] on button "Yes, delete now" at bounding box center [391, 204] width 37 height 7
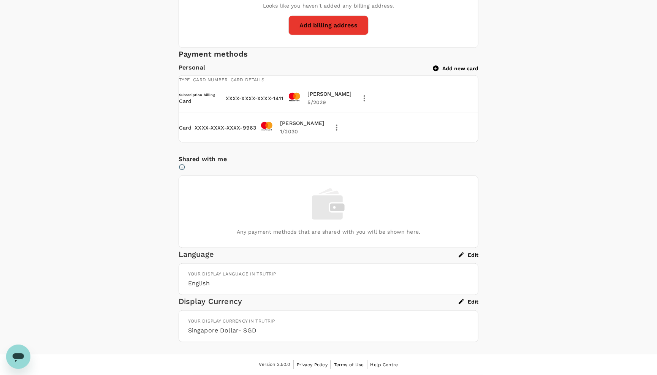
click at [456, 63] on div "Personal Add new card" at bounding box center [328, 67] width 300 height 9
click at [455, 65] on button "Add new card" at bounding box center [455, 68] width 45 height 7
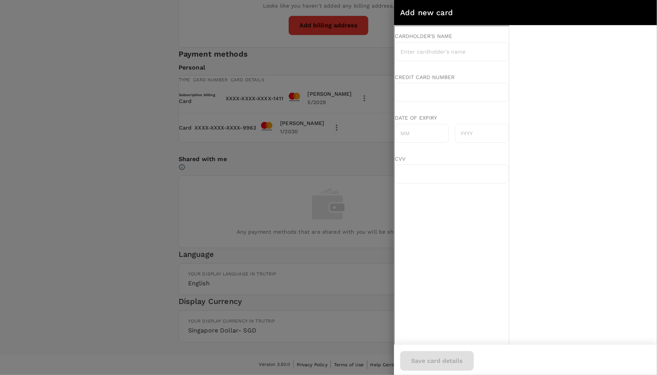
scroll to position [0, 0]
click at [435, 50] on input "Cardholder's name" at bounding box center [451, 50] width 114 height 19
type input "Jung Yi Hsu"
click at [414, 123] on input "Date of expiry" at bounding box center [421, 132] width 54 height 19
click at [408, 123] on input "Date of expiry" at bounding box center [421, 132] width 54 height 19
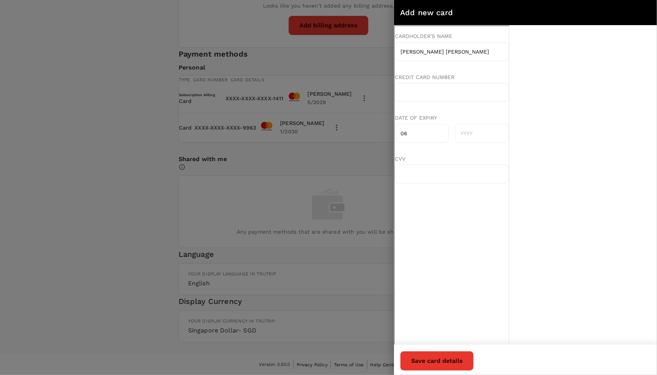
type input "06"
click at [465, 123] on input "text" at bounding box center [481, 132] width 54 height 19
type input "2026"
click at [508, 163] on div at bounding box center [451, 172] width 114 height 19
click at [474, 364] on button "Save card details" at bounding box center [437, 361] width 74 height 20
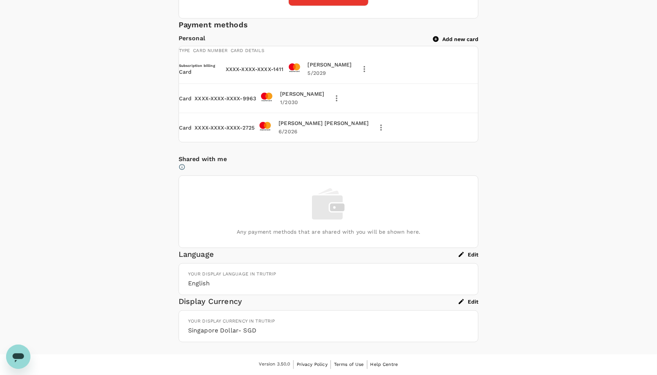
click at [215, 63] on h6 "Subscription billing" at bounding box center [197, 65] width 36 height 5
click at [222, 63] on icon at bounding box center [220, 65] width 4 height 4
click at [247, 131] on link "Check subscription page" at bounding box center [214, 134] width 66 height 6
click at [369, 66] on icon "delete" at bounding box center [364, 69] width 9 height 9
click at [454, 85] on span "Edit" at bounding box center [459, 89] width 20 height 9
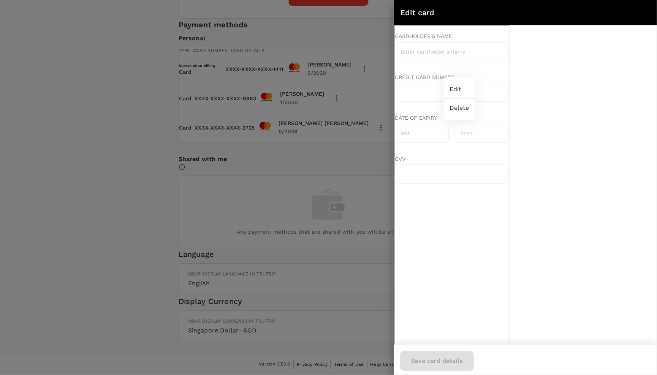
type input "Izzy Hsu"
type input "5"
type input "2029"
click at [21, 159] on div at bounding box center [328, 187] width 657 height 375
click at [129, 104] on div at bounding box center [328, 187] width 657 height 375
